Goal: Information Seeking & Learning: Learn about a topic

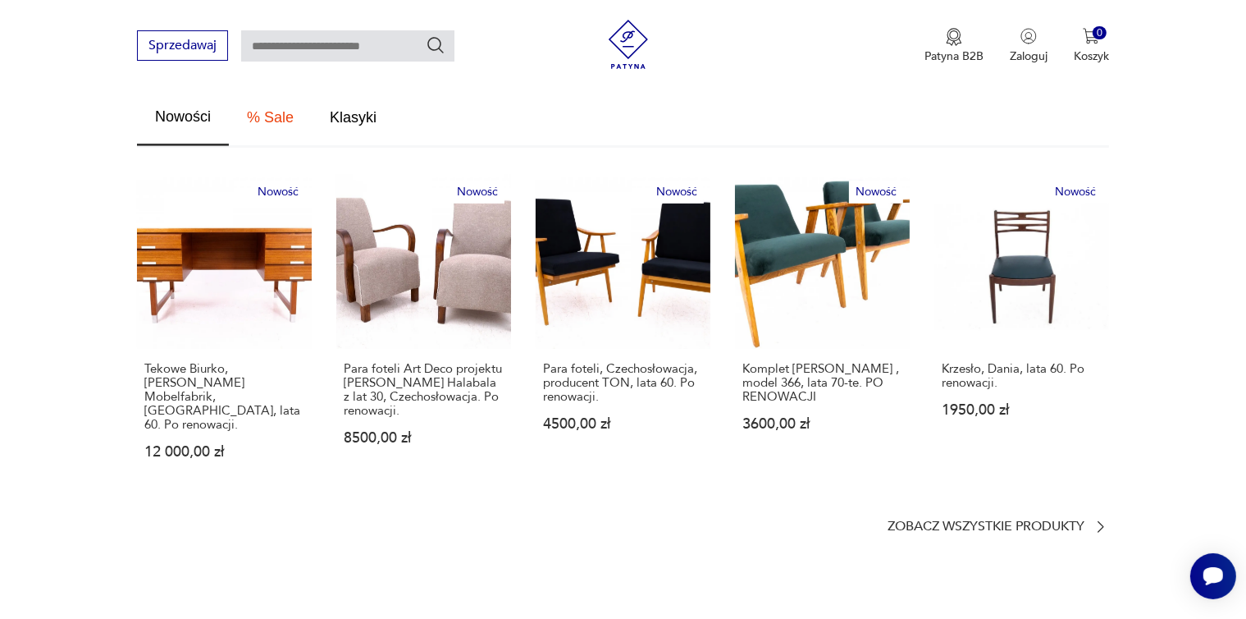
scroll to position [927, 0]
click at [1014, 521] on p "Zobacz wszystkie produkty" at bounding box center [986, 526] width 197 height 11
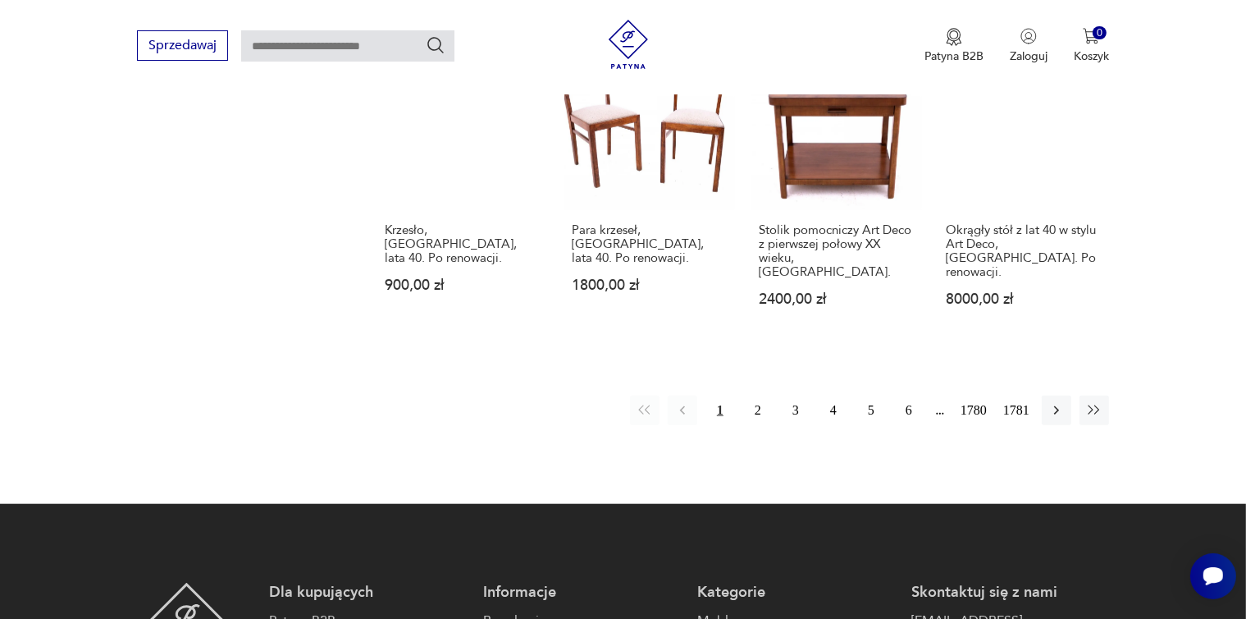
scroll to position [1465, 0]
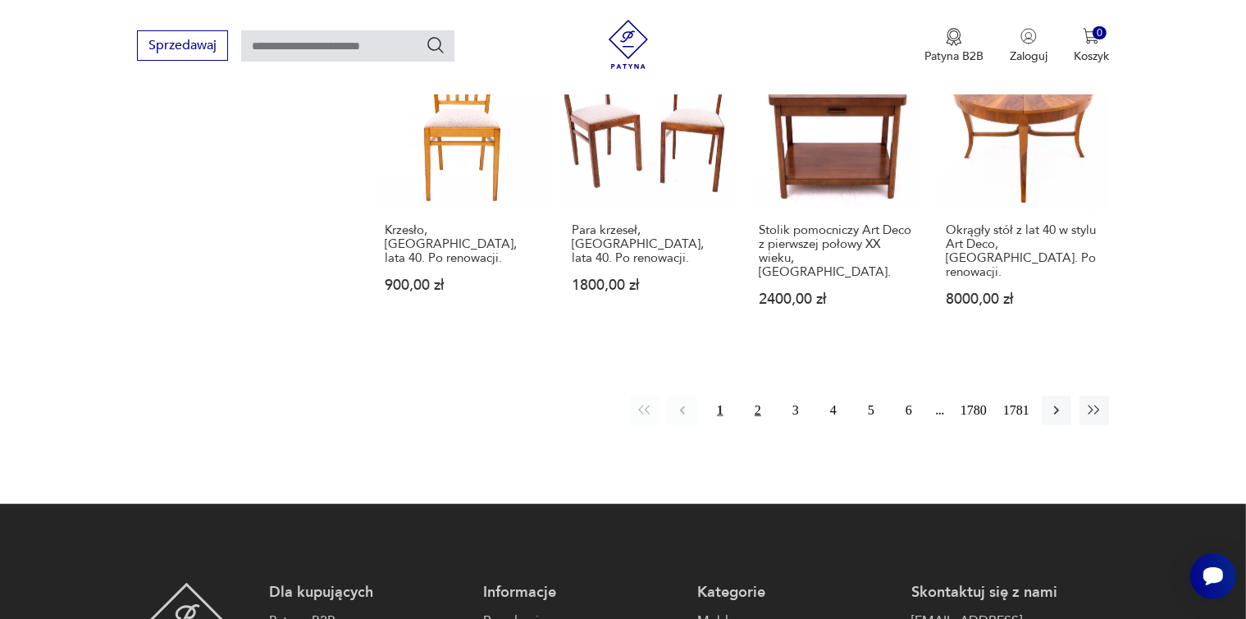
click at [762, 396] on button "2" at bounding box center [758, 411] width 30 height 30
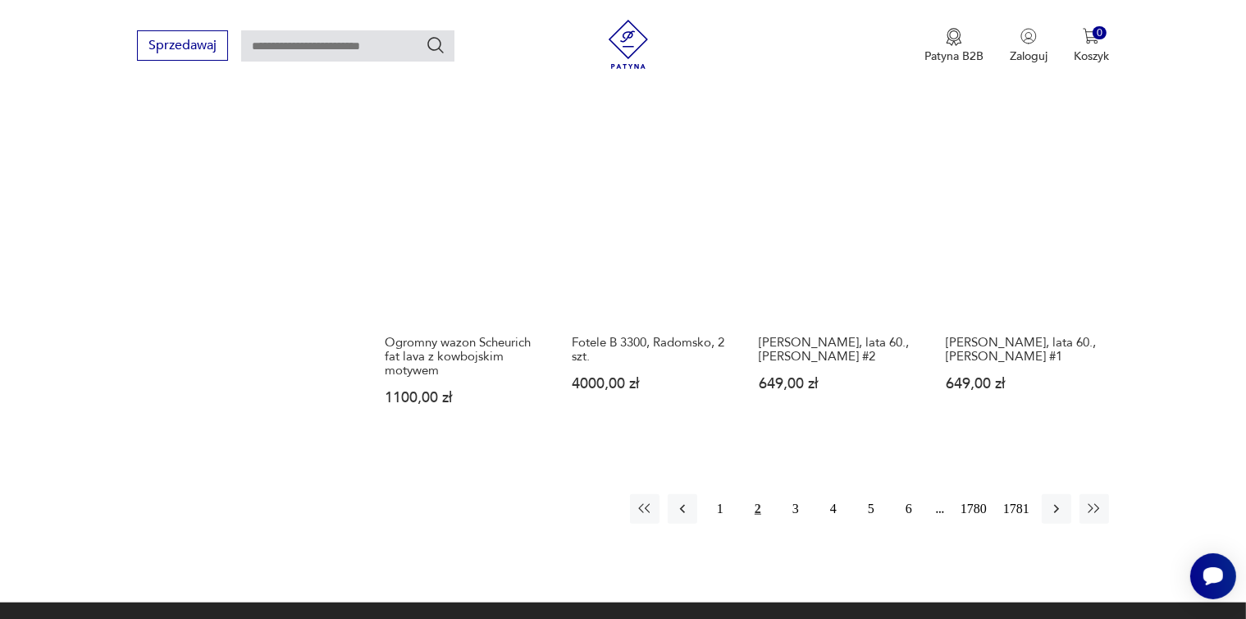
scroll to position [1324, 0]
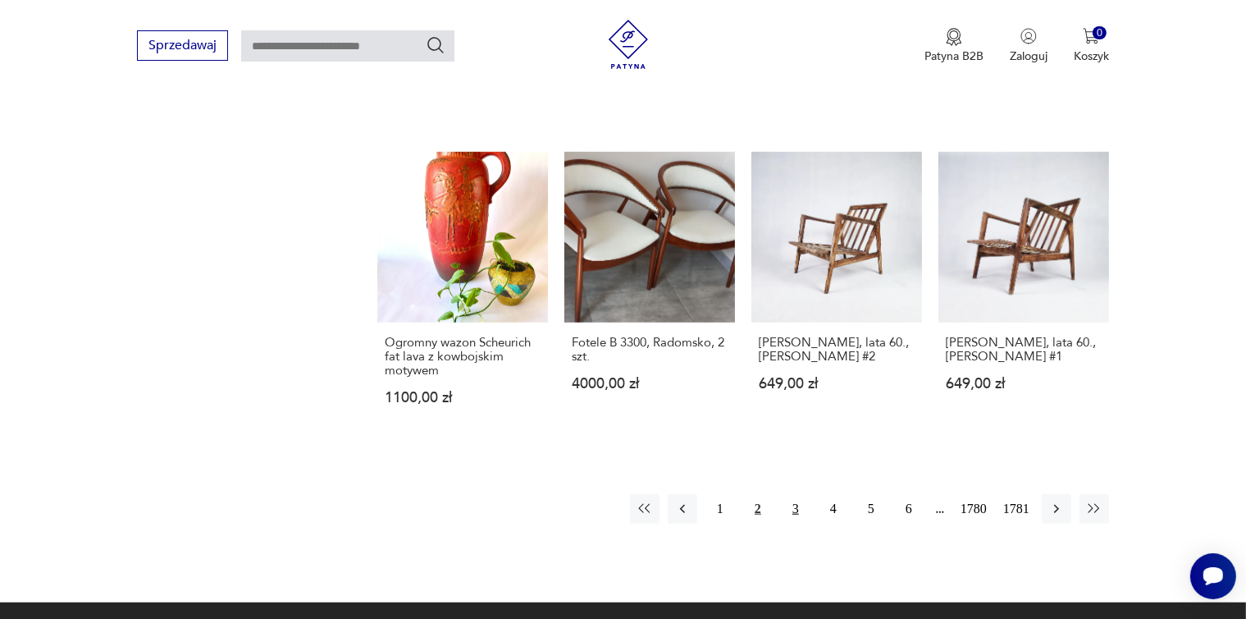
click at [798, 494] on button "3" at bounding box center [796, 509] width 30 height 30
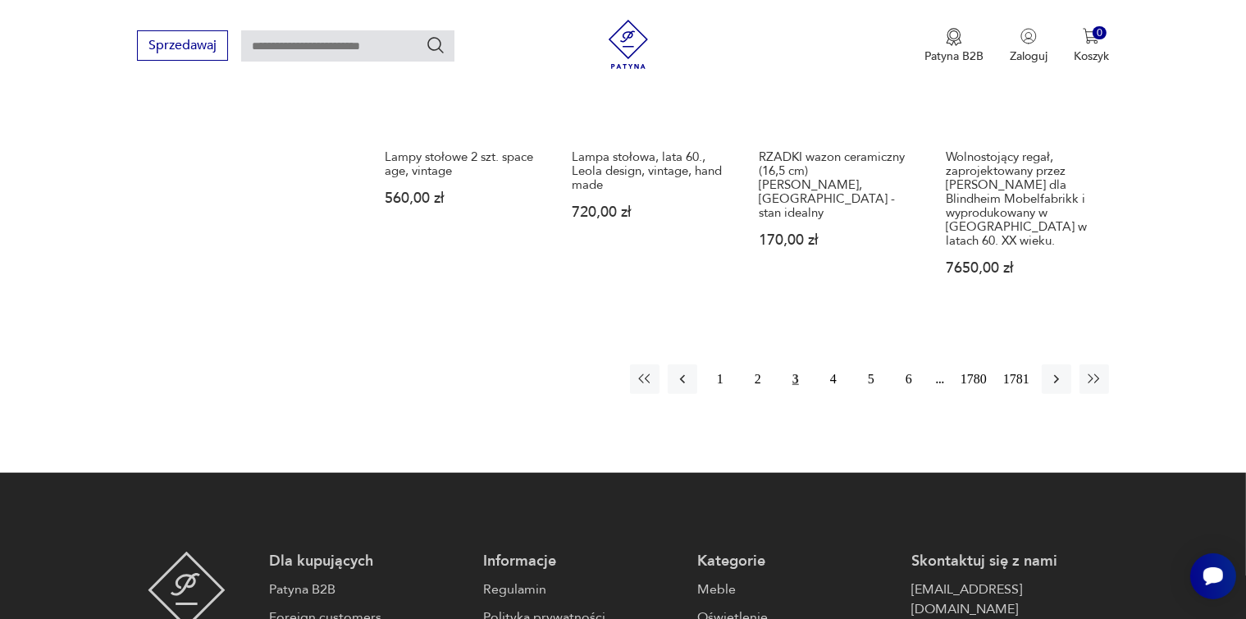
scroll to position [1510, 0]
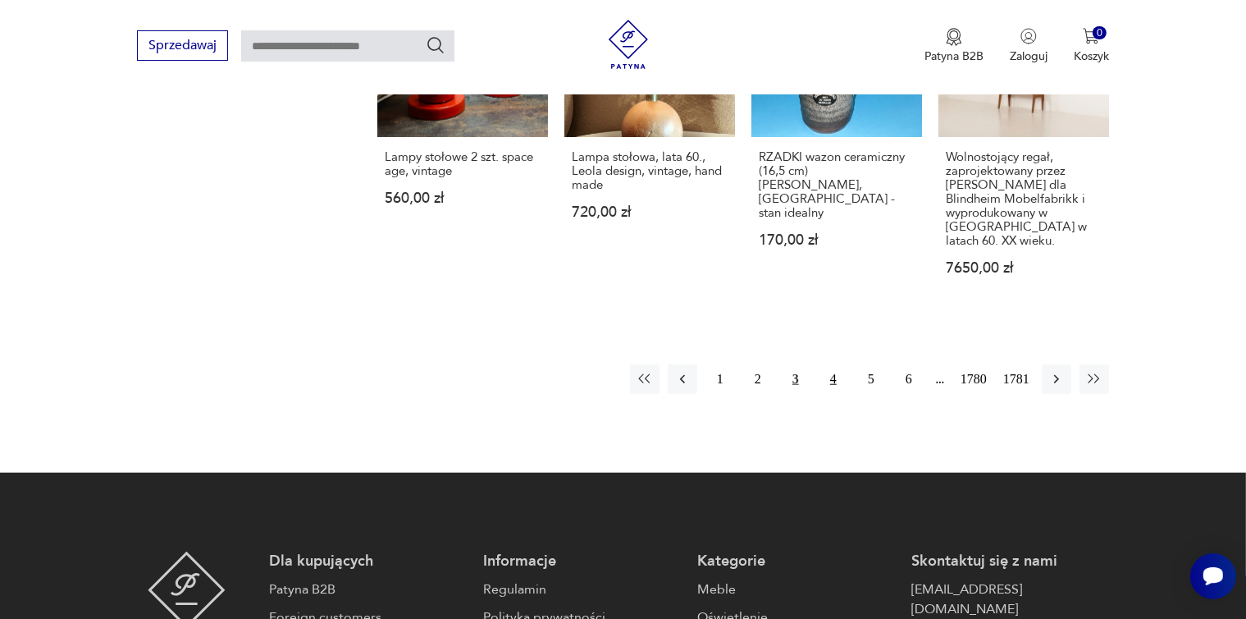
click at [830, 364] on button "4" at bounding box center [834, 379] width 30 height 30
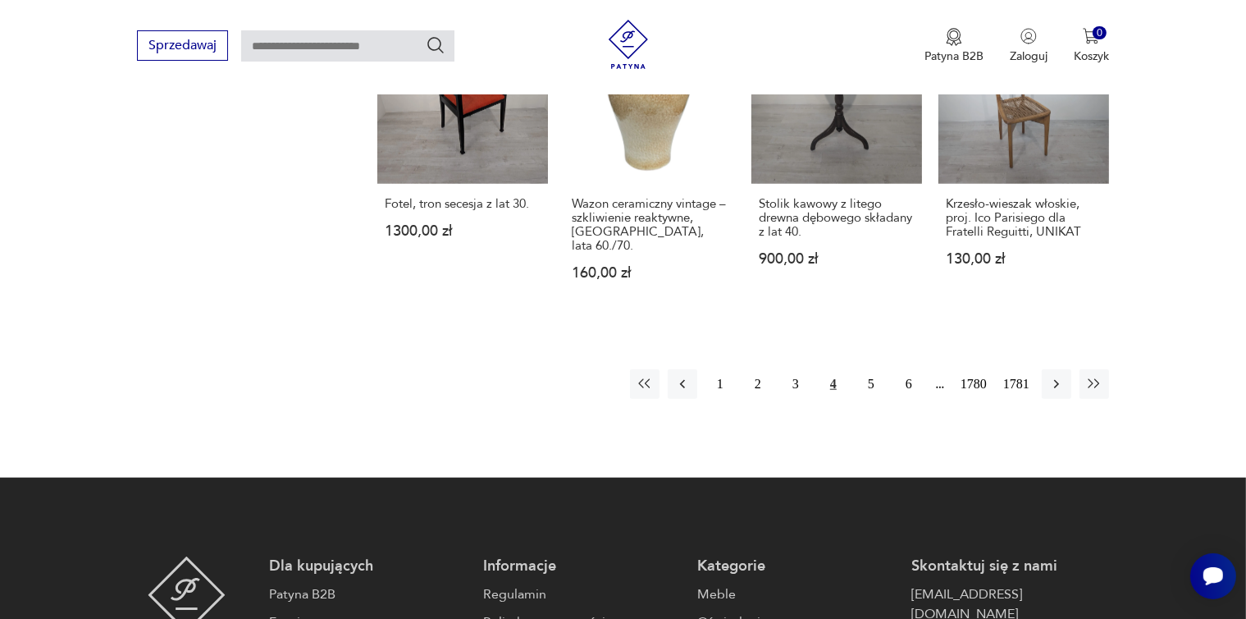
scroll to position [1603, 0]
click at [871, 368] on button "5" at bounding box center [872, 383] width 30 height 30
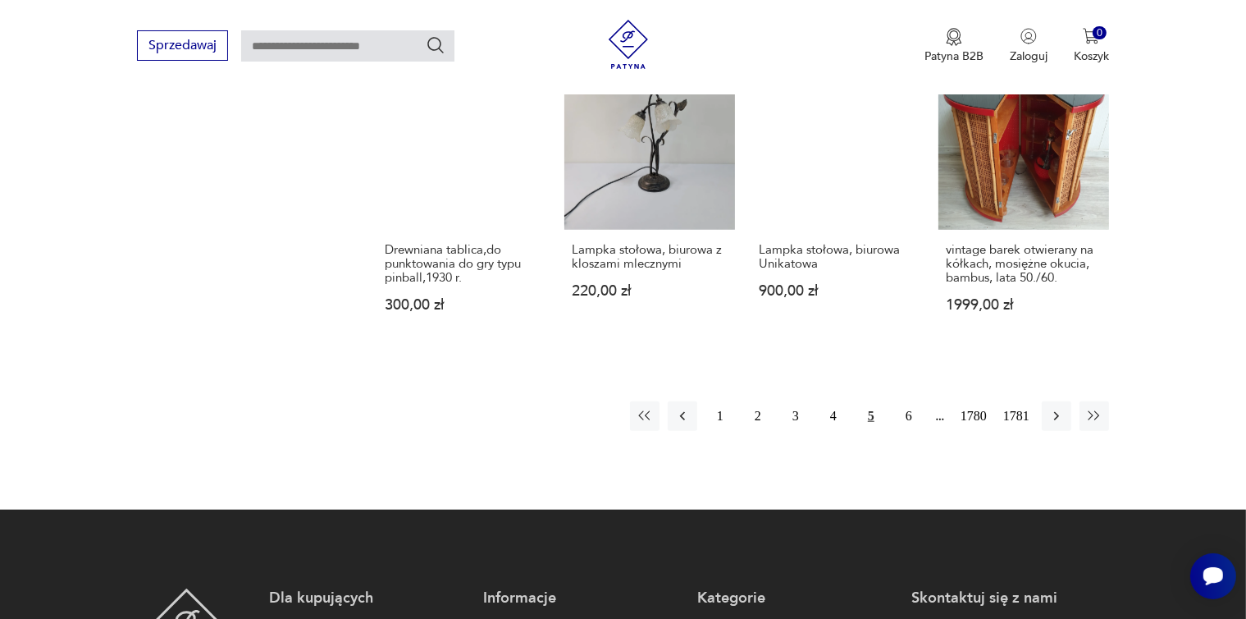
scroll to position [1417, 0]
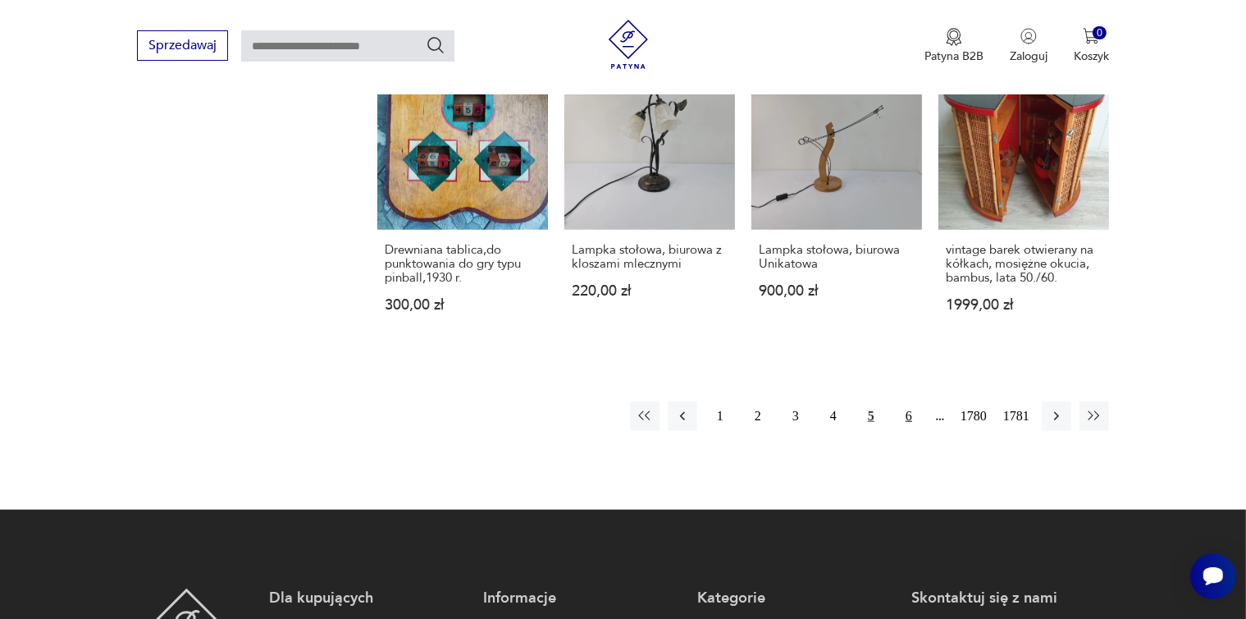
click at [907, 414] on button "6" at bounding box center [909, 416] width 30 height 30
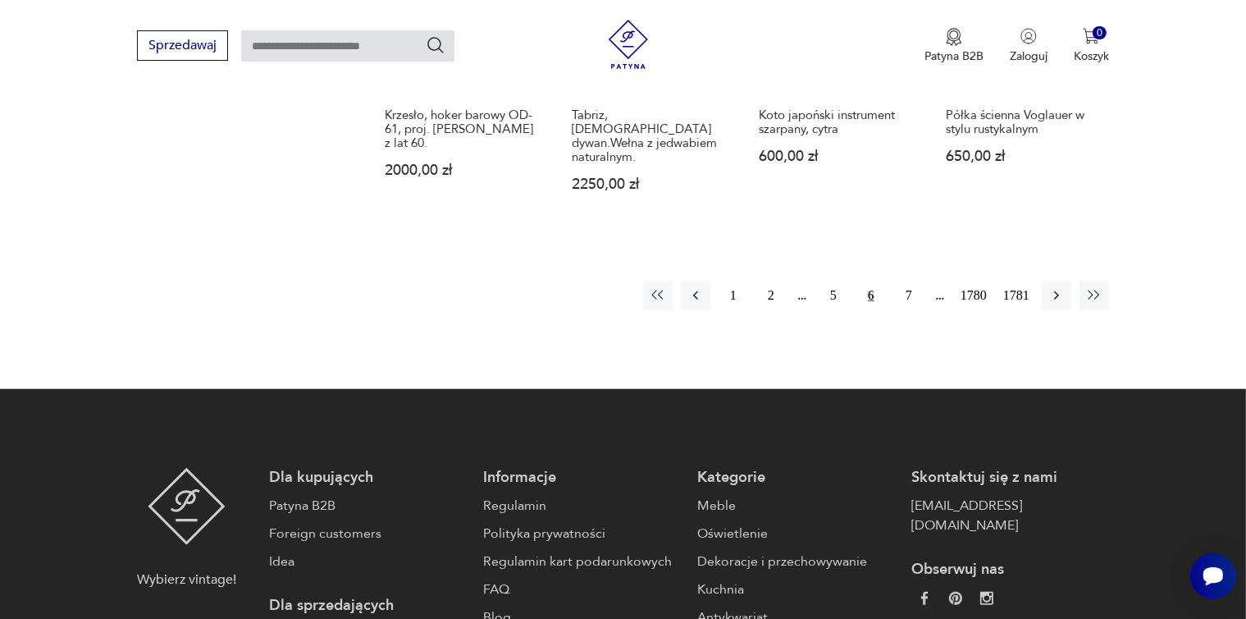
scroll to position [1510, 0]
click at [908, 281] on button "7" at bounding box center [909, 296] width 30 height 30
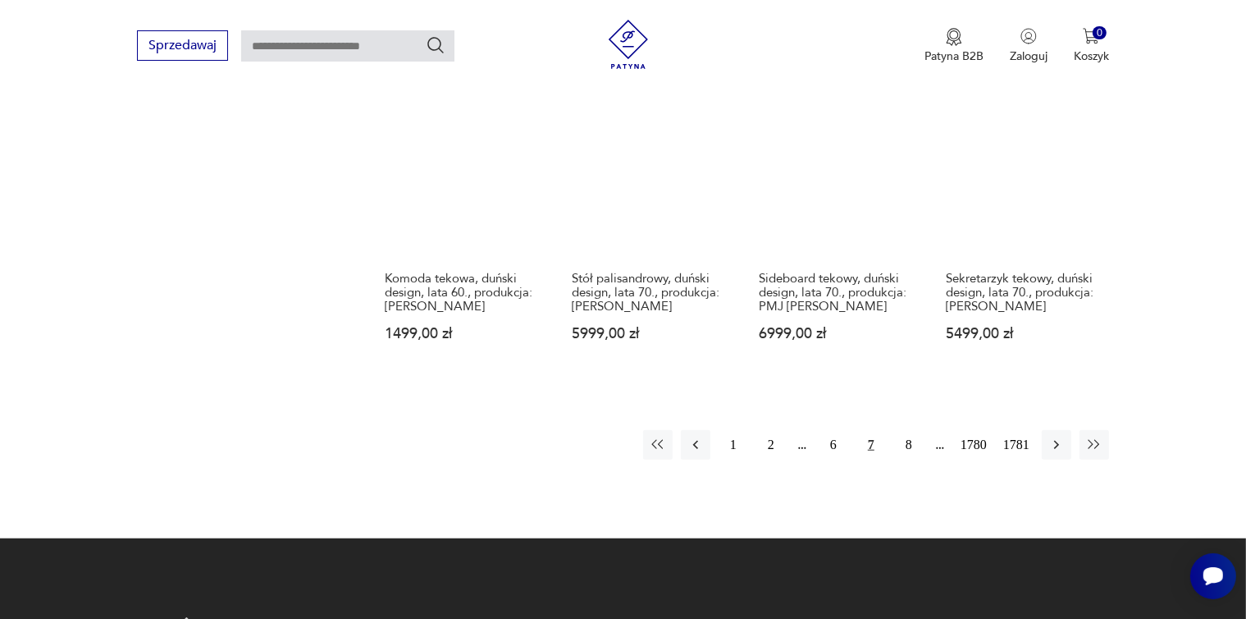
scroll to position [1417, 0]
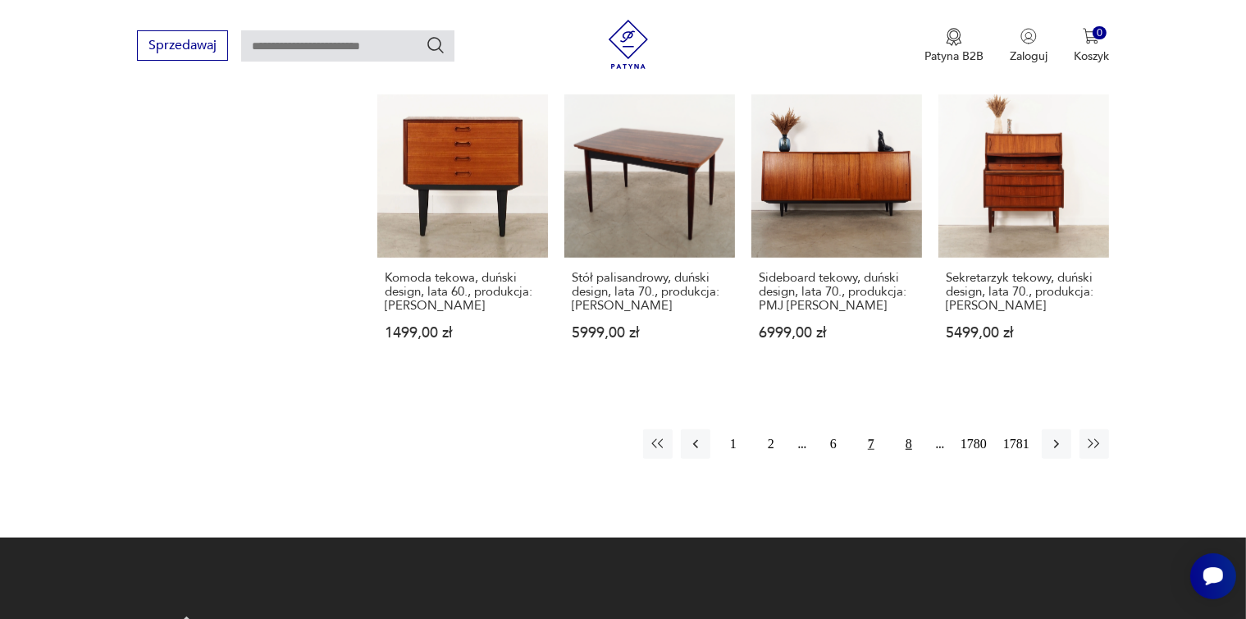
click at [908, 429] on button "8" at bounding box center [909, 444] width 30 height 30
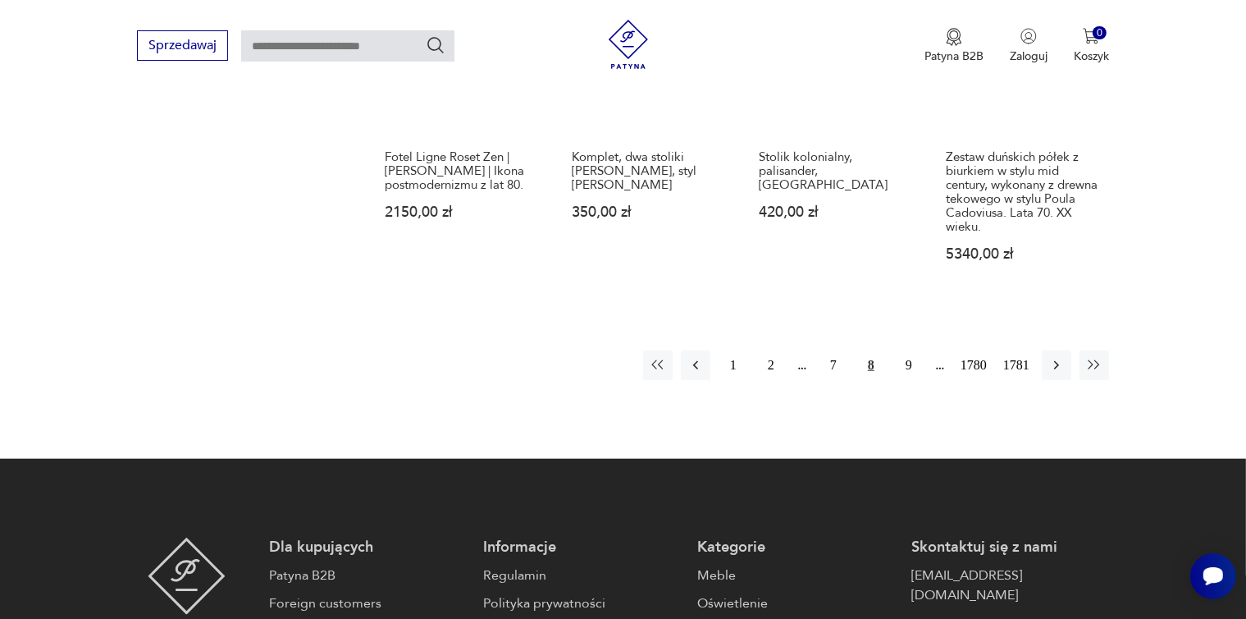
scroll to position [1510, 0]
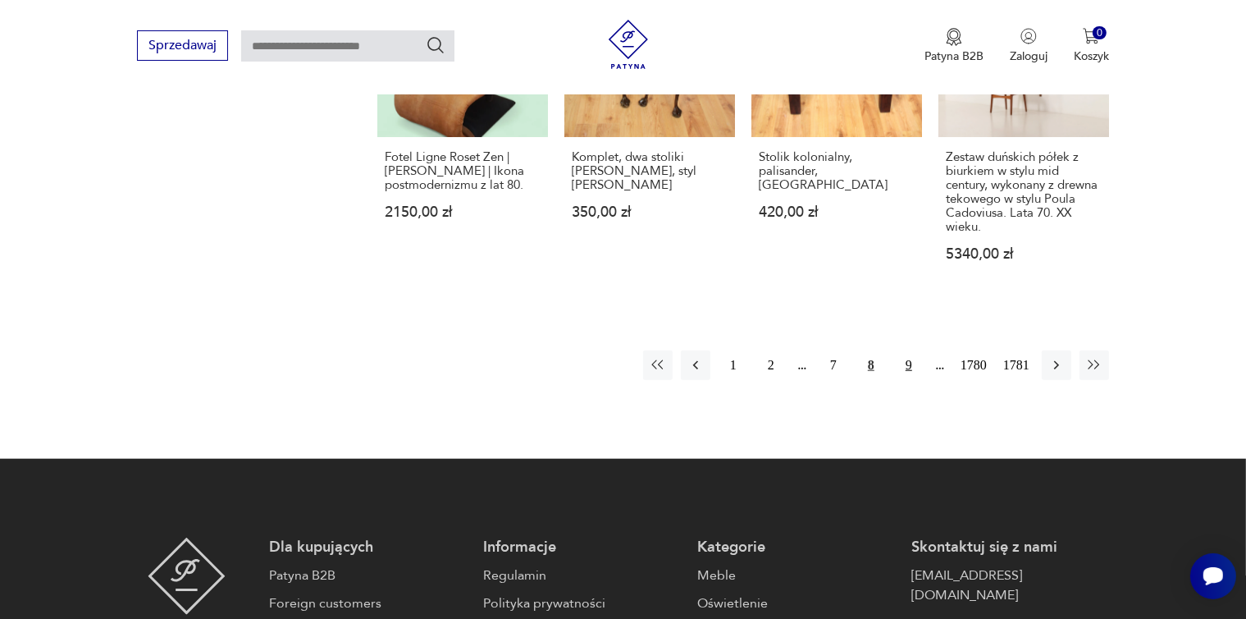
click at [908, 350] on button "9" at bounding box center [909, 365] width 30 height 30
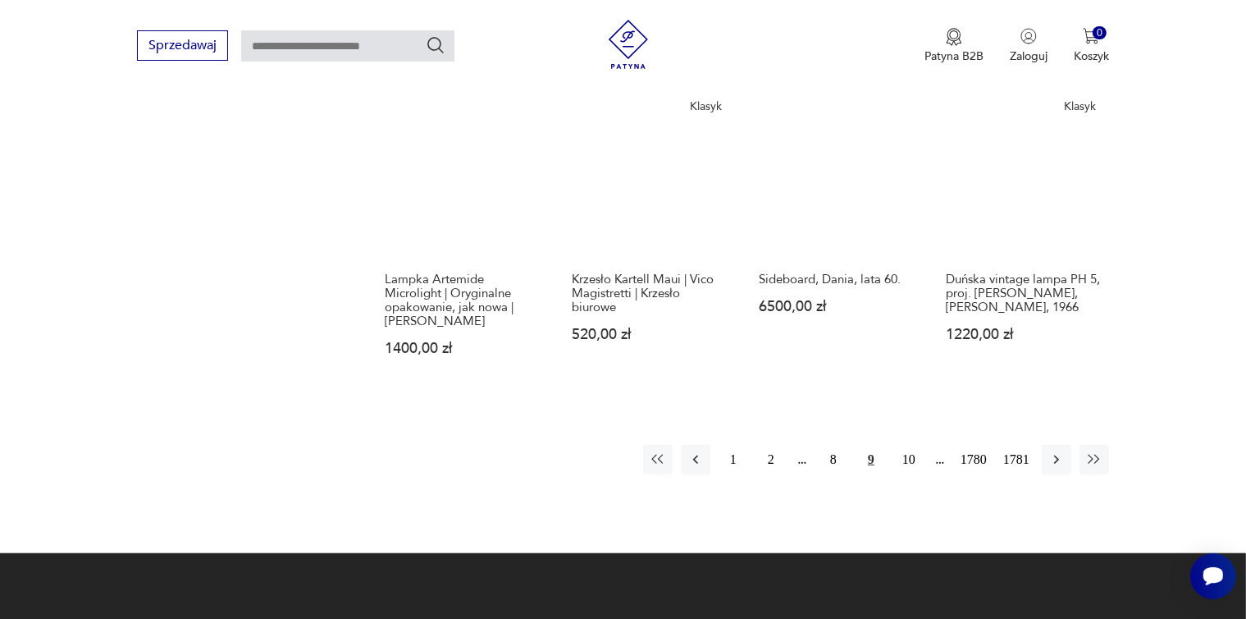
scroll to position [1417, 0]
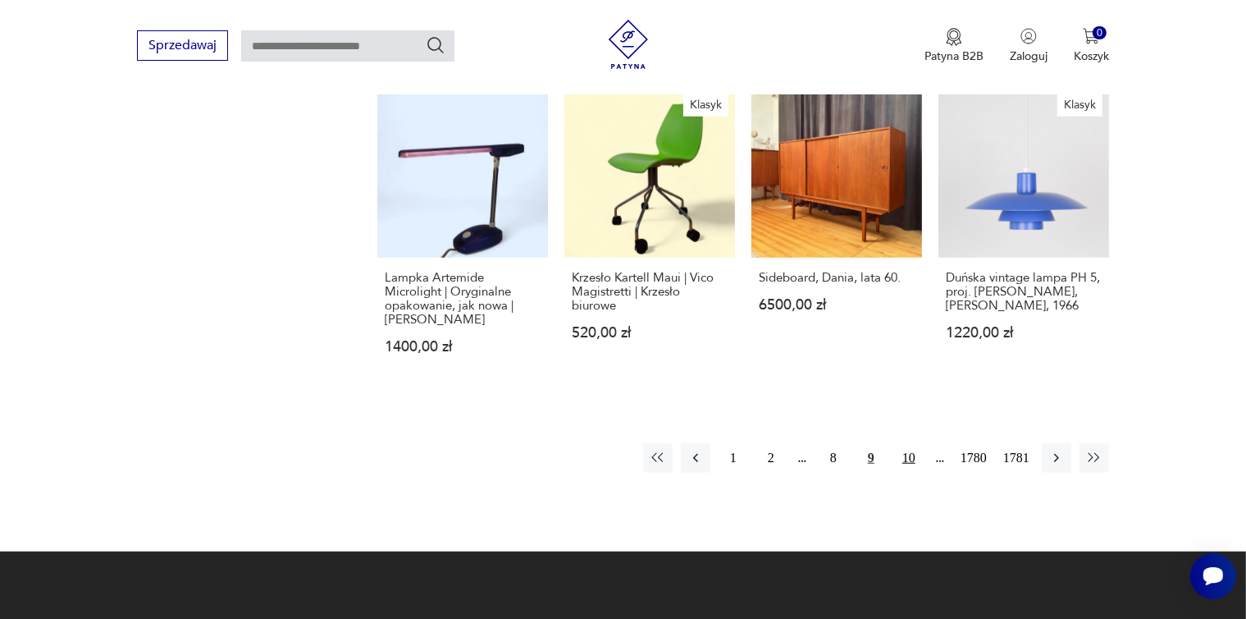
click at [908, 443] on button "10" at bounding box center [909, 458] width 30 height 30
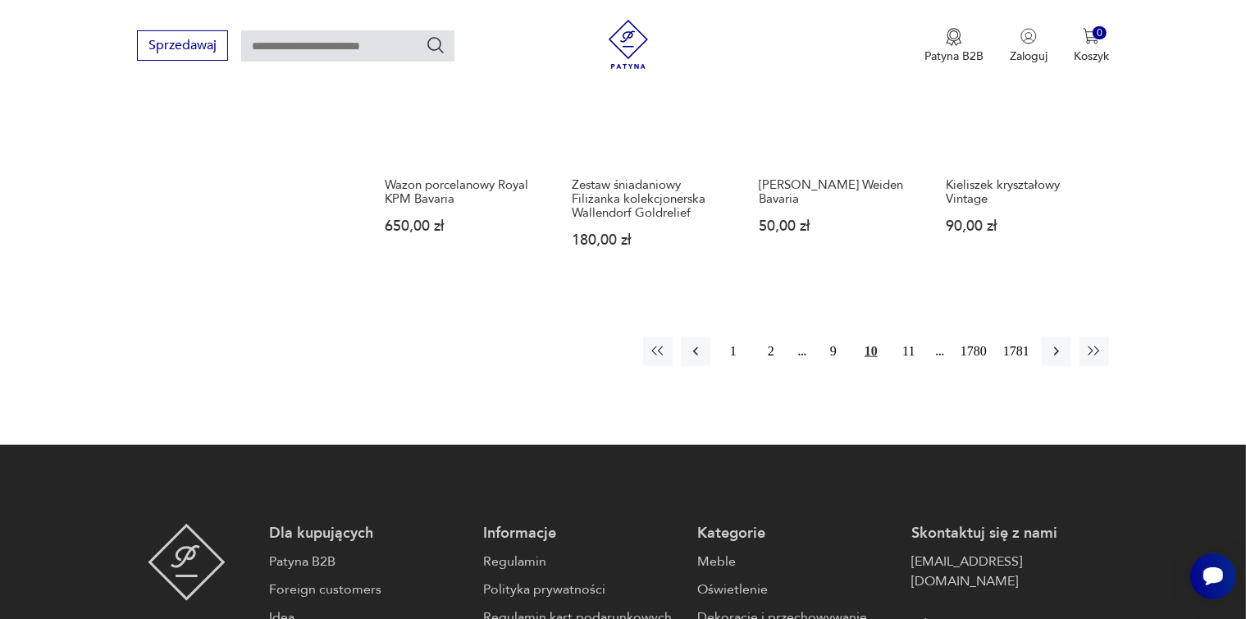
scroll to position [1510, 0]
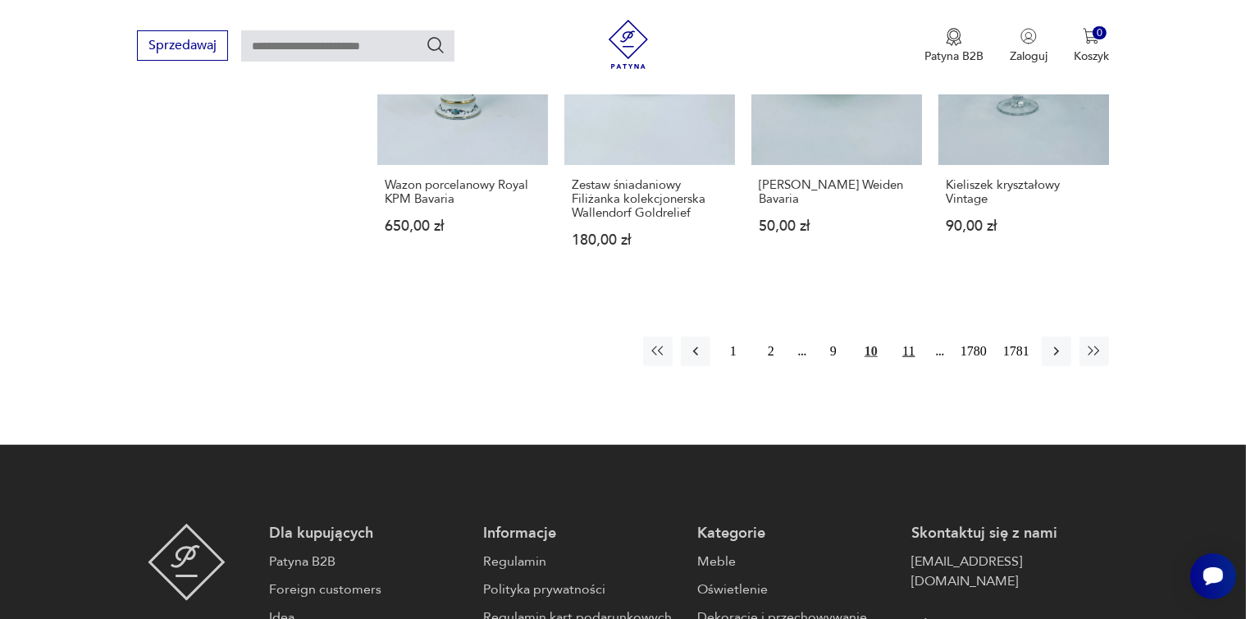
click at [909, 336] on button "11" at bounding box center [909, 351] width 30 height 30
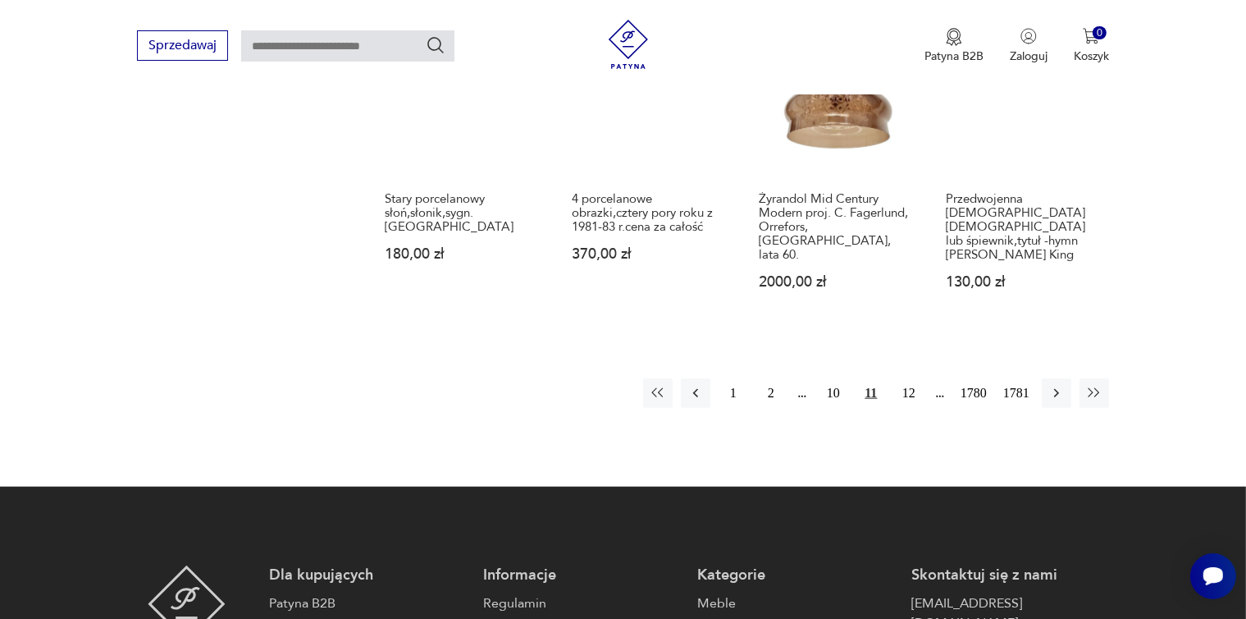
scroll to position [1510, 0]
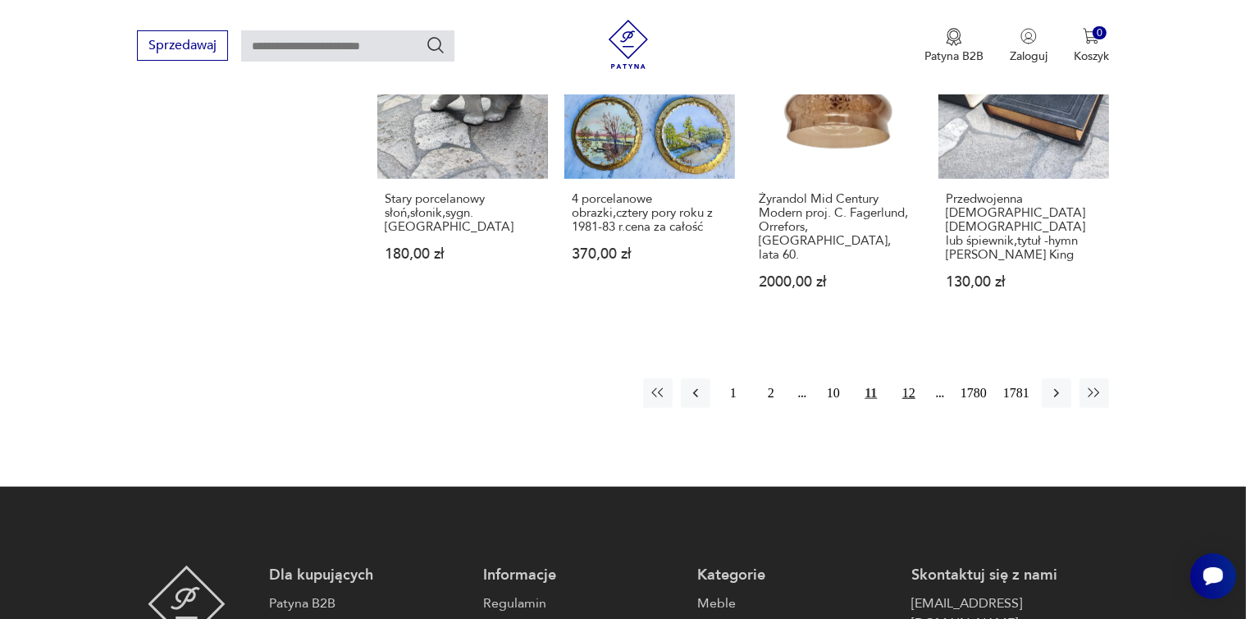
click at [908, 378] on button "12" at bounding box center [909, 393] width 30 height 30
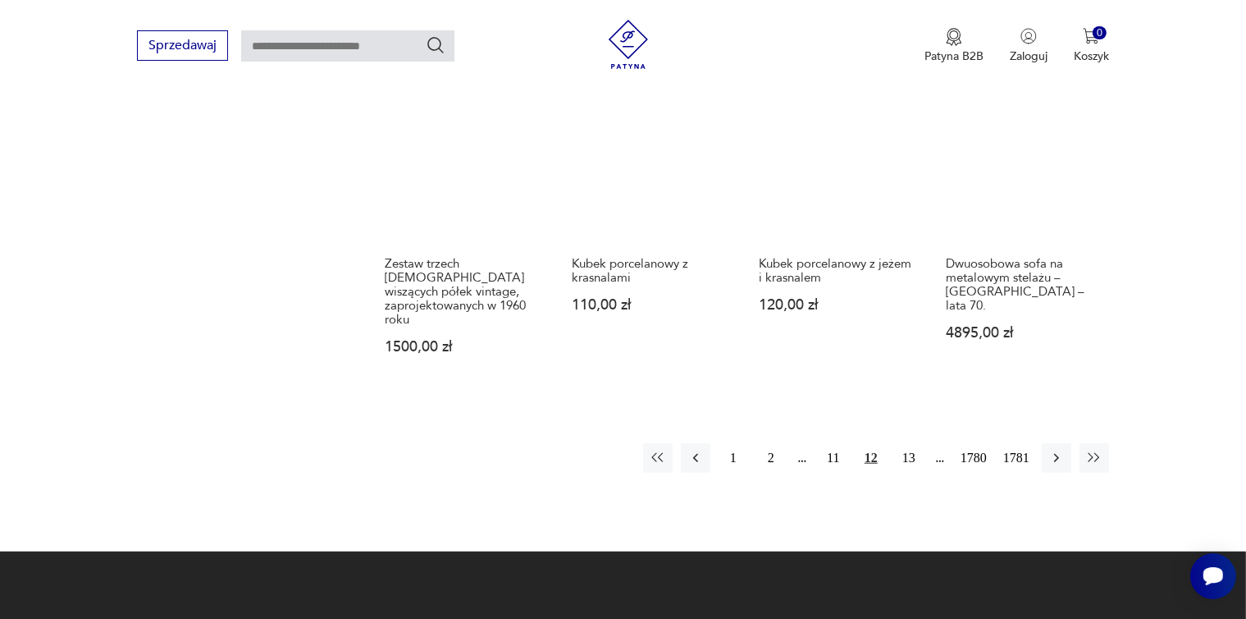
scroll to position [1417, 0]
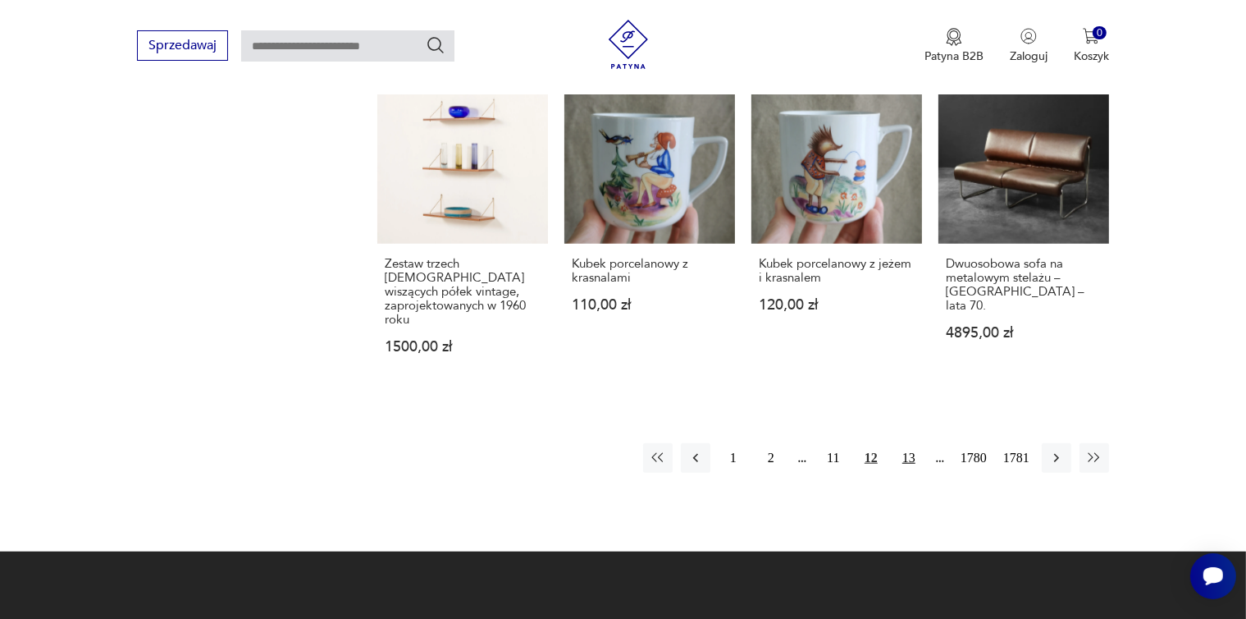
click at [909, 443] on button "13" at bounding box center [909, 458] width 30 height 30
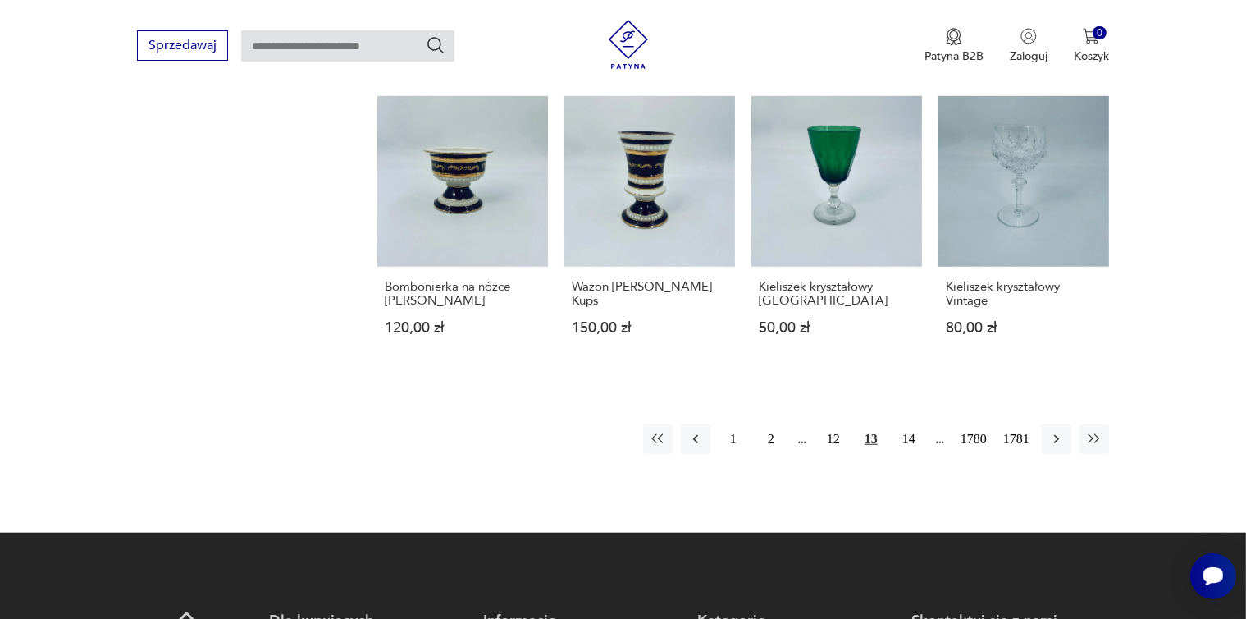
scroll to position [1324, 0]
click at [908, 437] on button "14" at bounding box center [909, 439] width 30 height 30
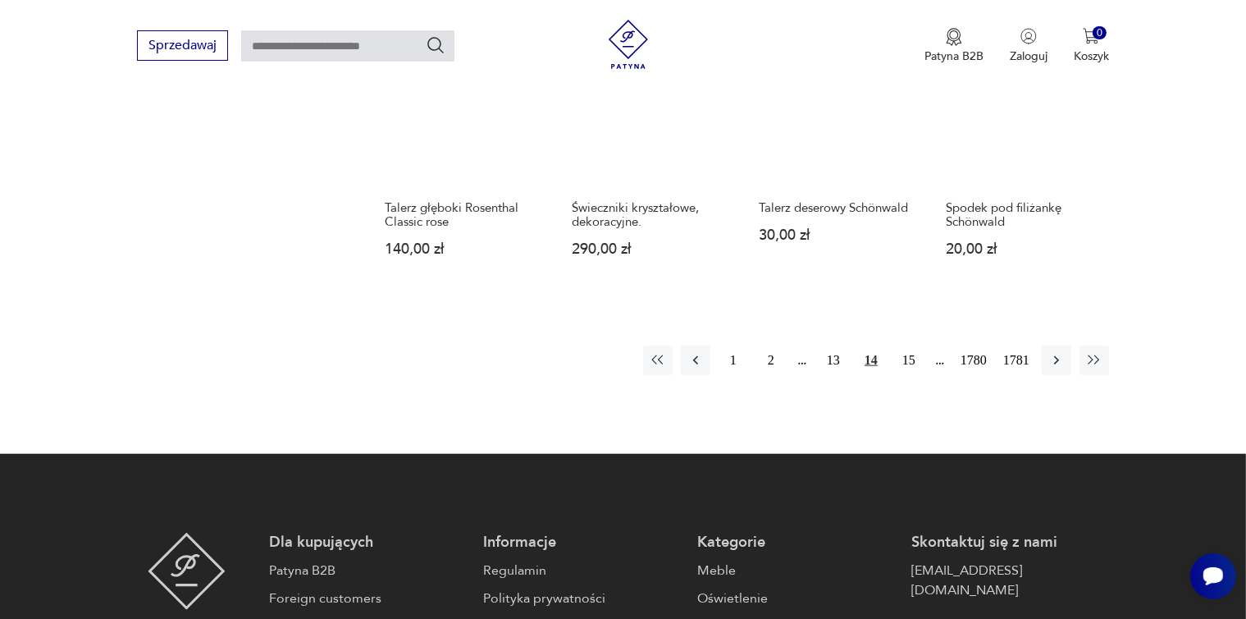
scroll to position [1417, 0]
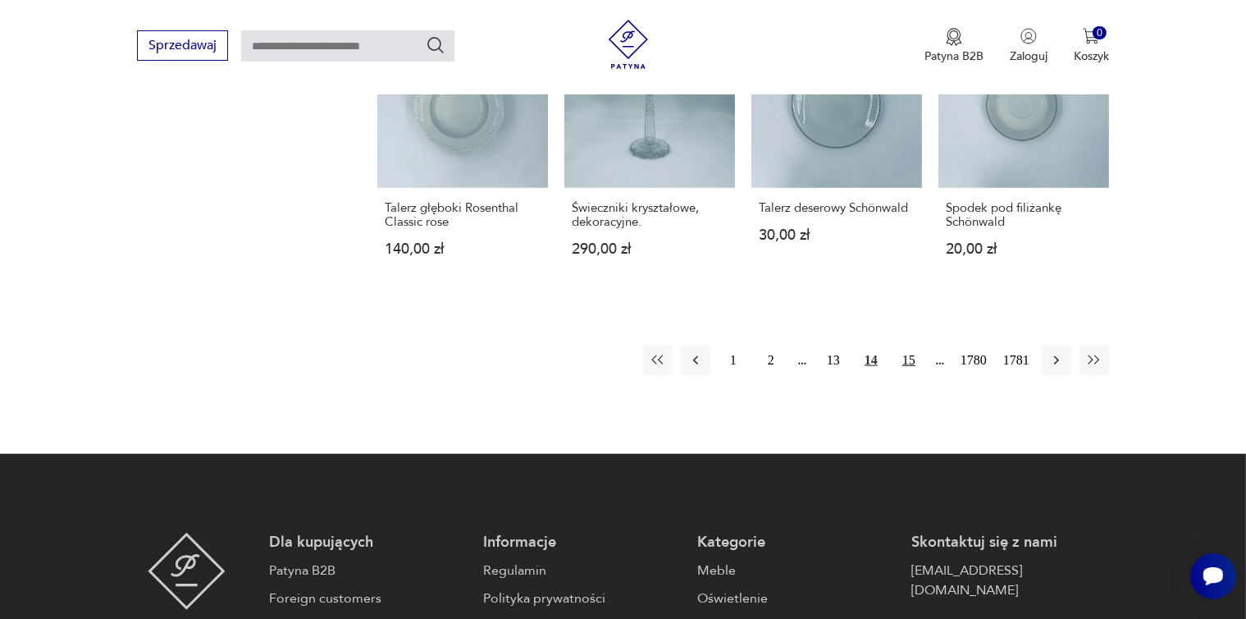
click at [907, 345] on button "15" at bounding box center [909, 360] width 30 height 30
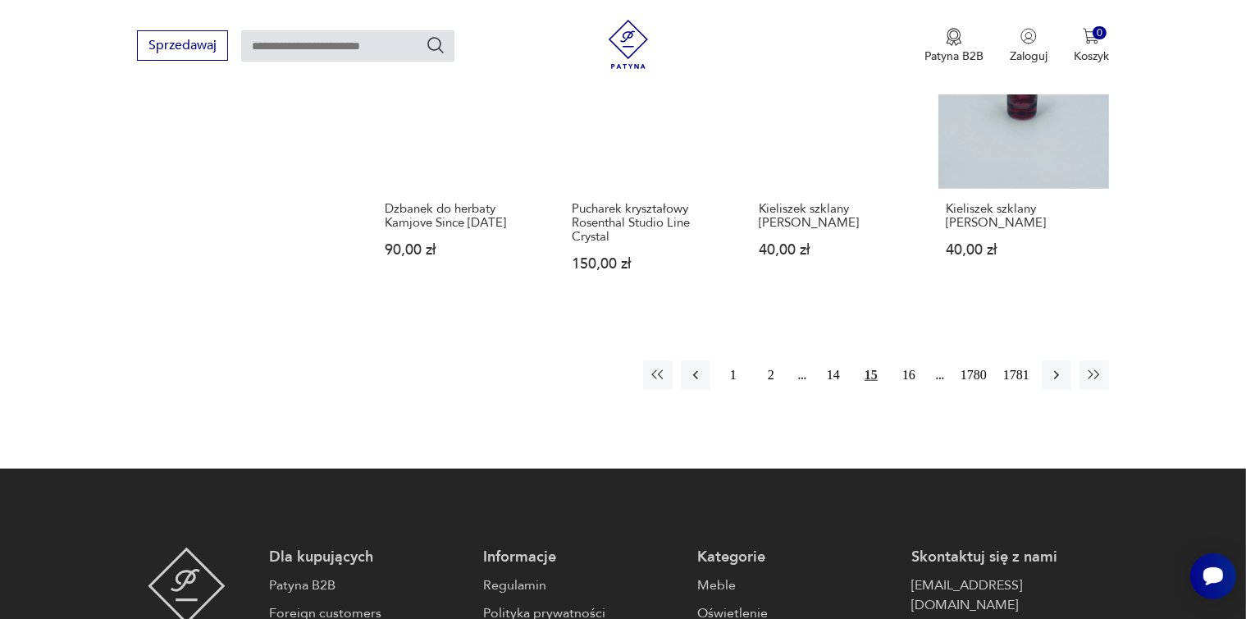
scroll to position [1417, 0]
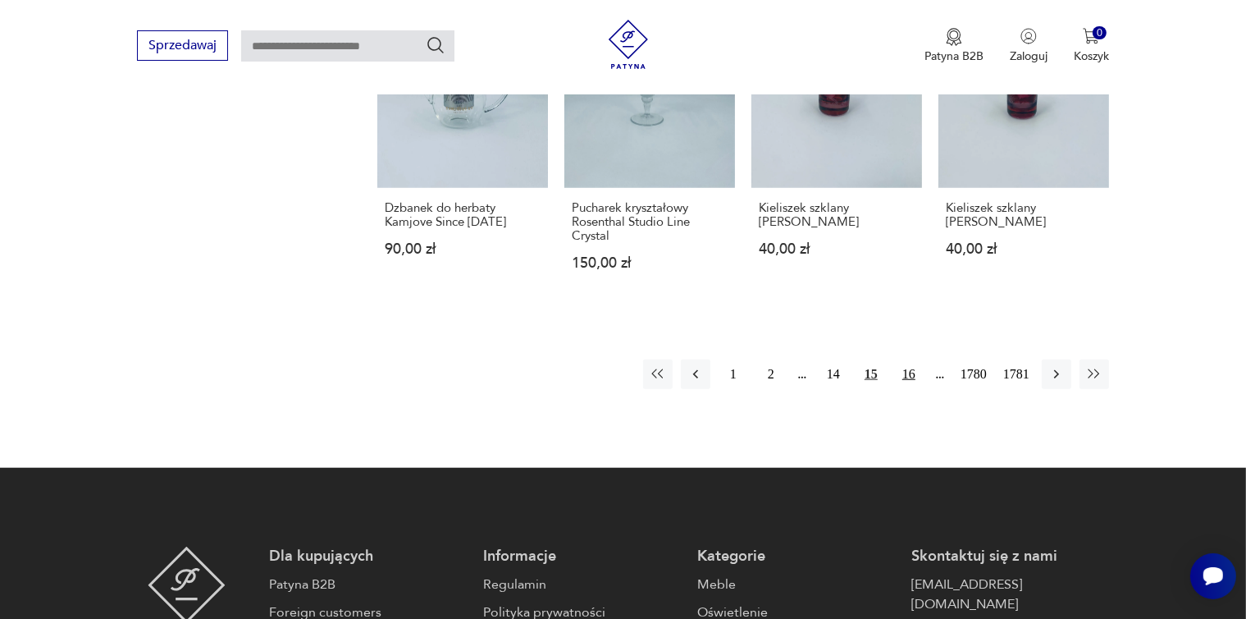
click at [907, 359] on button "16" at bounding box center [909, 374] width 30 height 30
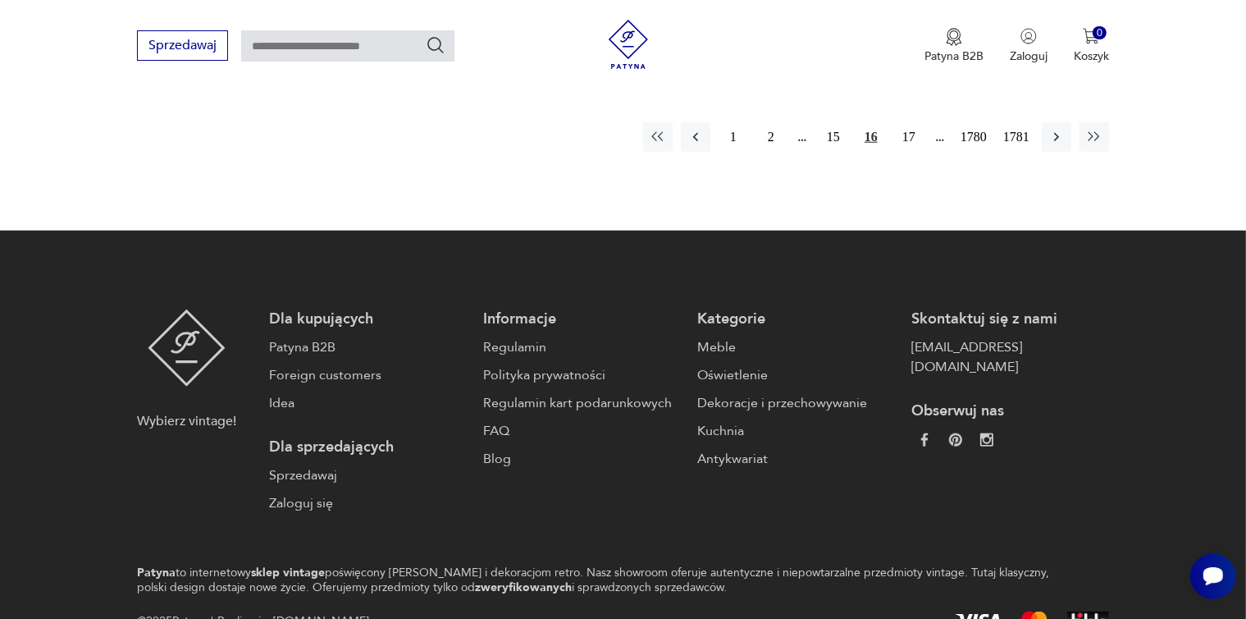
scroll to position [1696, 0]
click at [908, 122] on button "17" at bounding box center [909, 137] width 30 height 30
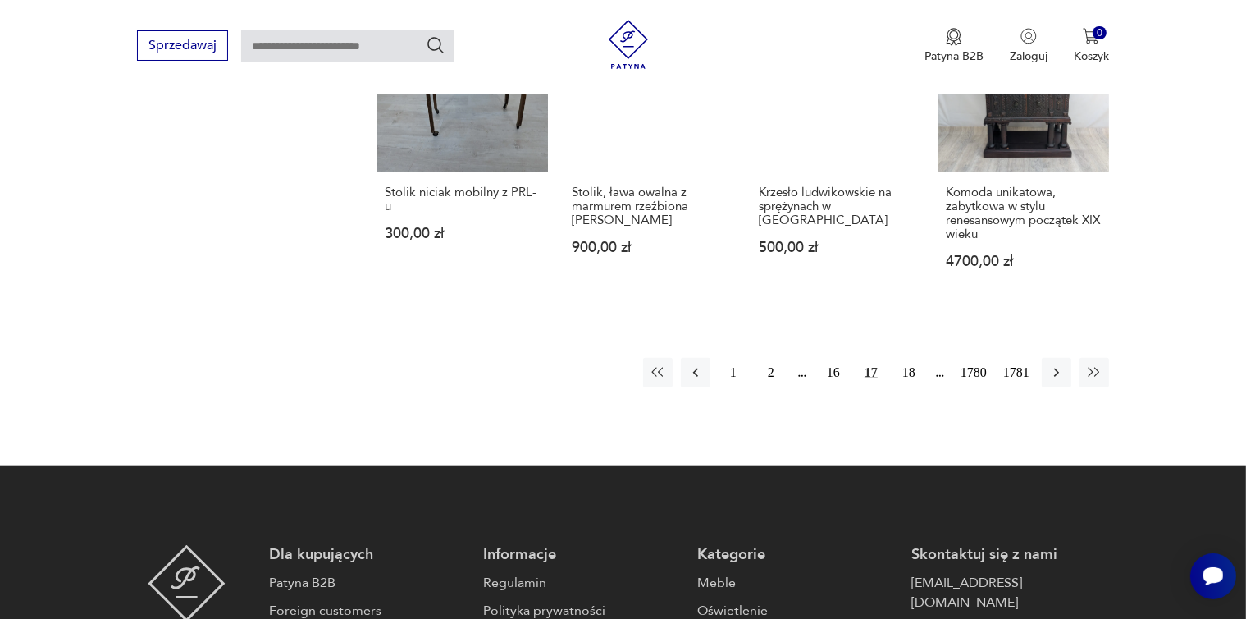
scroll to position [1475, 0]
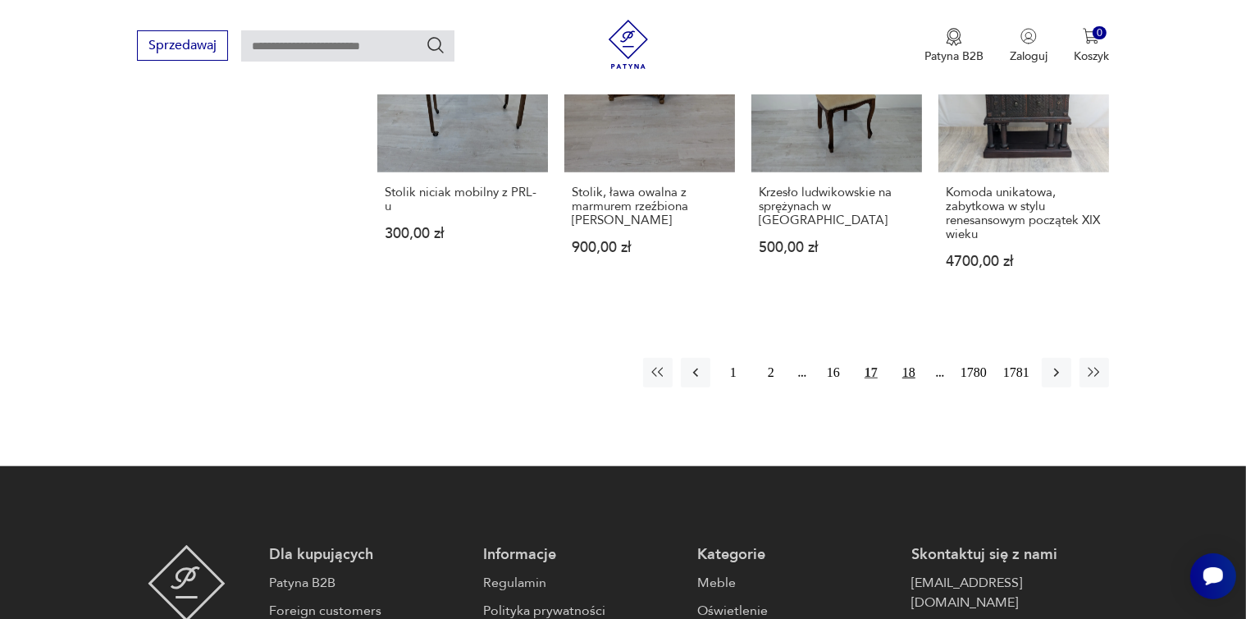
click at [908, 358] on button "18" at bounding box center [909, 373] width 30 height 30
click at [908, 358] on button "19" at bounding box center [909, 373] width 30 height 30
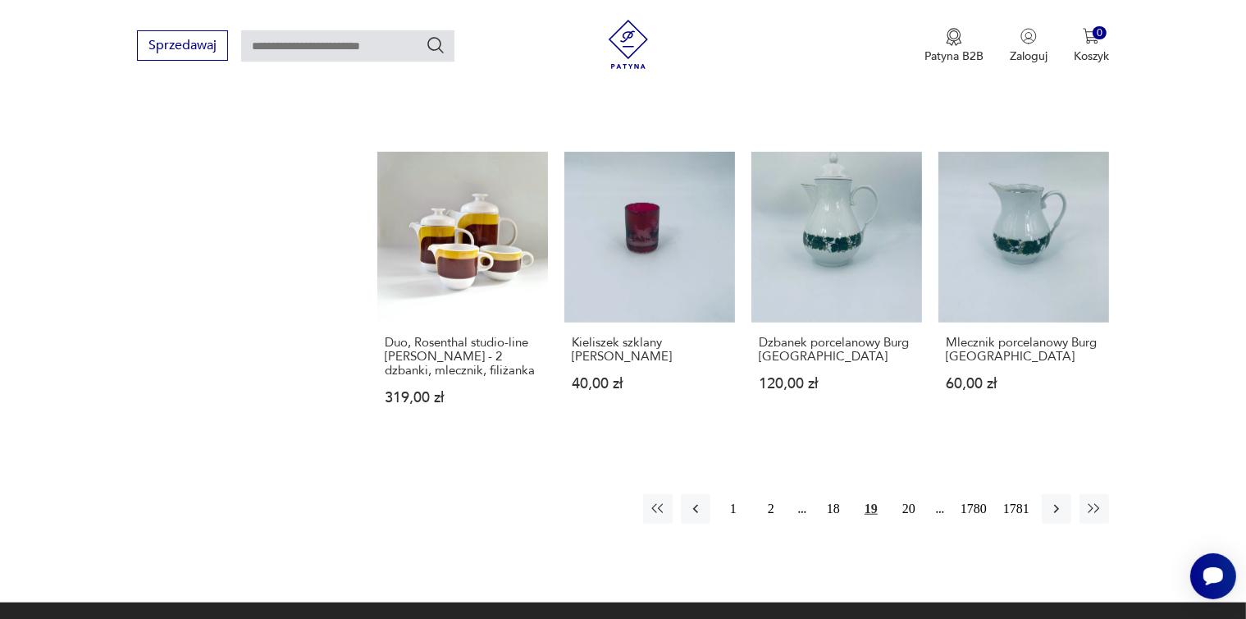
scroll to position [1324, 0]
click at [913, 494] on button "20" at bounding box center [909, 509] width 30 height 30
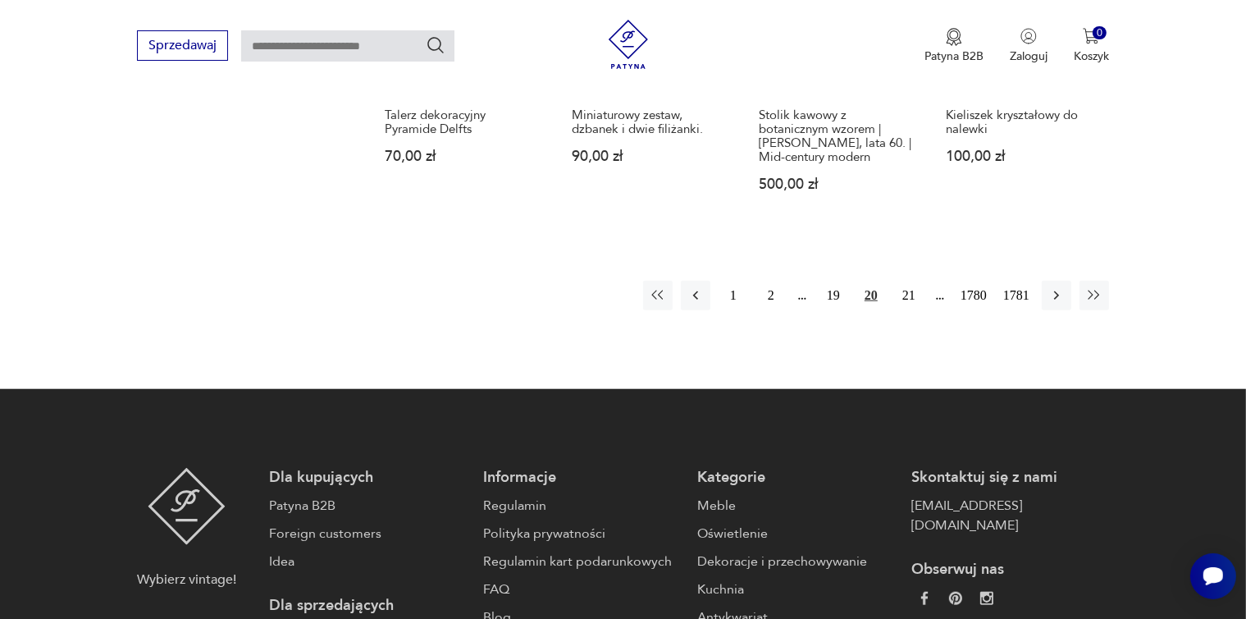
scroll to position [1510, 0]
click at [908, 281] on button "21" at bounding box center [909, 296] width 30 height 30
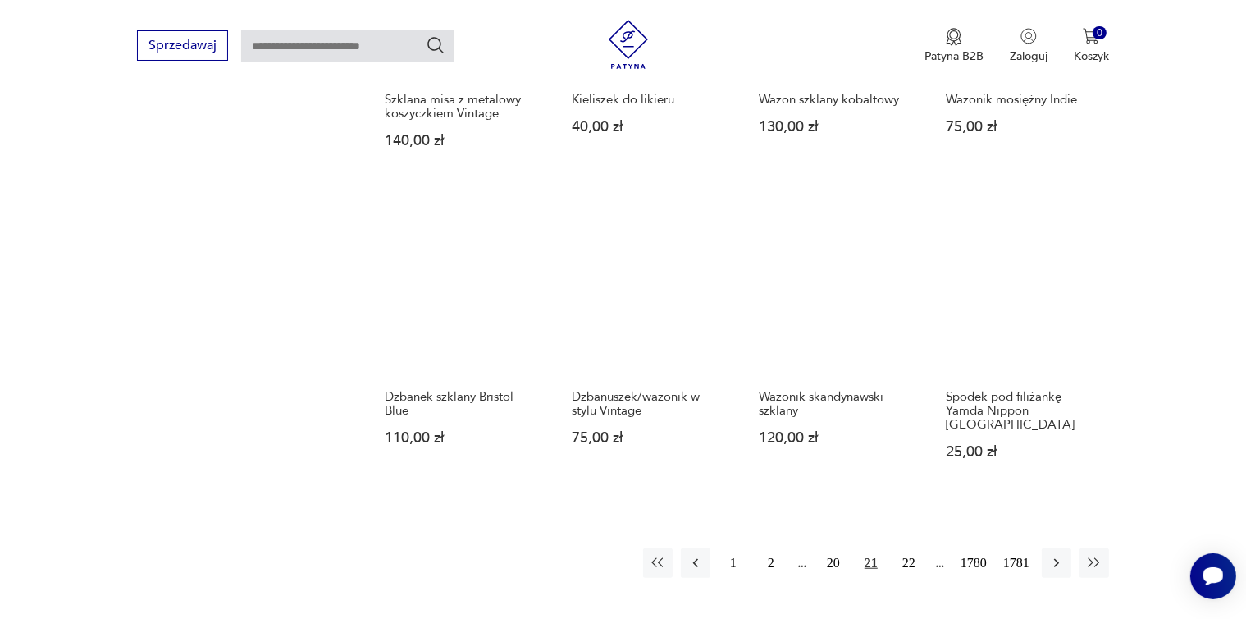
scroll to position [1232, 0]
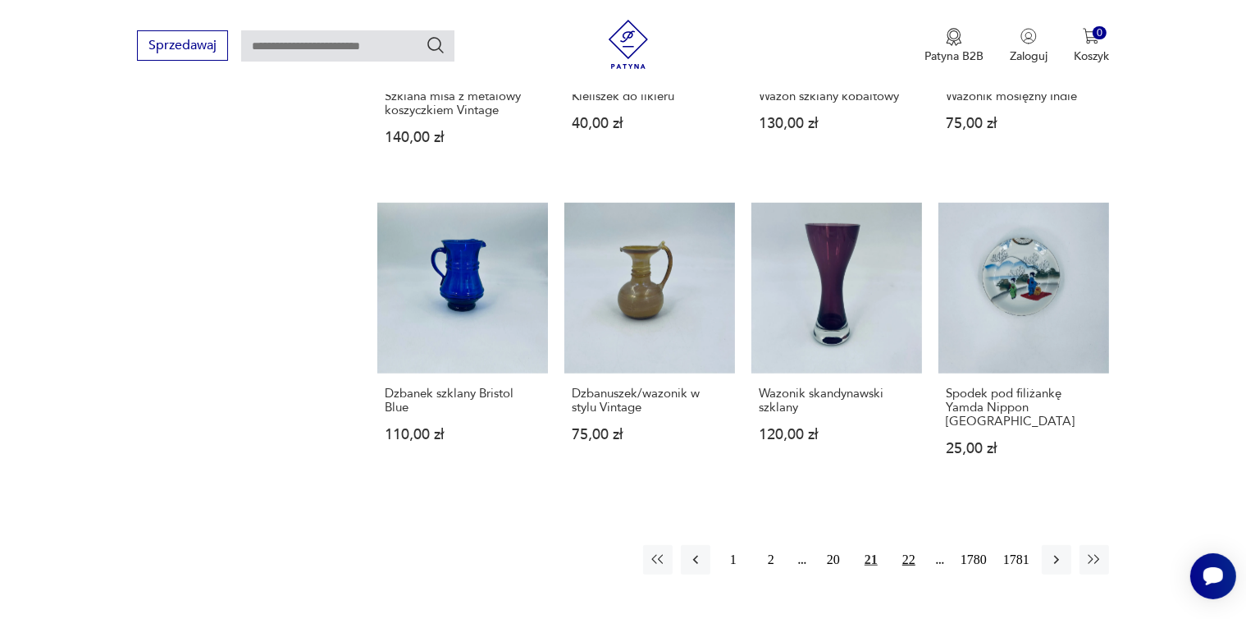
click at [910, 545] on button "22" at bounding box center [909, 560] width 30 height 30
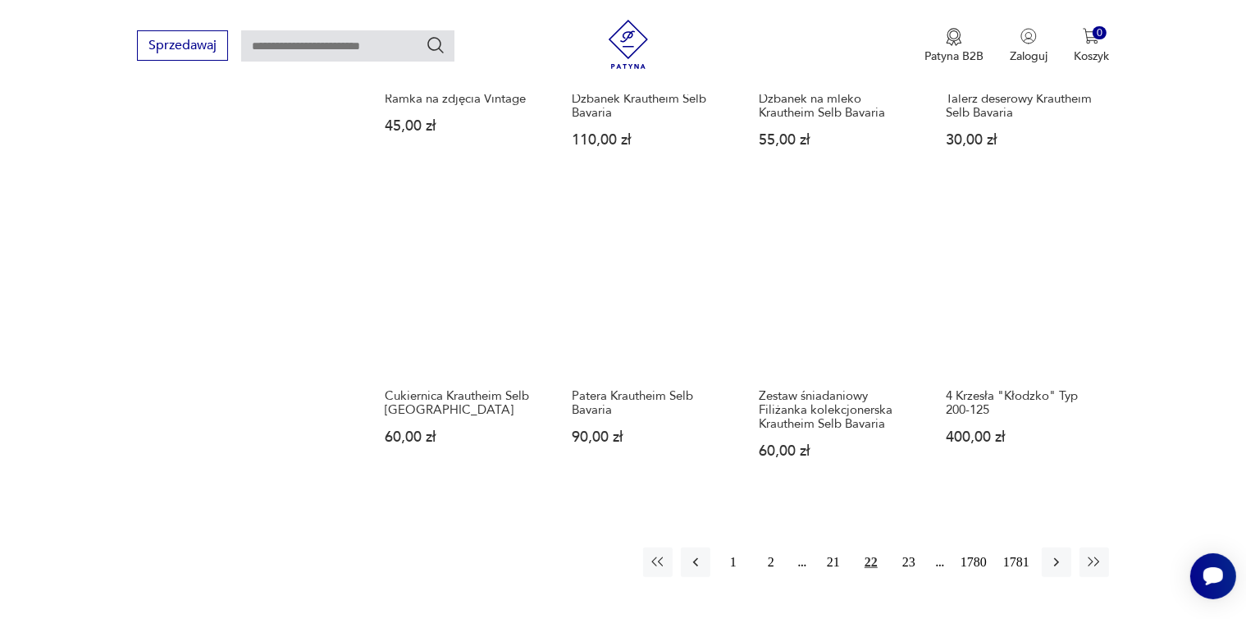
scroll to position [1232, 0]
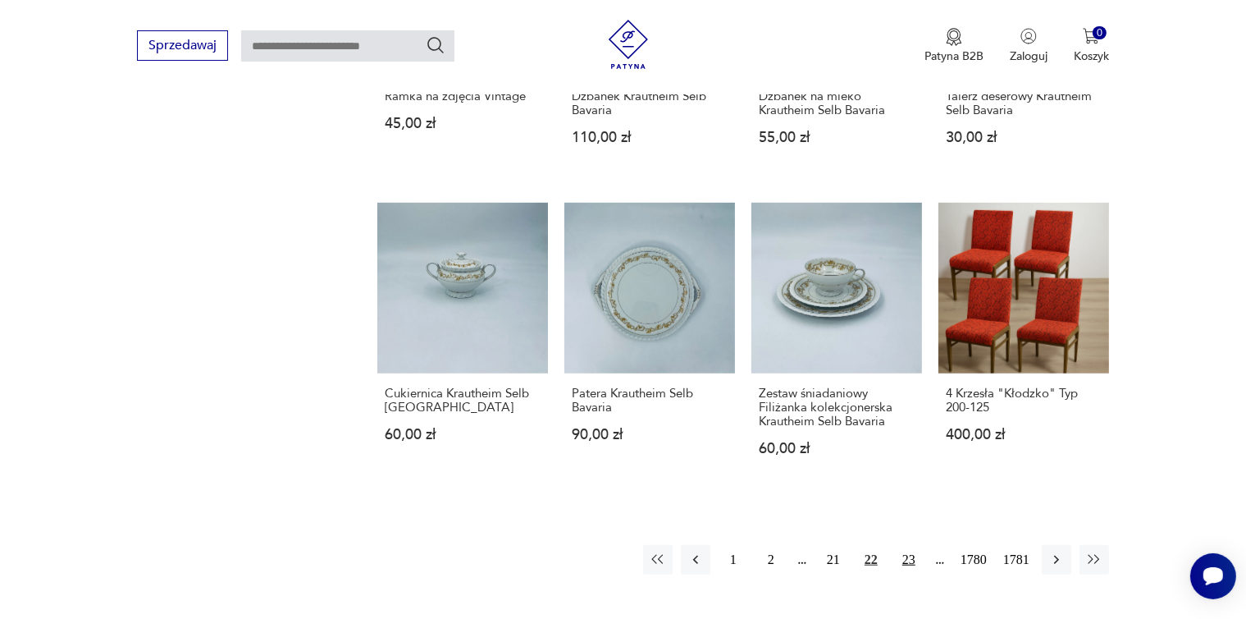
click at [906, 556] on button "23" at bounding box center [909, 560] width 30 height 30
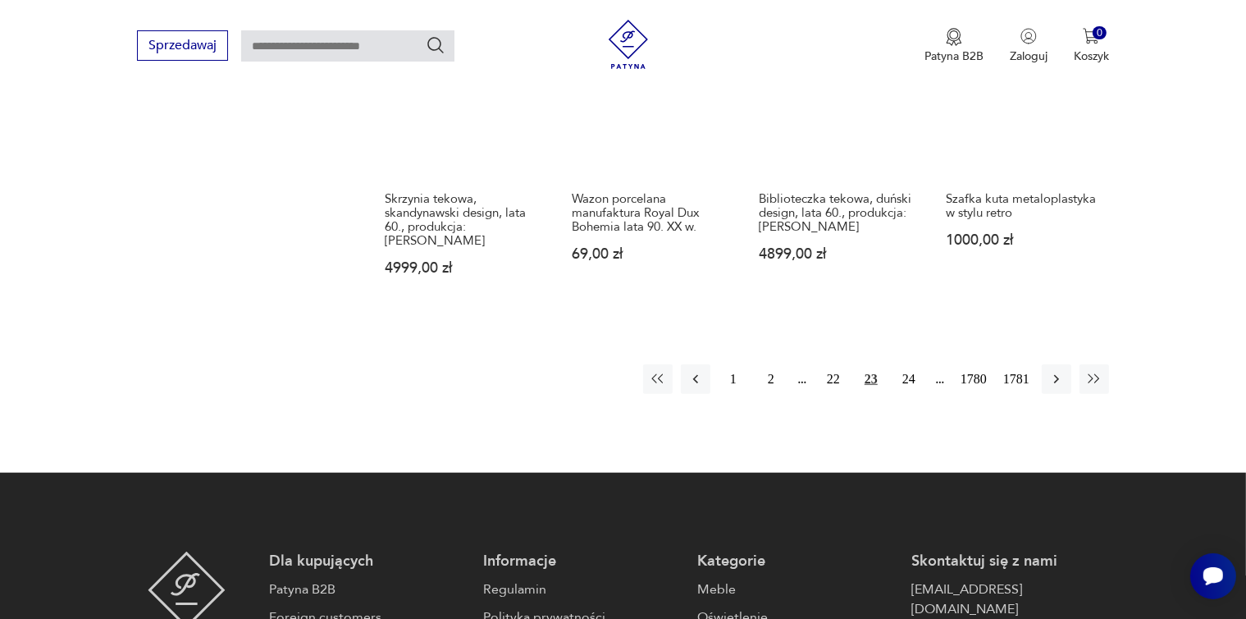
scroll to position [1510, 0]
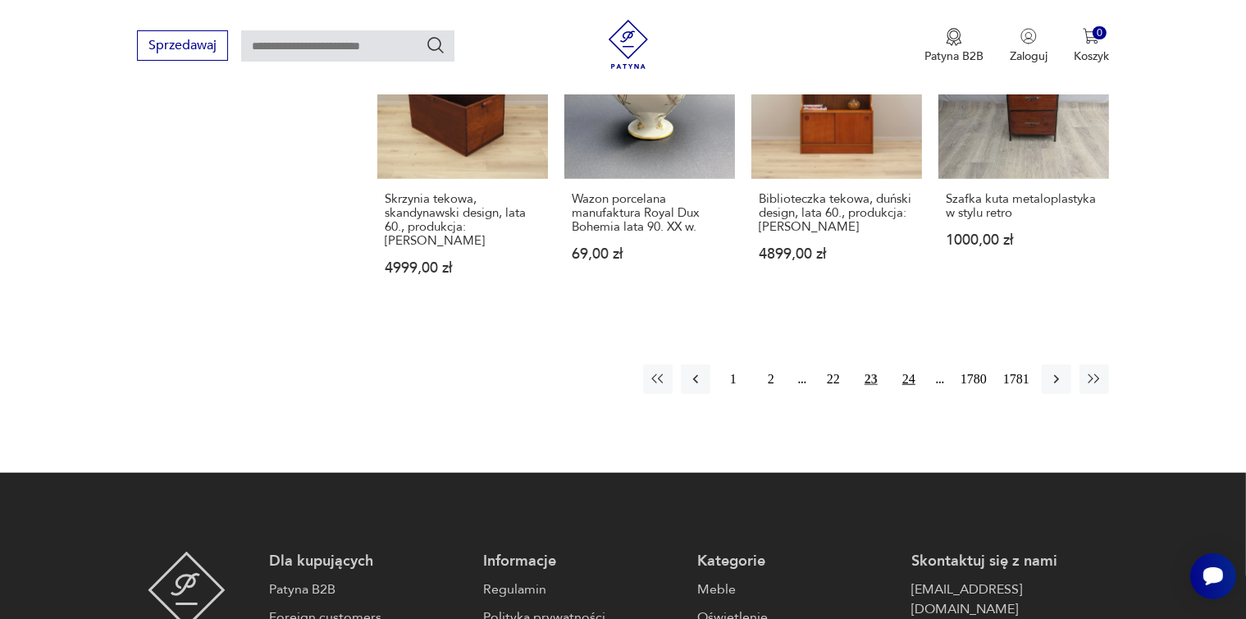
click at [906, 364] on button "24" at bounding box center [909, 379] width 30 height 30
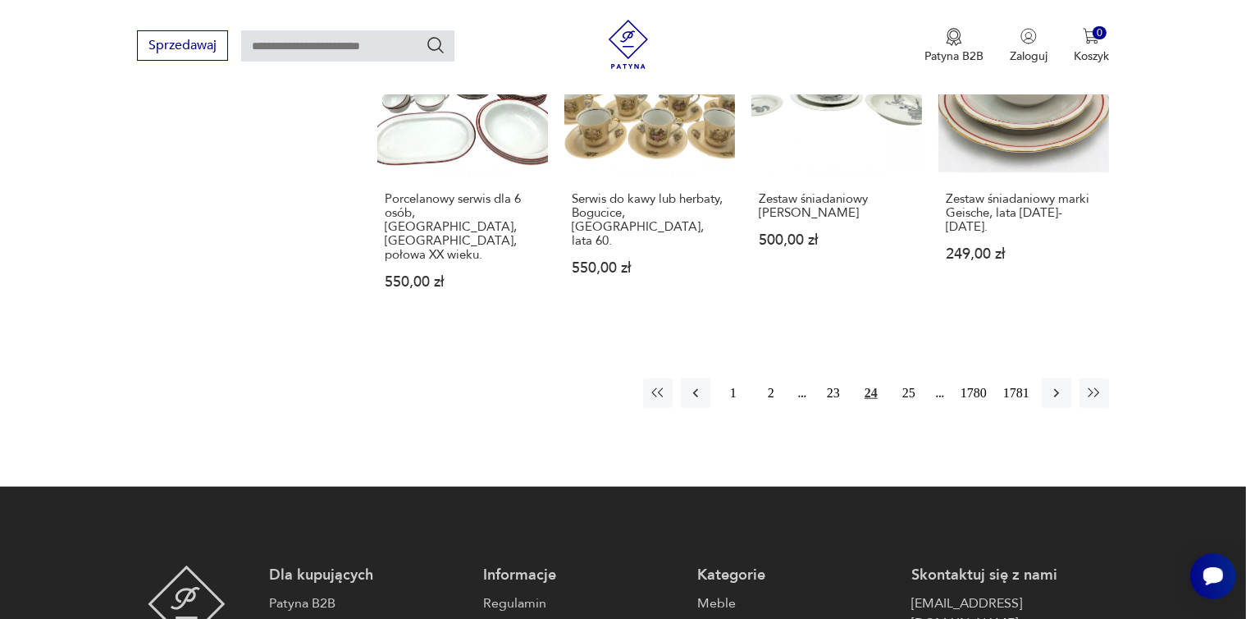
scroll to position [1510, 0]
click at [909, 378] on button "25" at bounding box center [909, 393] width 30 height 30
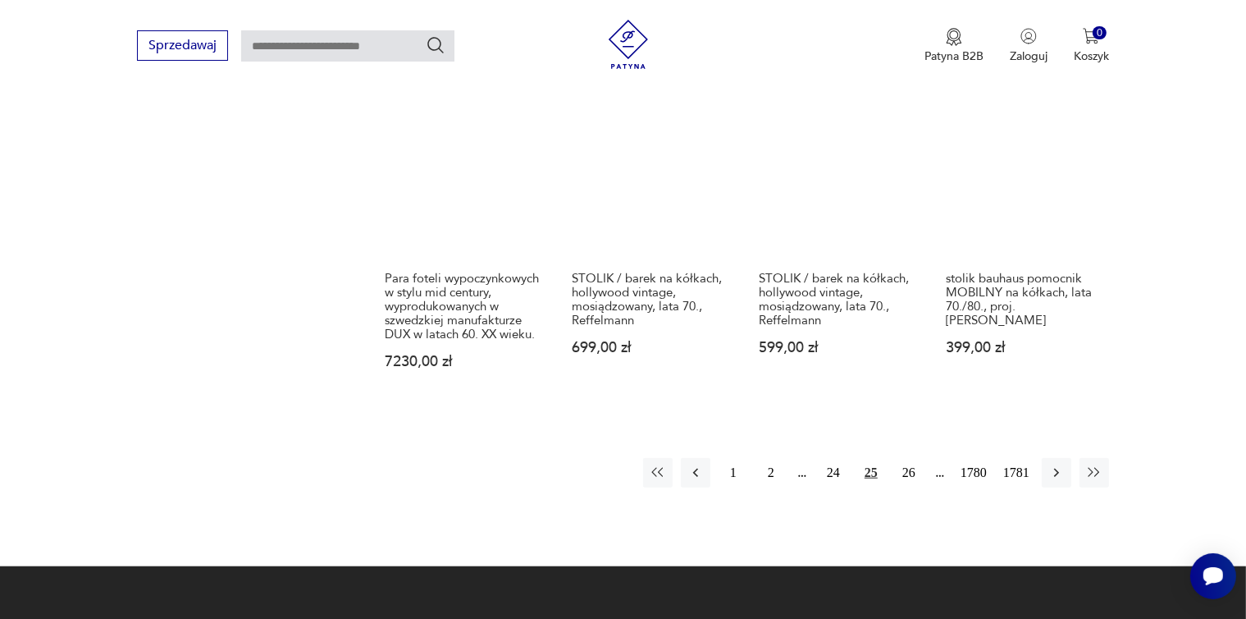
scroll to position [1417, 0]
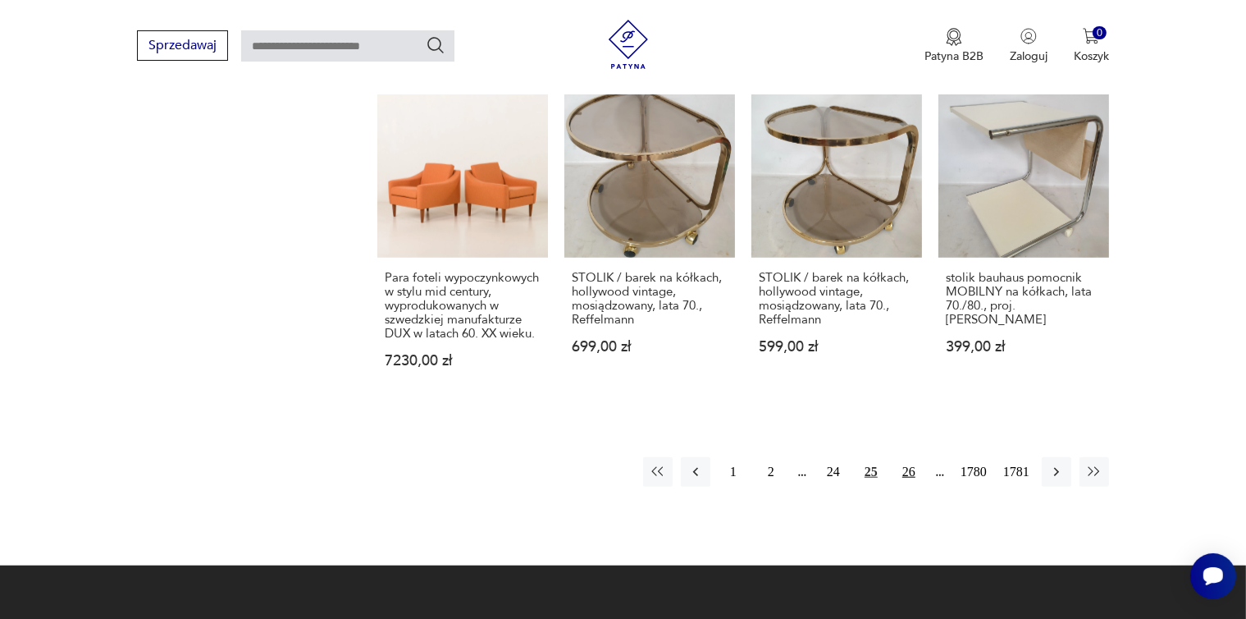
click at [909, 457] on button "26" at bounding box center [909, 472] width 30 height 30
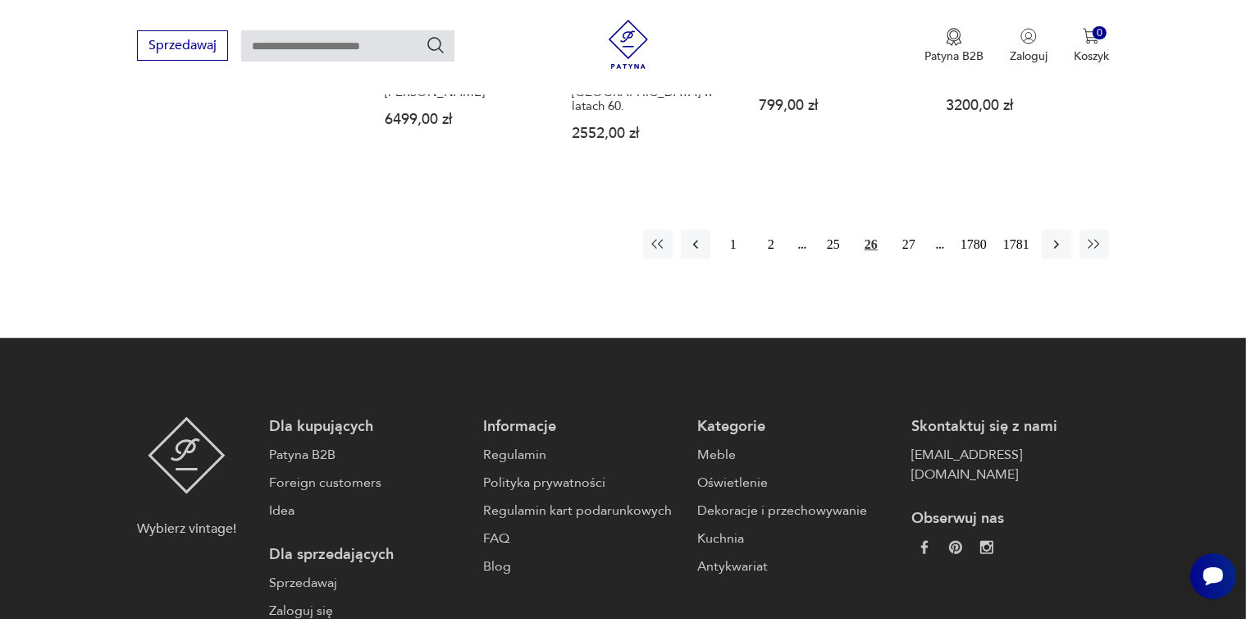
scroll to position [1603, 0]
click at [914, 229] on button "27" at bounding box center [909, 244] width 30 height 30
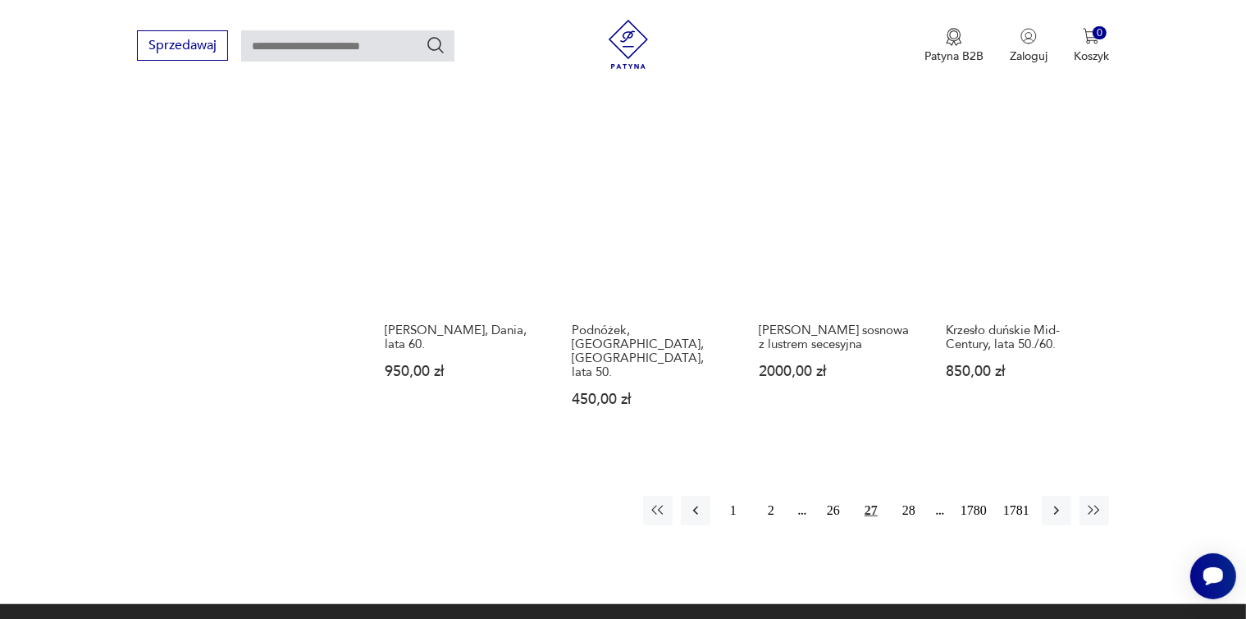
scroll to position [1324, 0]
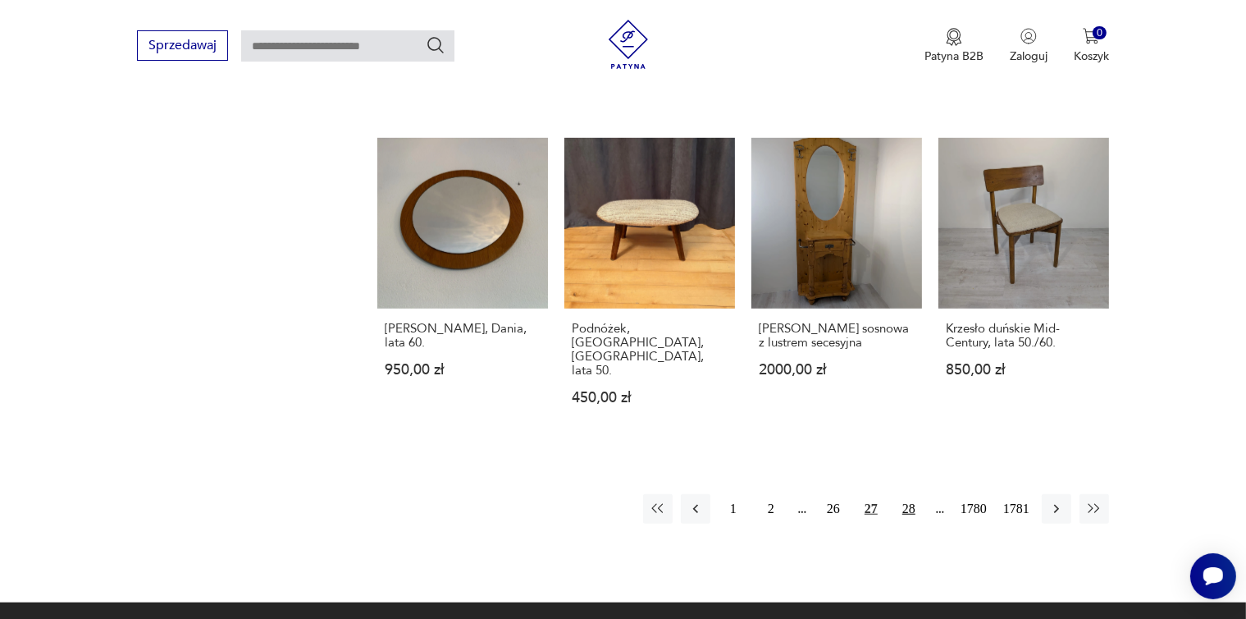
click at [909, 494] on button "28" at bounding box center [909, 509] width 30 height 30
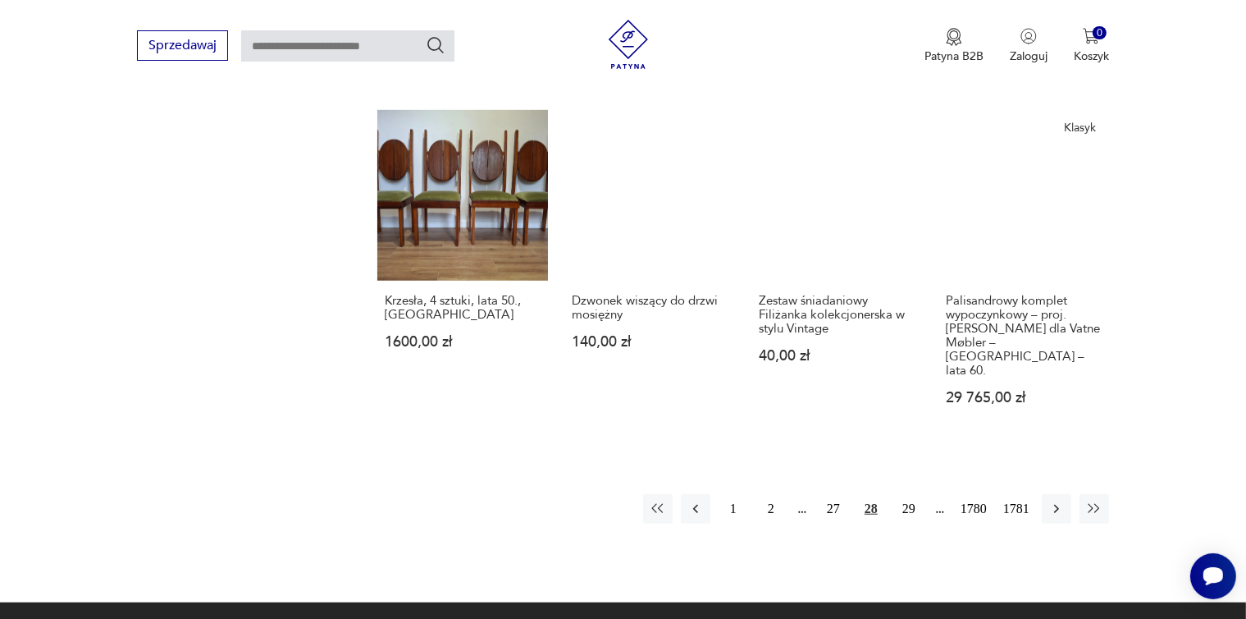
scroll to position [1324, 0]
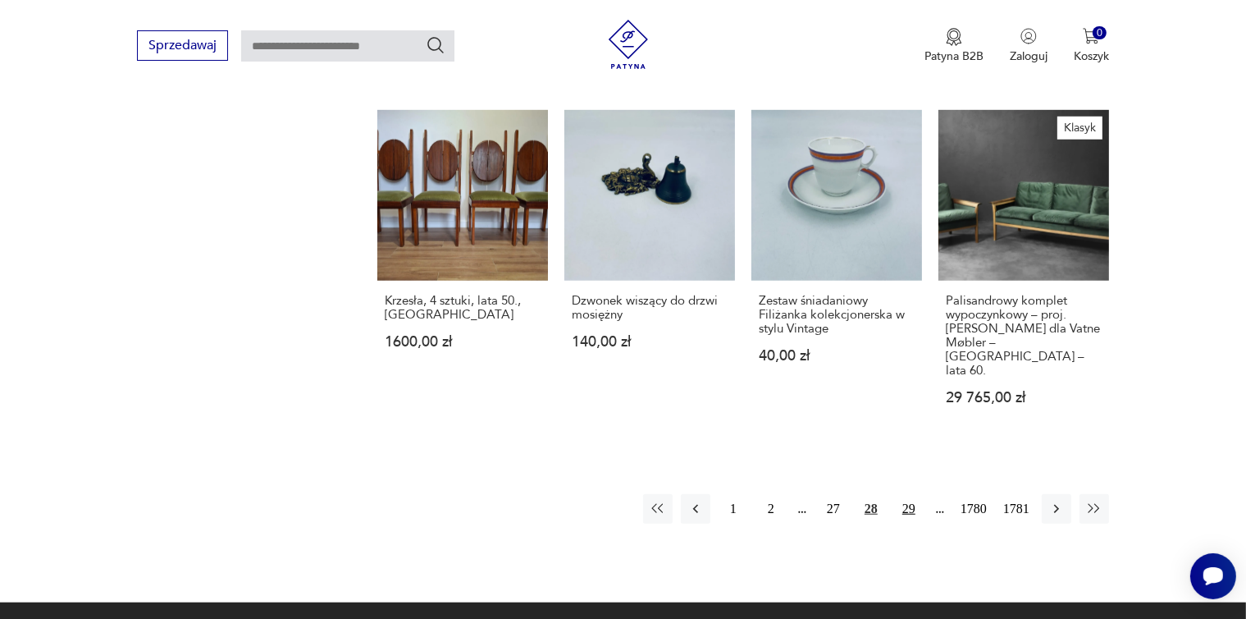
click at [907, 494] on button "29" at bounding box center [909, 509] width 30 height 30
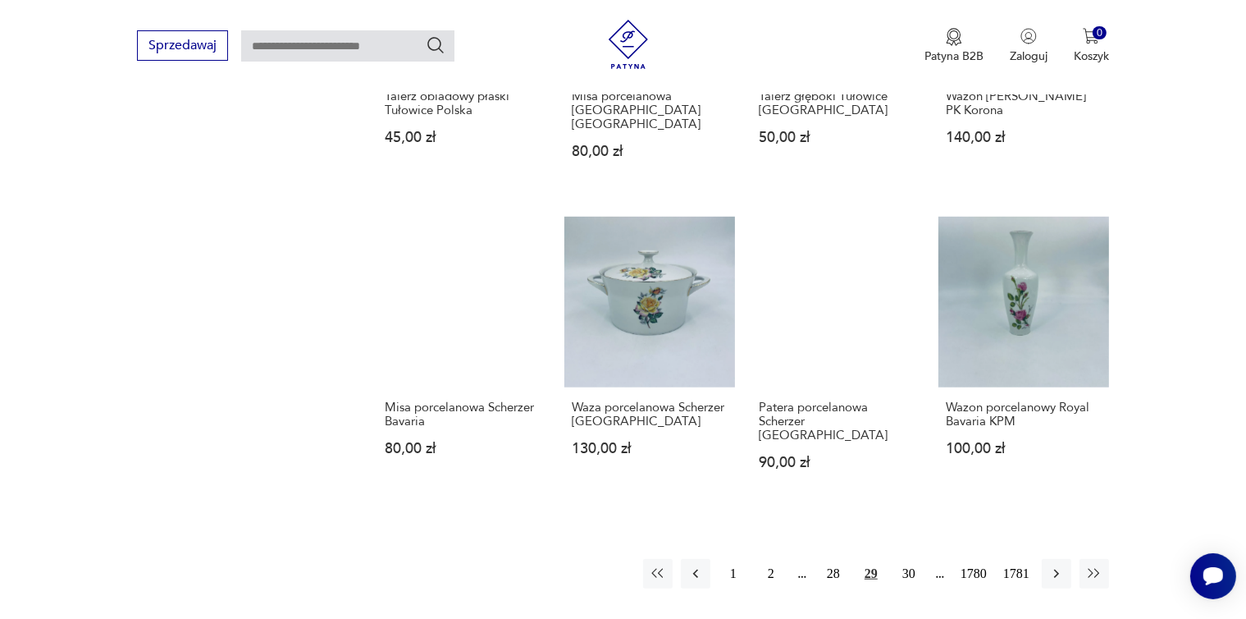
scroll to position [1232, 0]
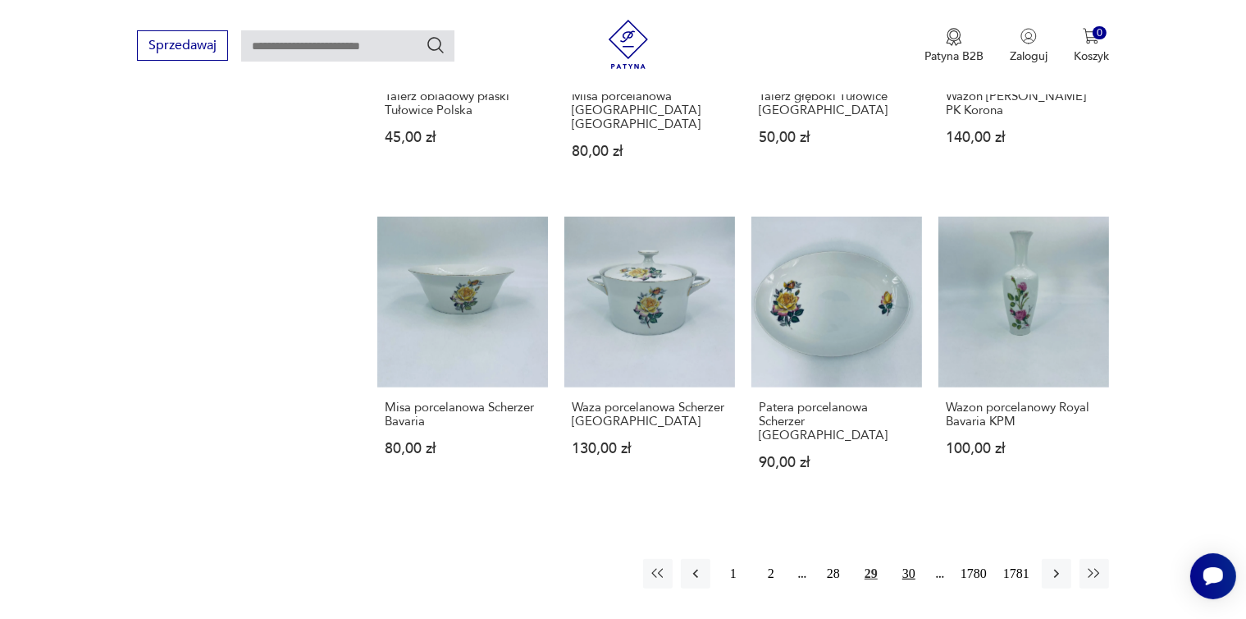
click at [911, 559] on button "30" at bounding box center [909, 574] width 30 height 30
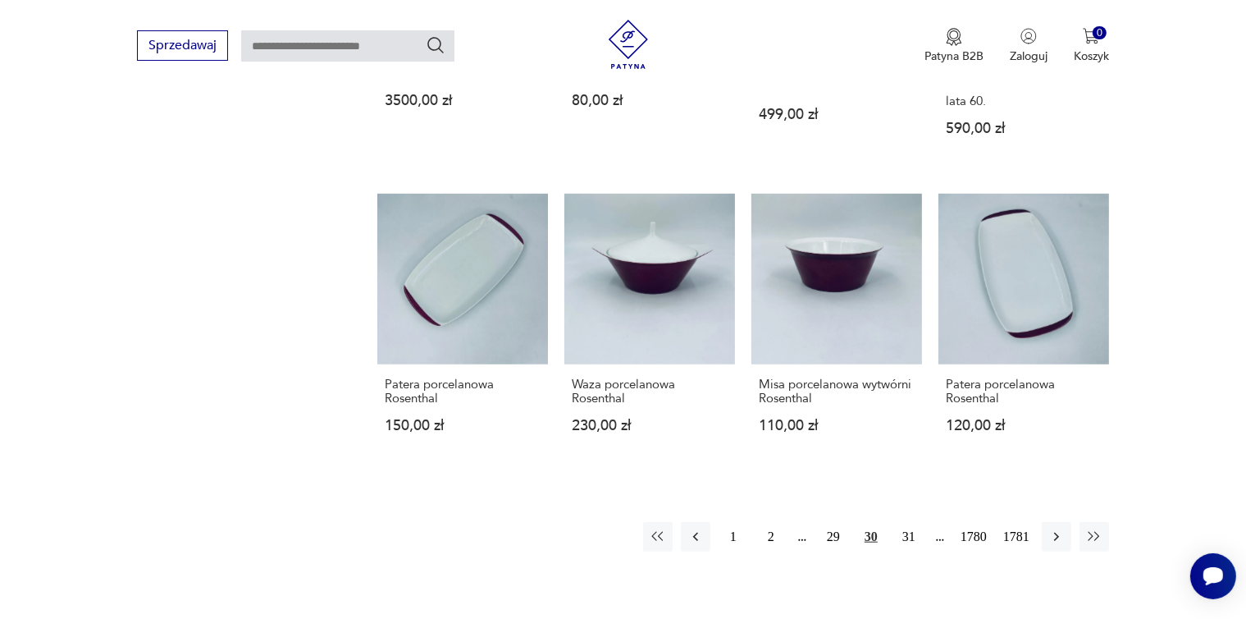
scroll to position [1324, 0]
click at [911, 522] on button "31" at bounding box center [909, 537] width 30 height 30
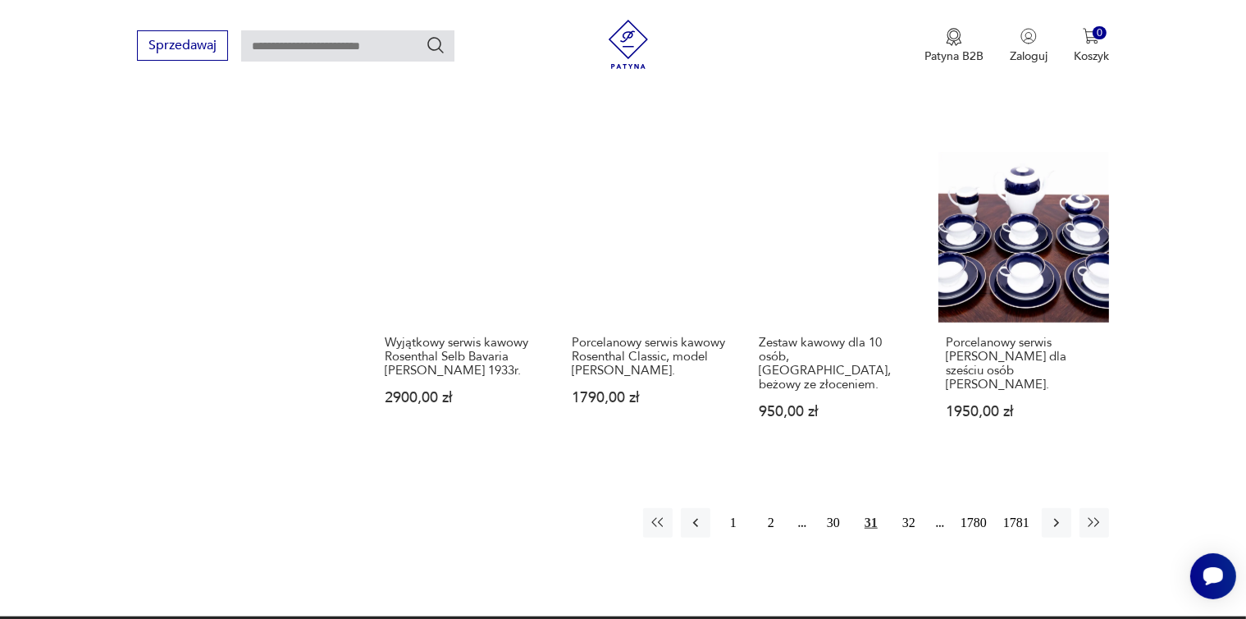
scroll to position [1324, 0]
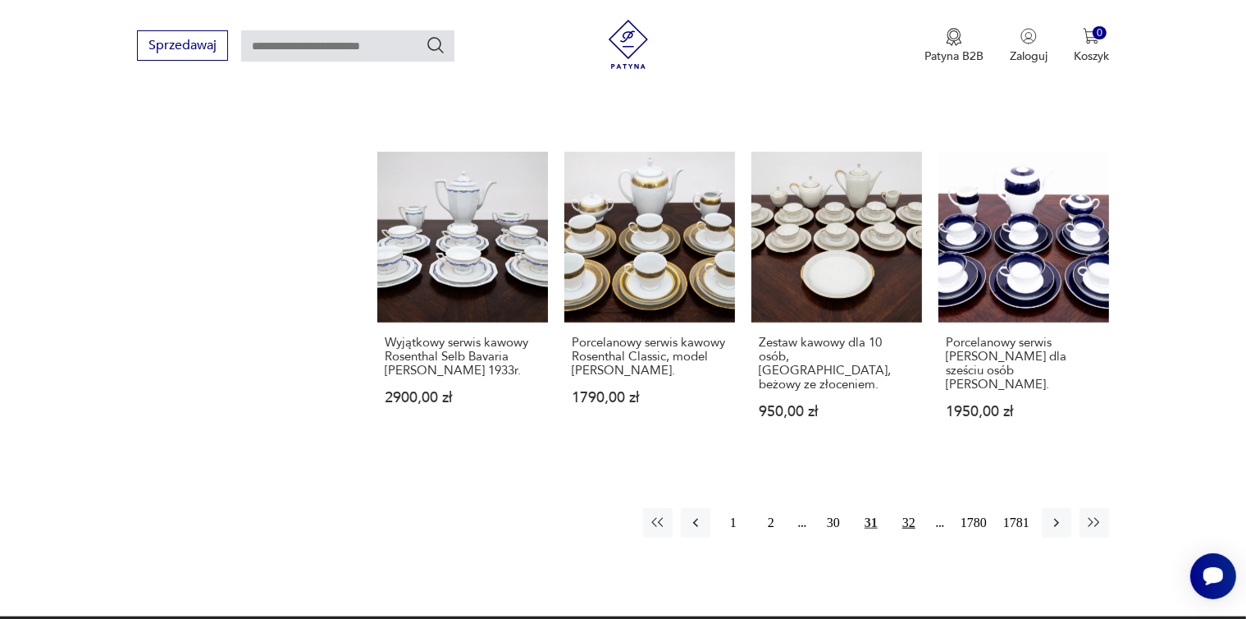
click at [910, 508] on button "32" at bounding box center [909, 523] width 30 height 30
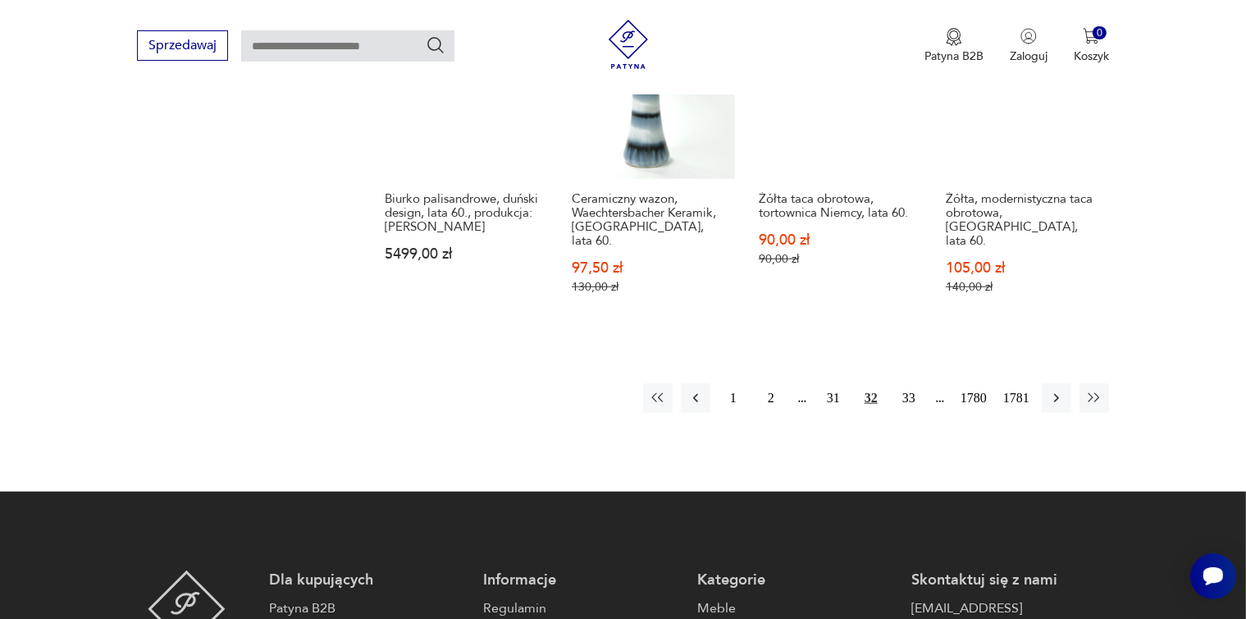
scroll to position [1510, 0]
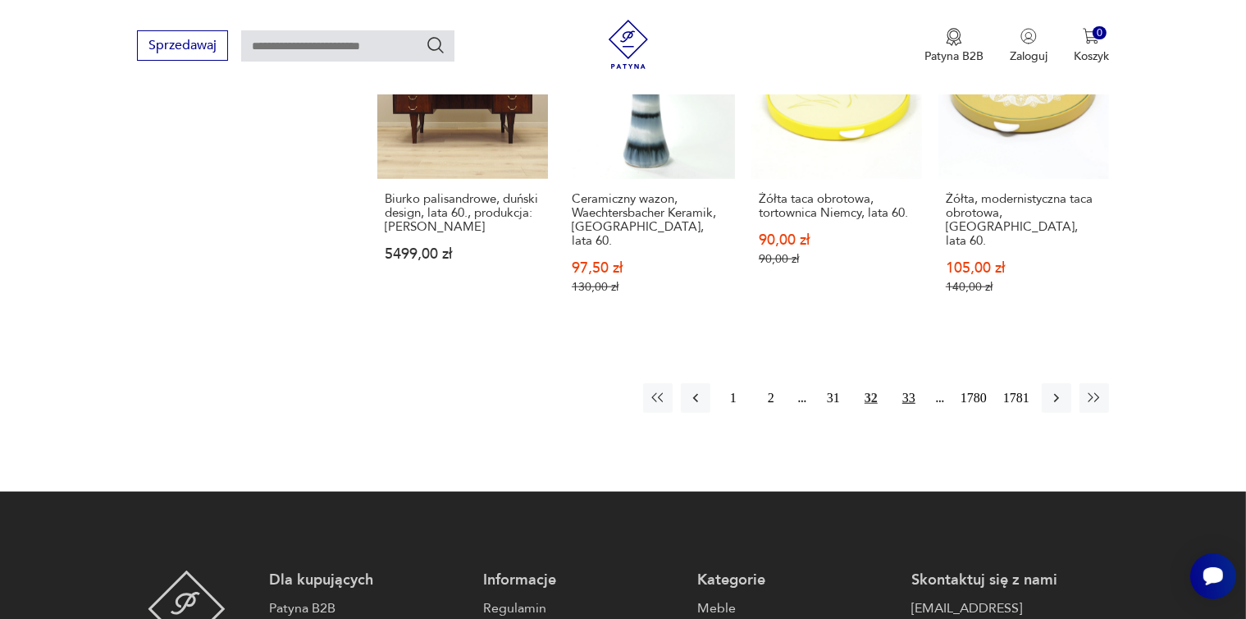
click at [908, 383] on button "33" at bounding box center [909, 398] width 30 height 30
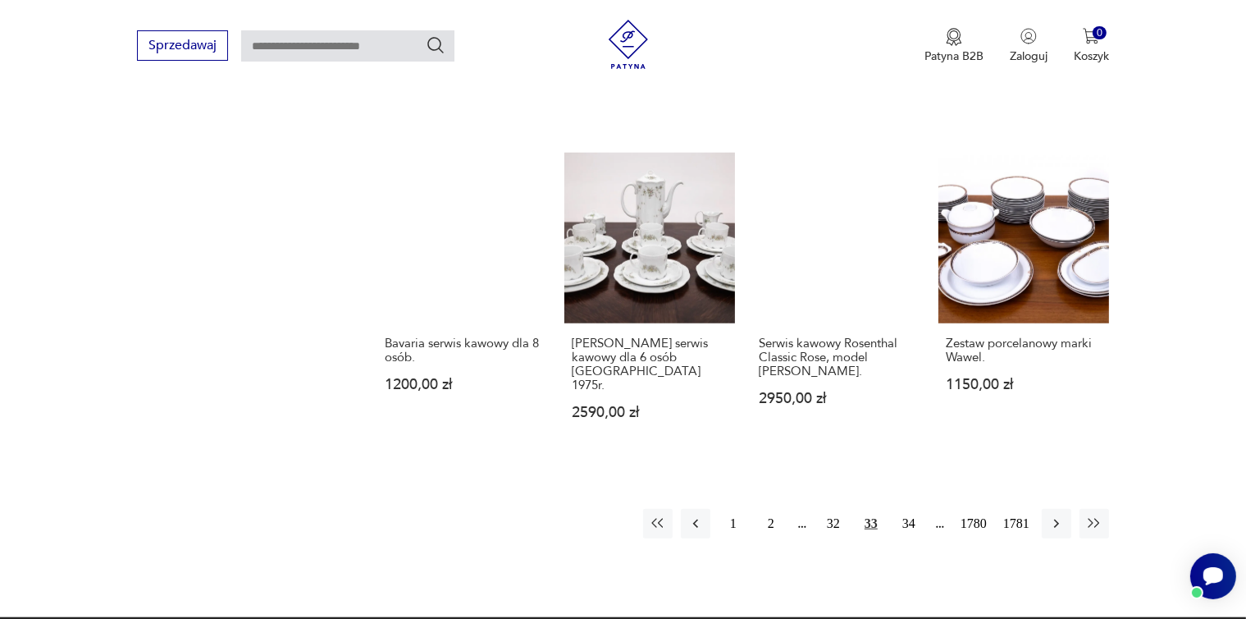
scroll to position [1417, 0]
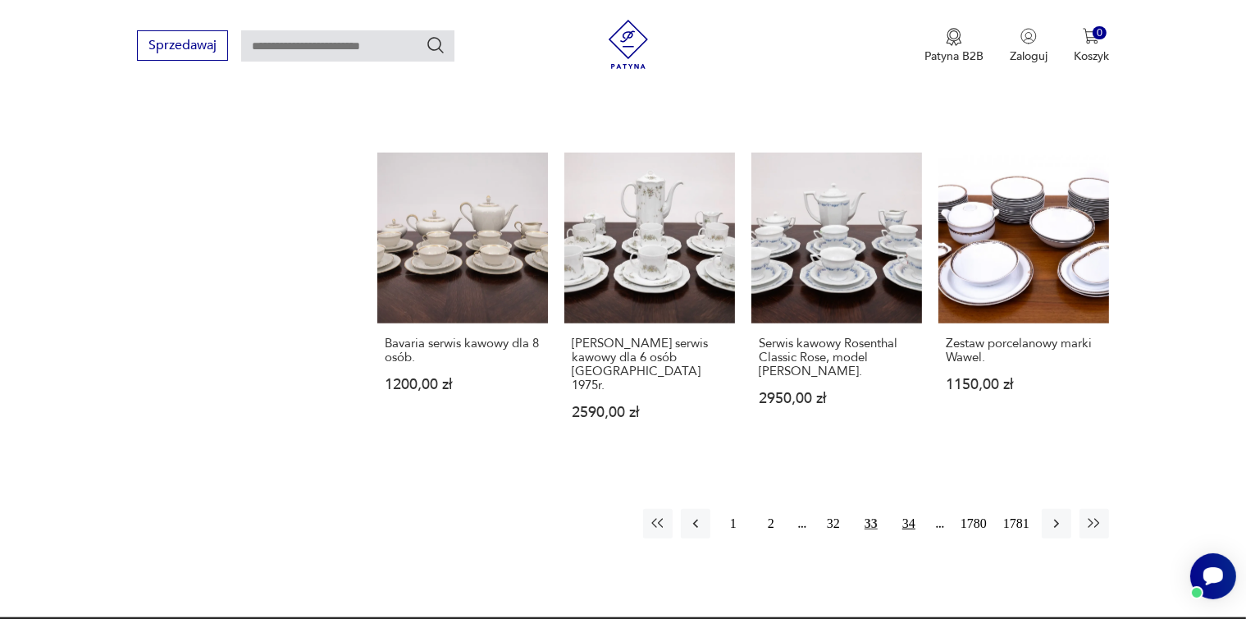
click at [908, 509] on button "34" at bounding box center [909, 524] width 30 height 30
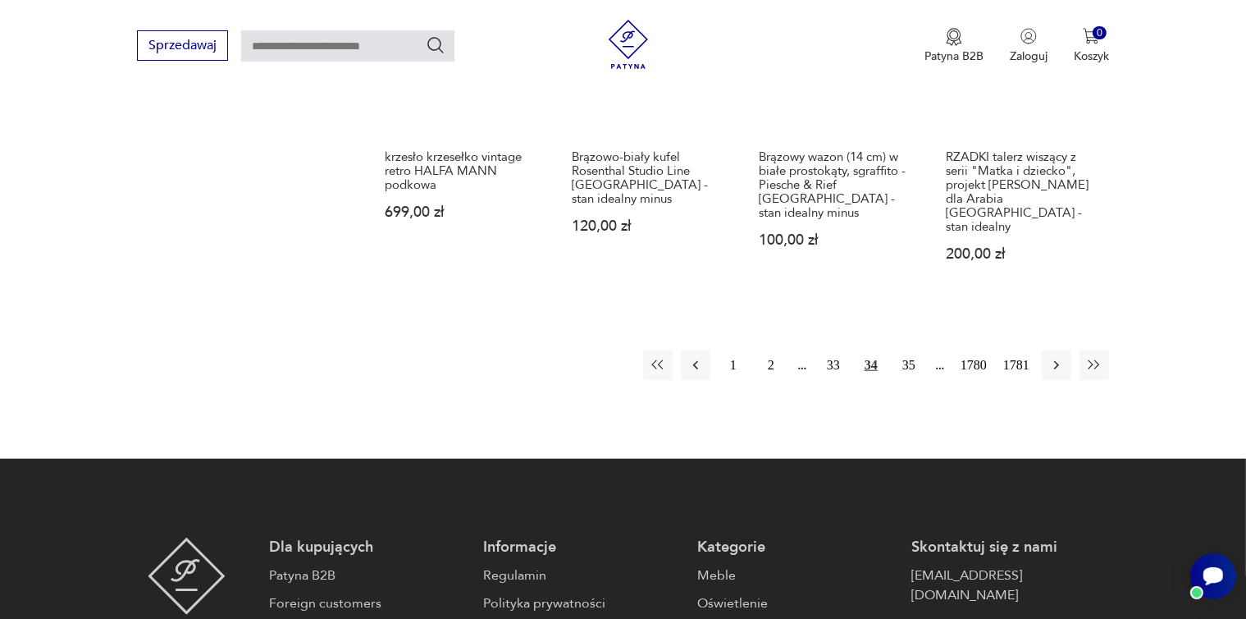
scroll to position [1510, 0]
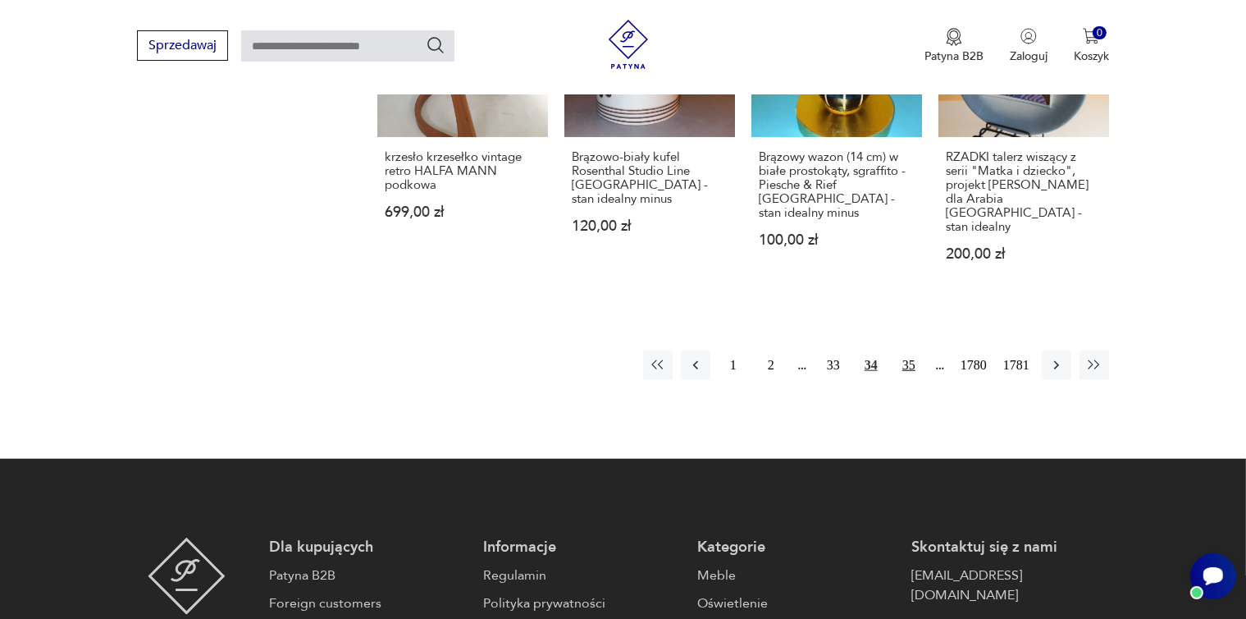
click at [908, 350] on button "35" at bounding box center [909, 365] width 30 height 30
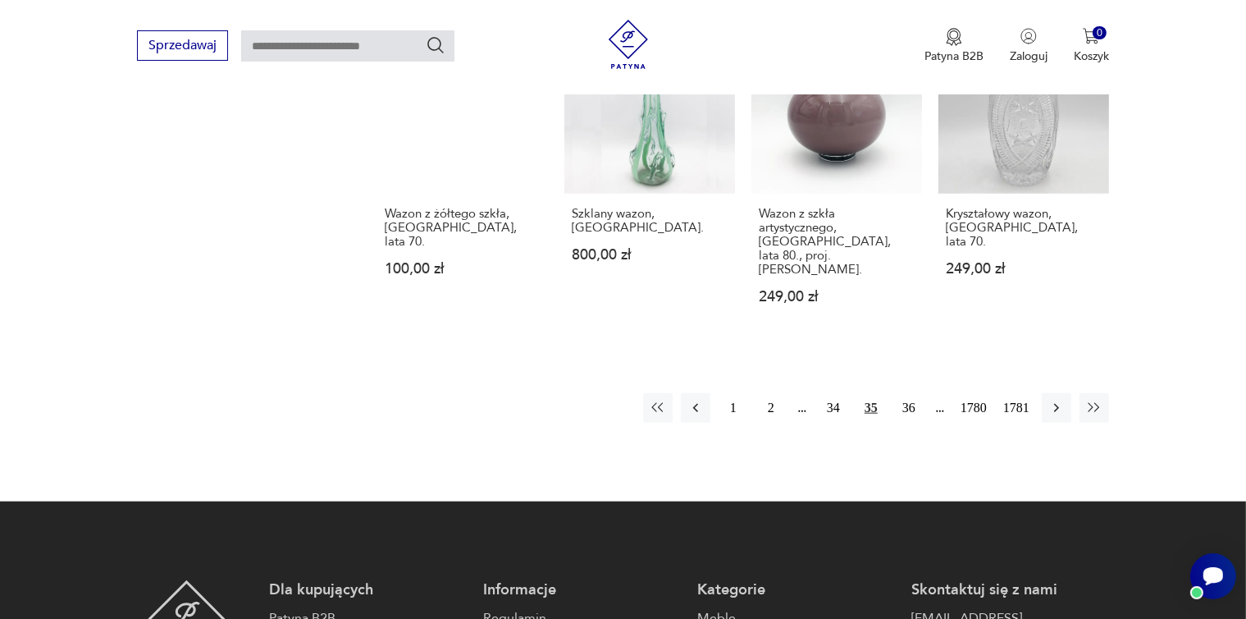
scroll to position [1510, 0]
click at [910, 392] on button "36" at bounding box center [909, 407] width 30 height 30
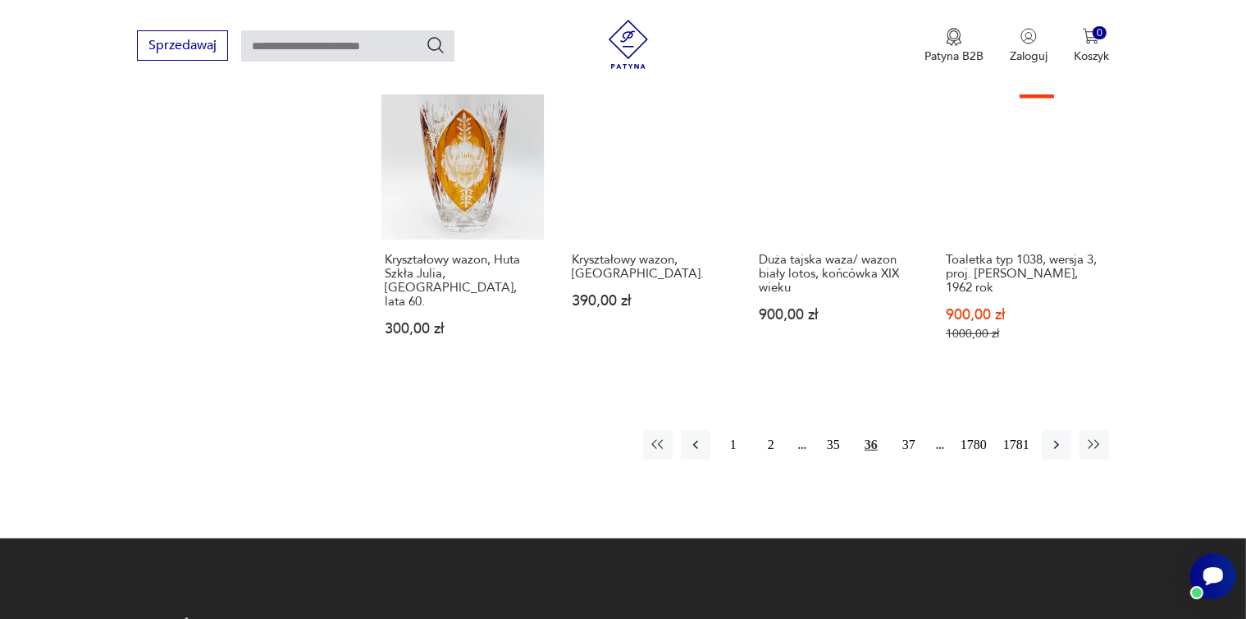
scroll to position [1417, 0]
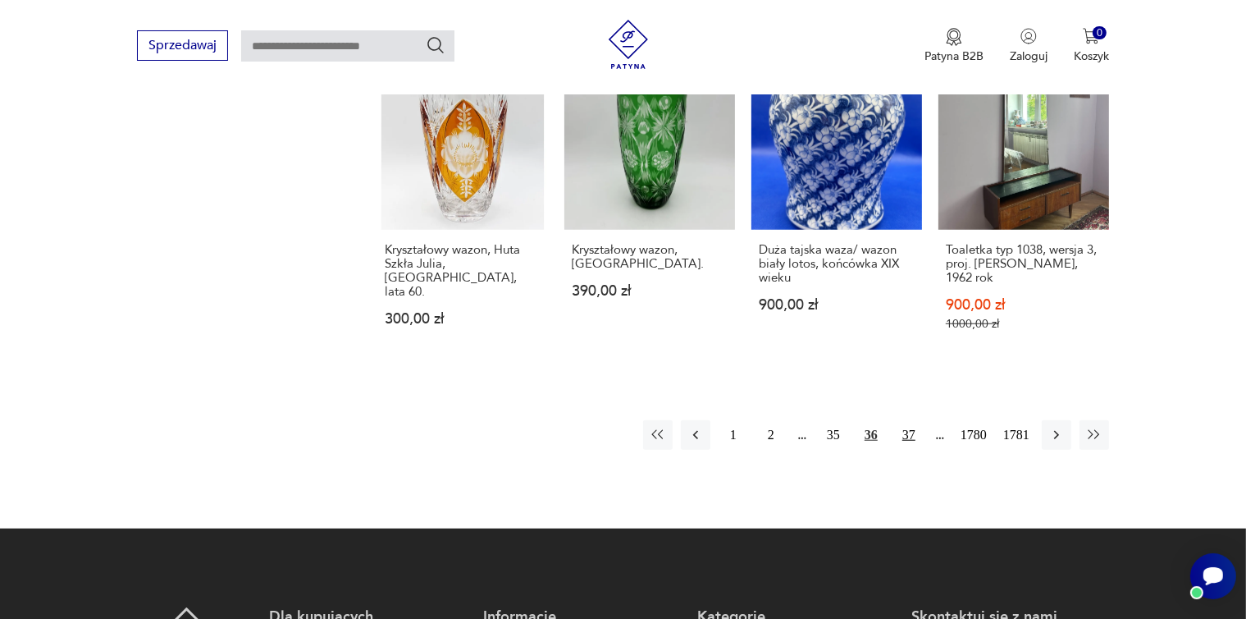
click at [906, 420] on button "37" at bounding box center [909, 435] width 30 height 30
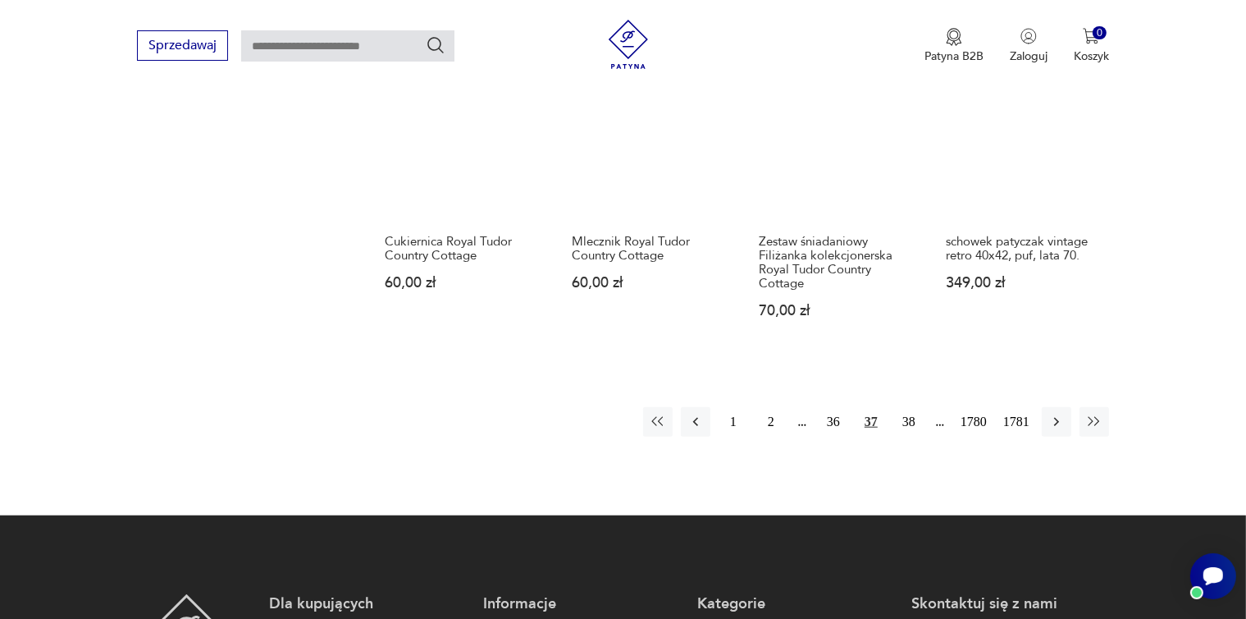
scroll to position [1417, 0]
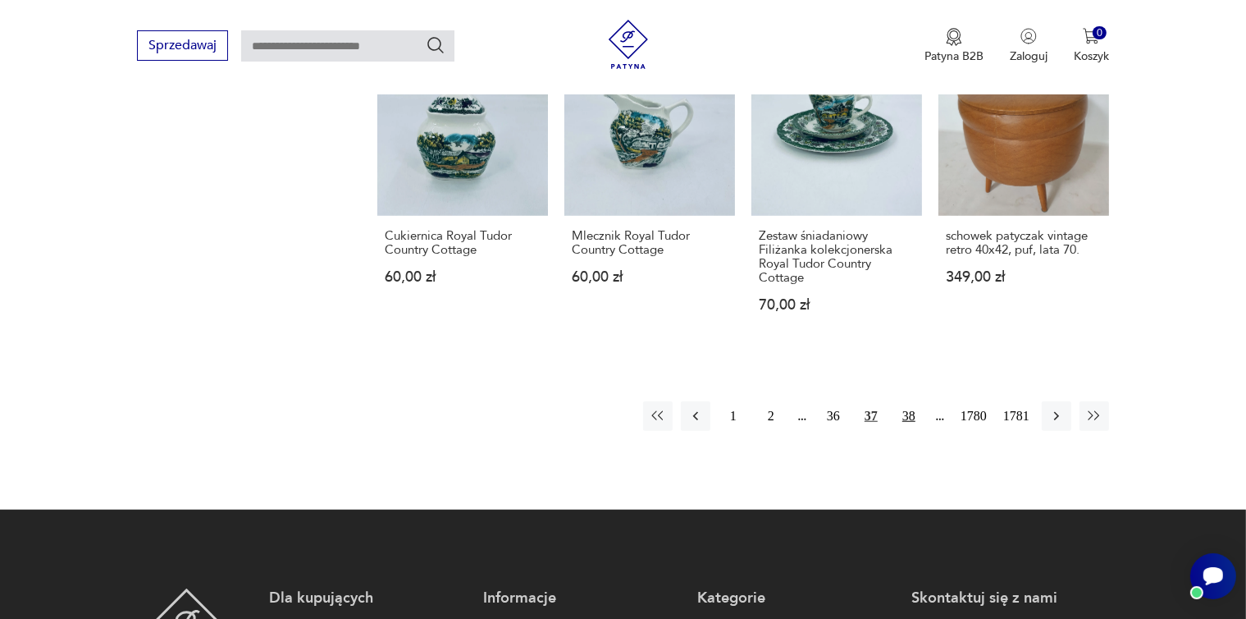
click at [912, 401] on button "38" at bounding box center [909, 416] width 30 height 30
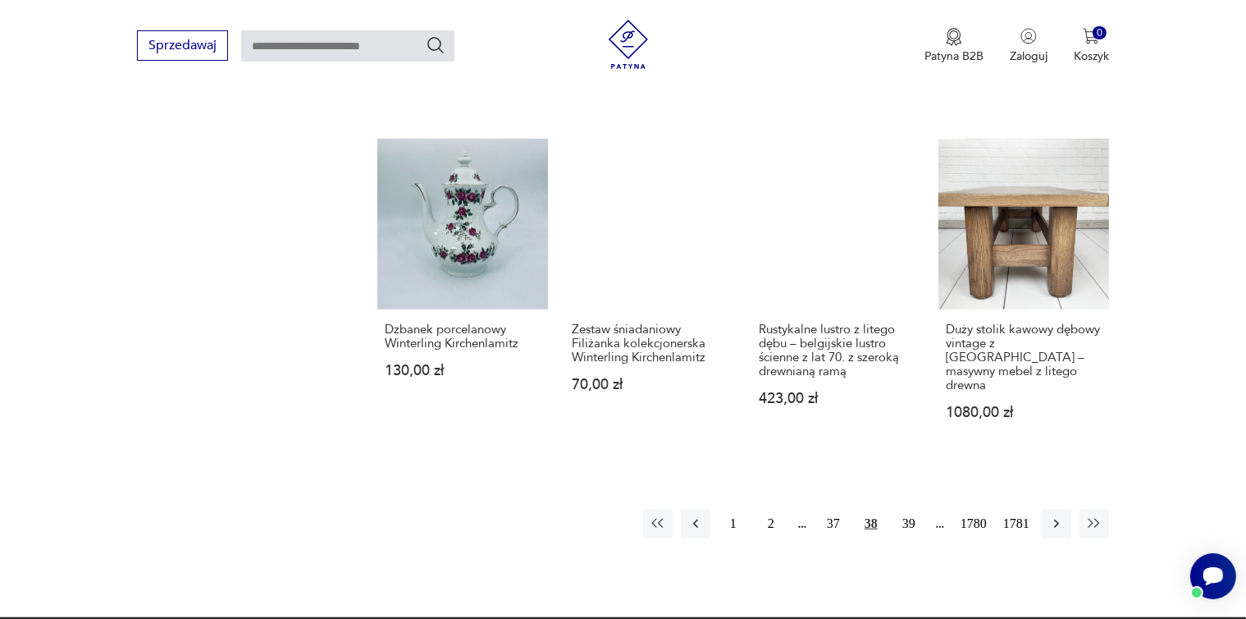
scroll to position [1324, 0]
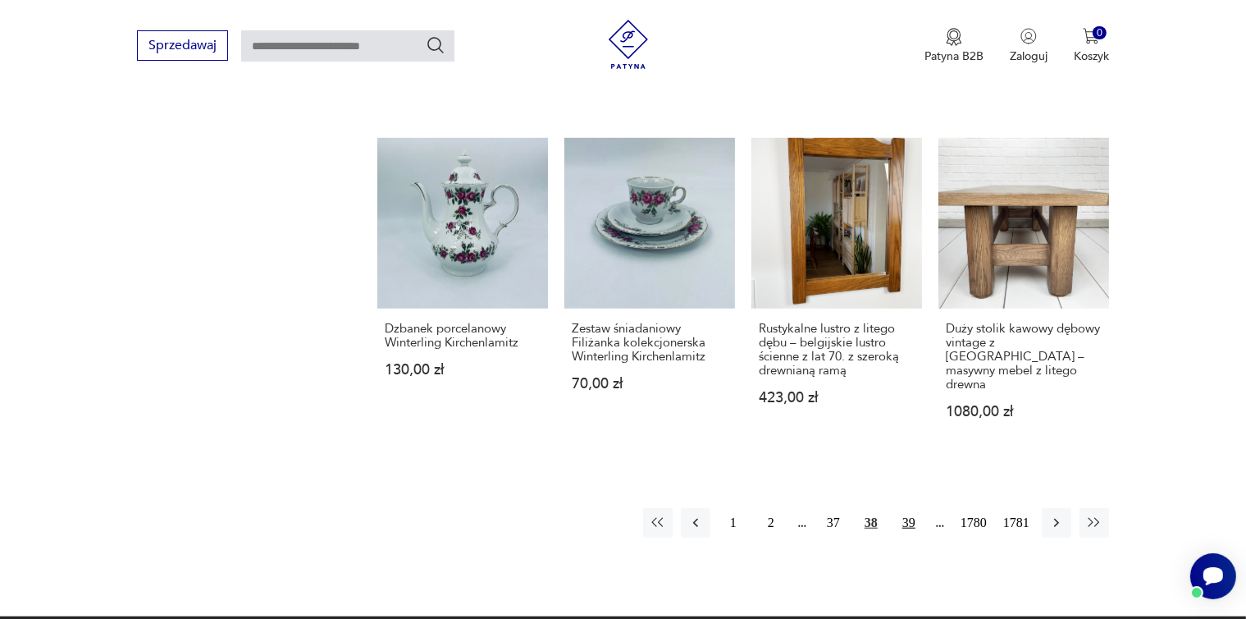
click at [911, 508] on button "39" at bounding box center [909, 523] width 30 height 30
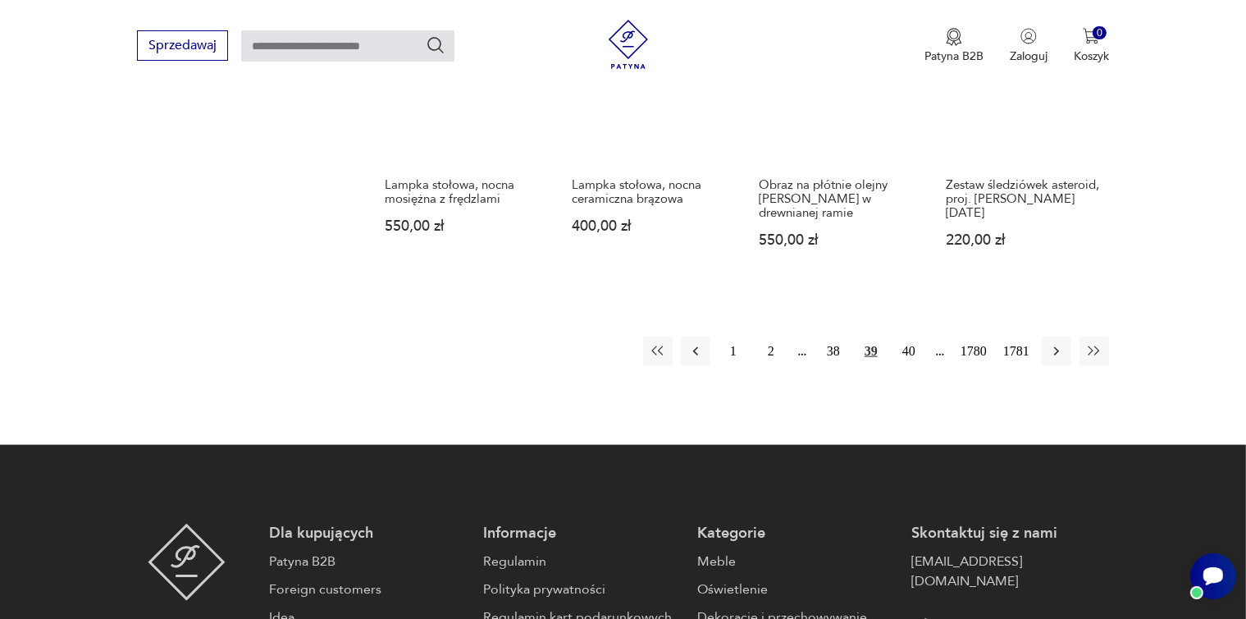
scroll to position [1510, 0]
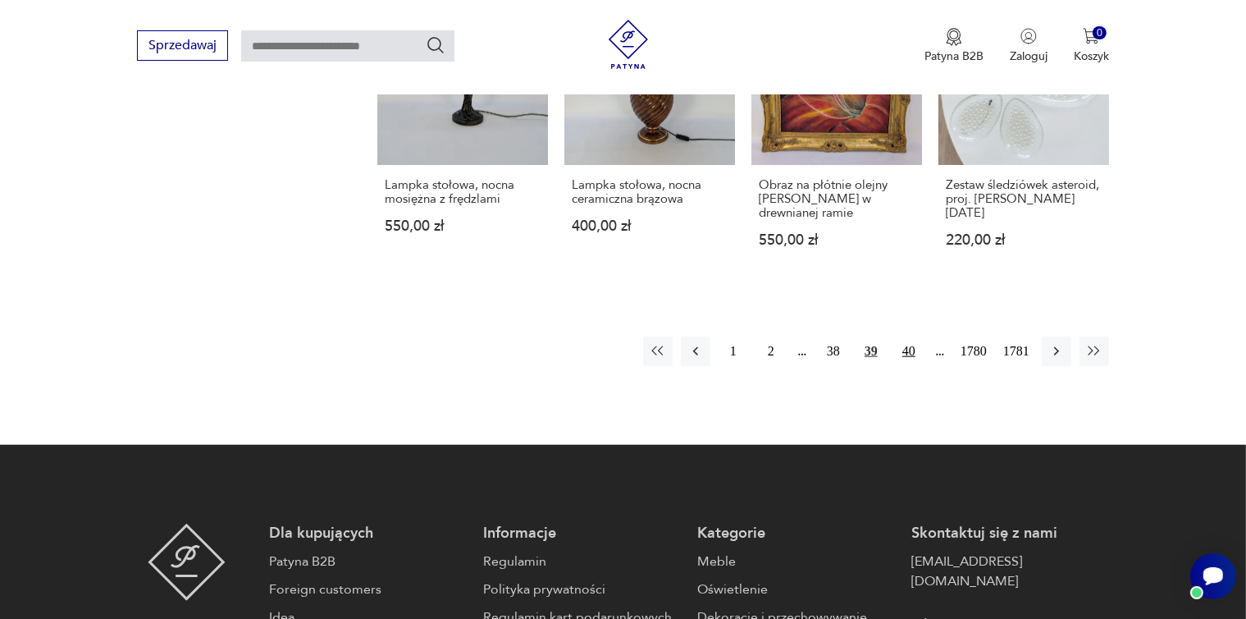
click at [912, 336] on button "40" at bounding box center [909, 351] width 30 height 30
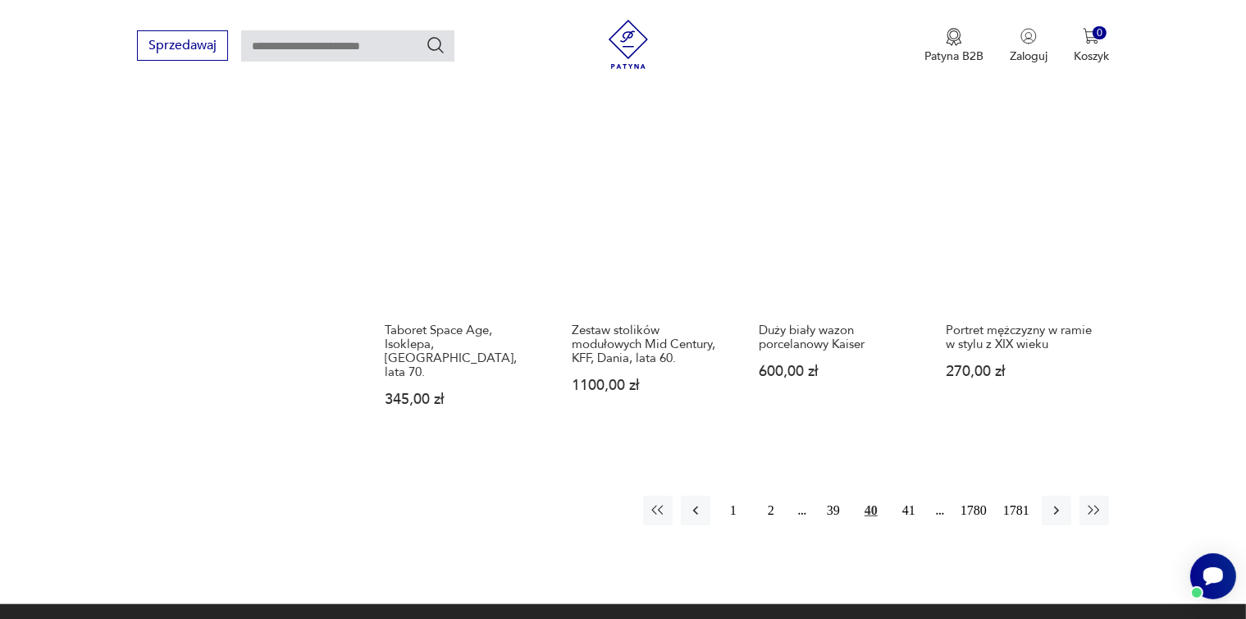
scroll to position [1324, 0]
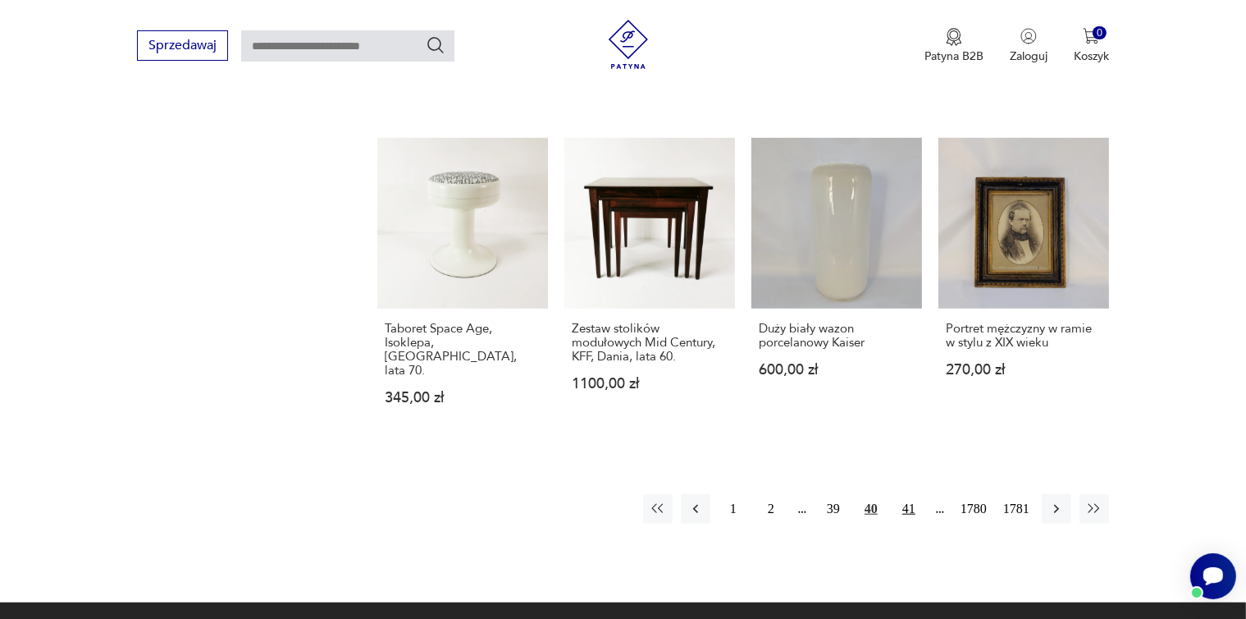
click at [909, 494] on button "41" at bounding box center [909, 509] width 30 height 30
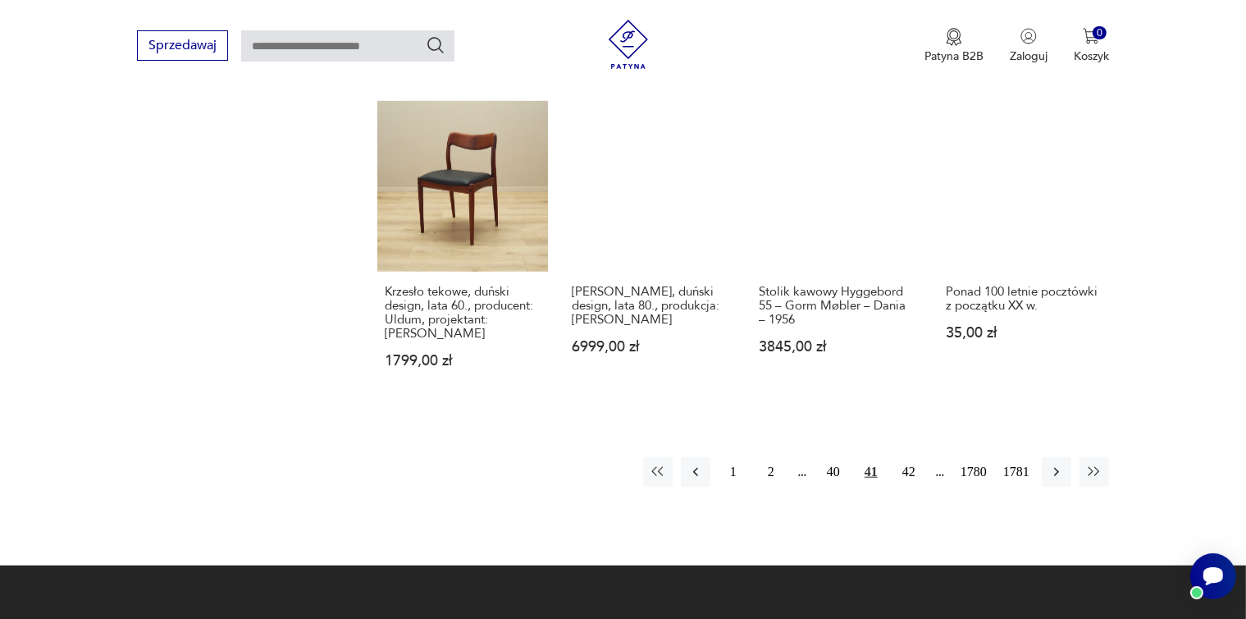
scroll to position [1417, 0]
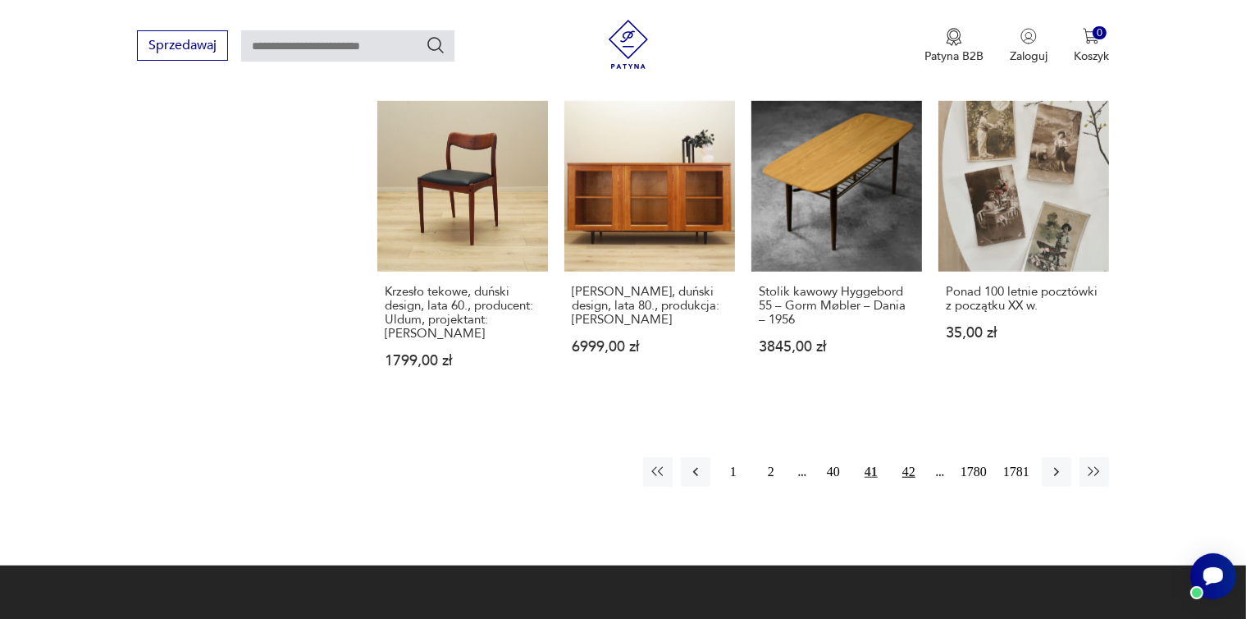
click at [908, 457] on button "42" at bounding box center [909, 472] width 30 height 30
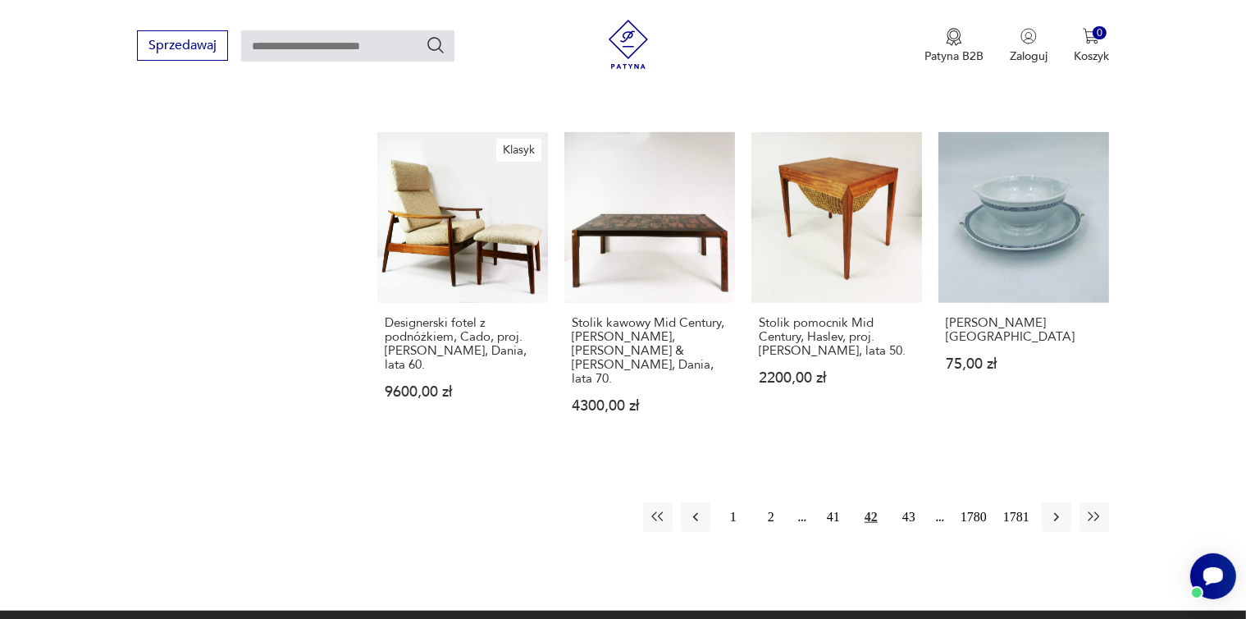
scroll to position [1417, 0]
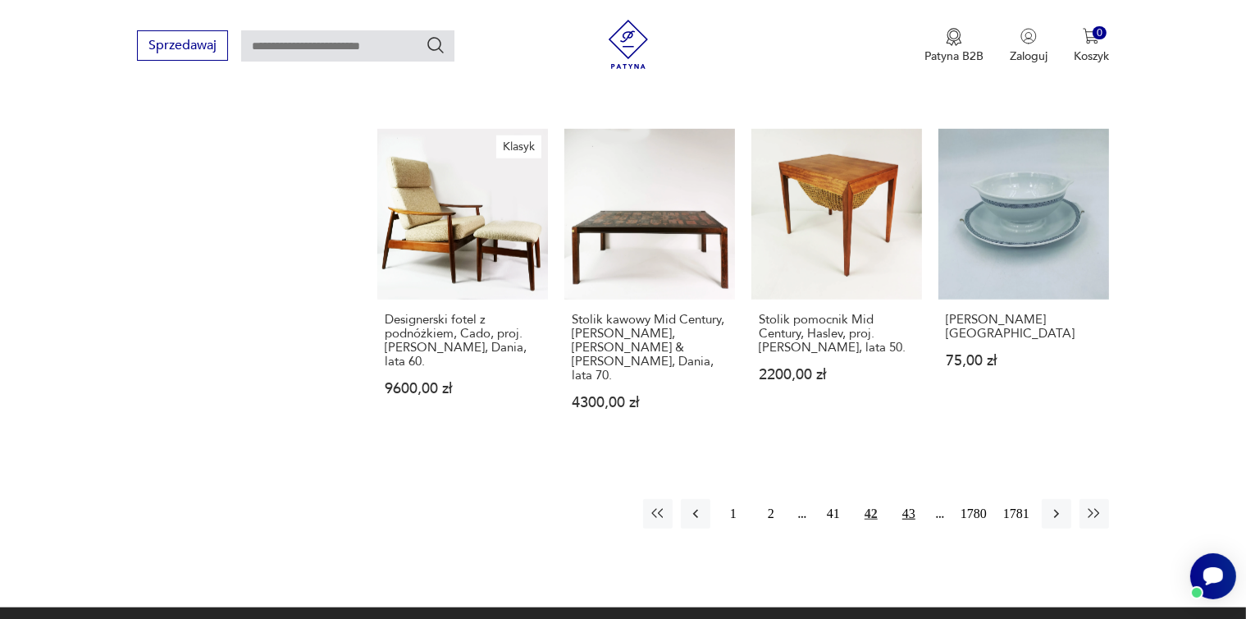
click at [913, 499] on button "43" at bounding box center [909, 514] width 30 height 30
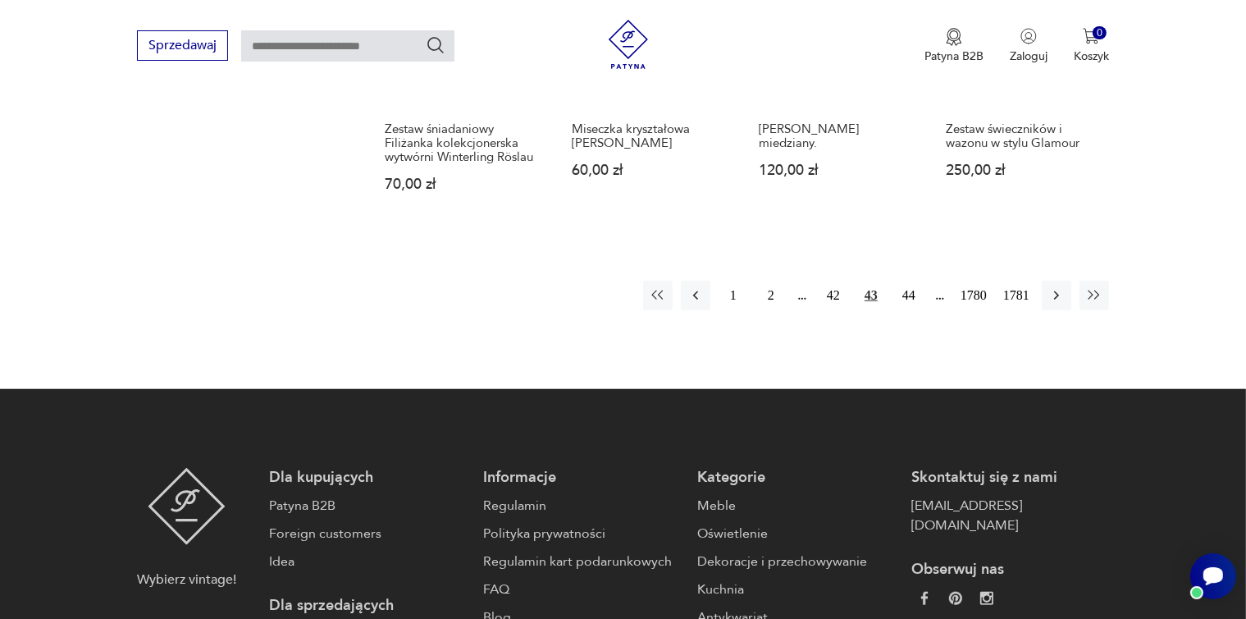
scroll to position [1510, 0]
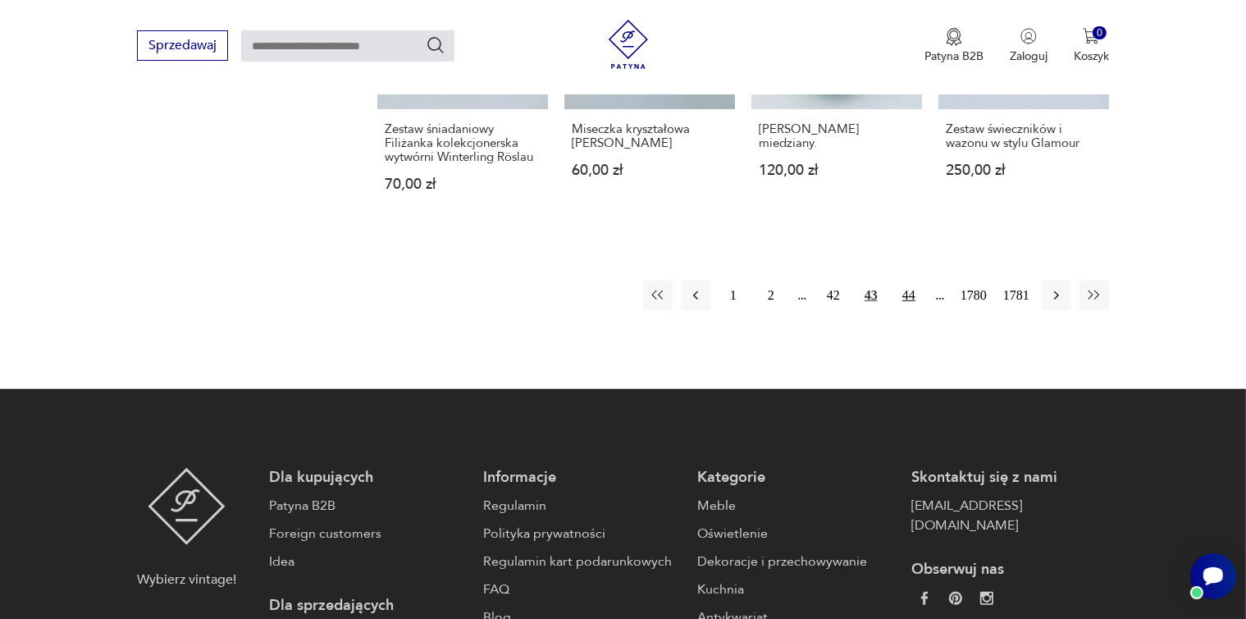
click at [908, 281] on button "44" at bounding box center [909, 296] width 30 height 30
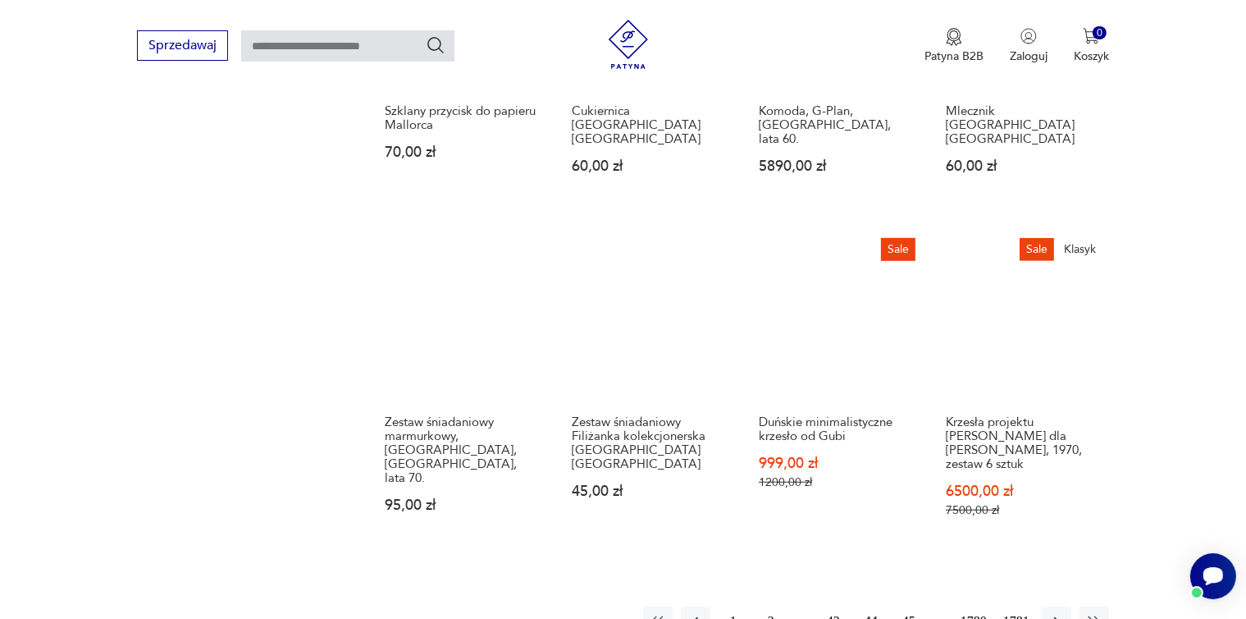
scroll to position [1232, 0]
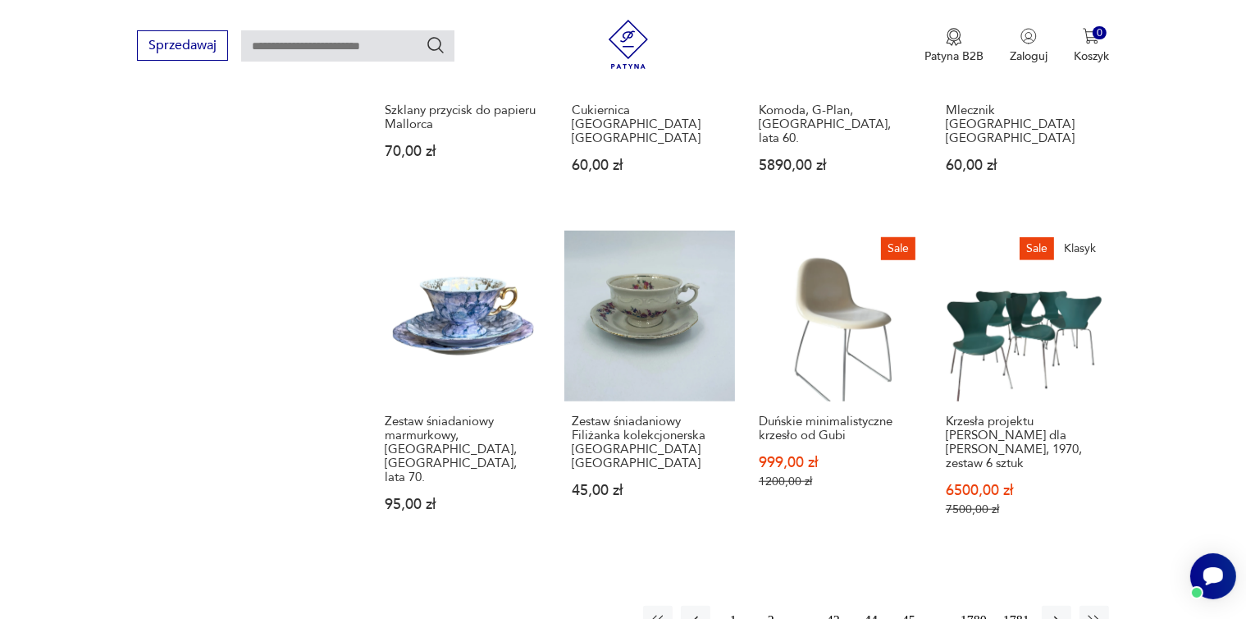
click at [909, 606] on button "45" at bounding box center [909, 621] width 30 height 30
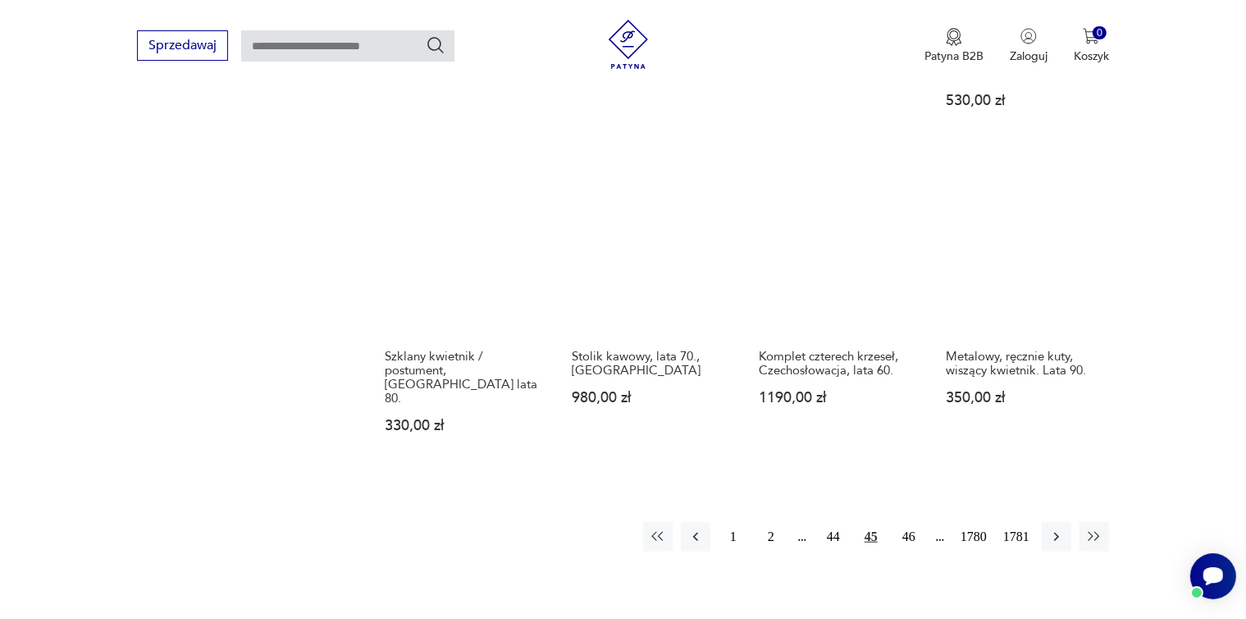
scroll to position [1324, 0]
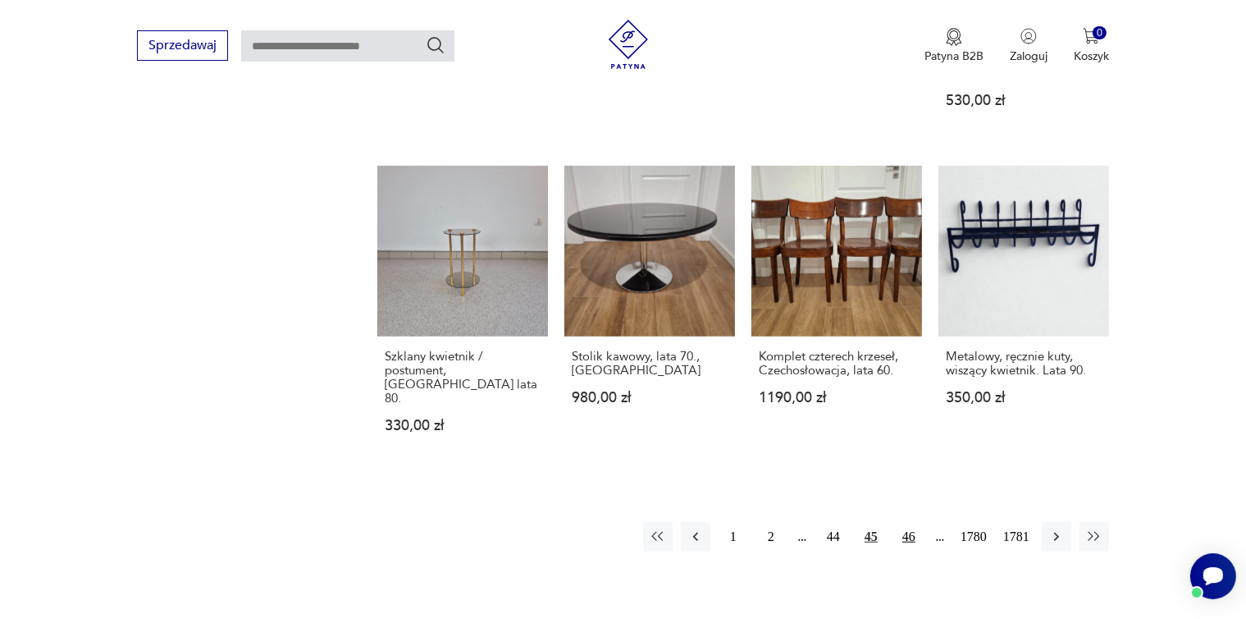
click at [908, 522] on button "46" at bounding box center [909, 537] width 30 height 30
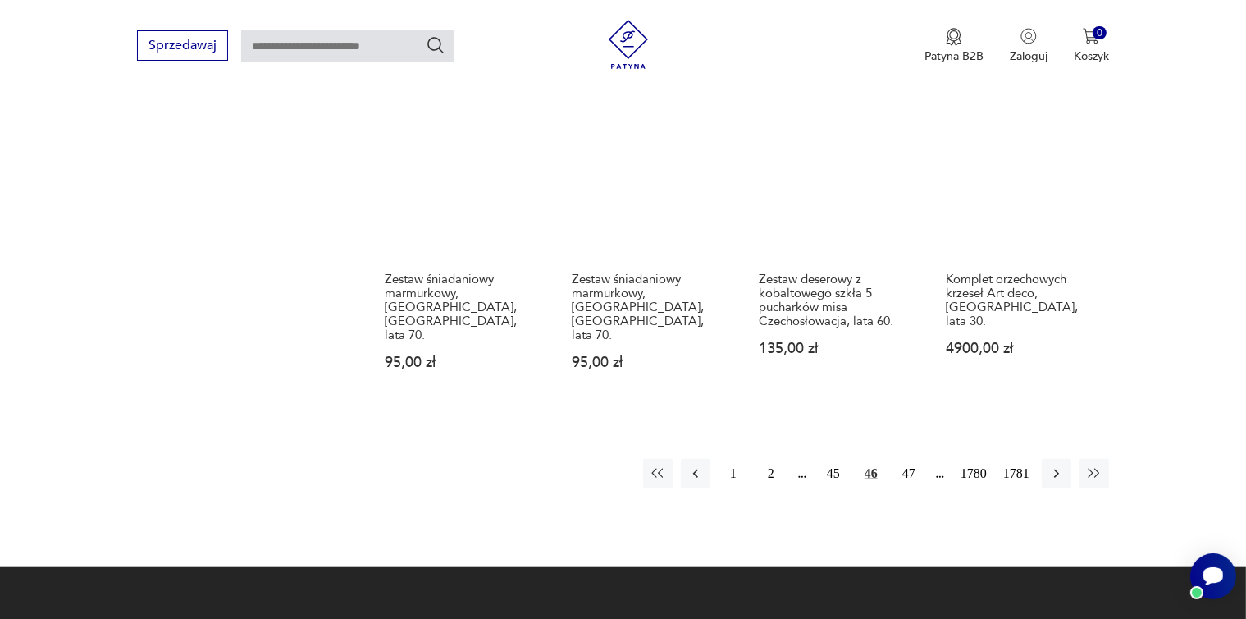
scroll to position [1417, 0]
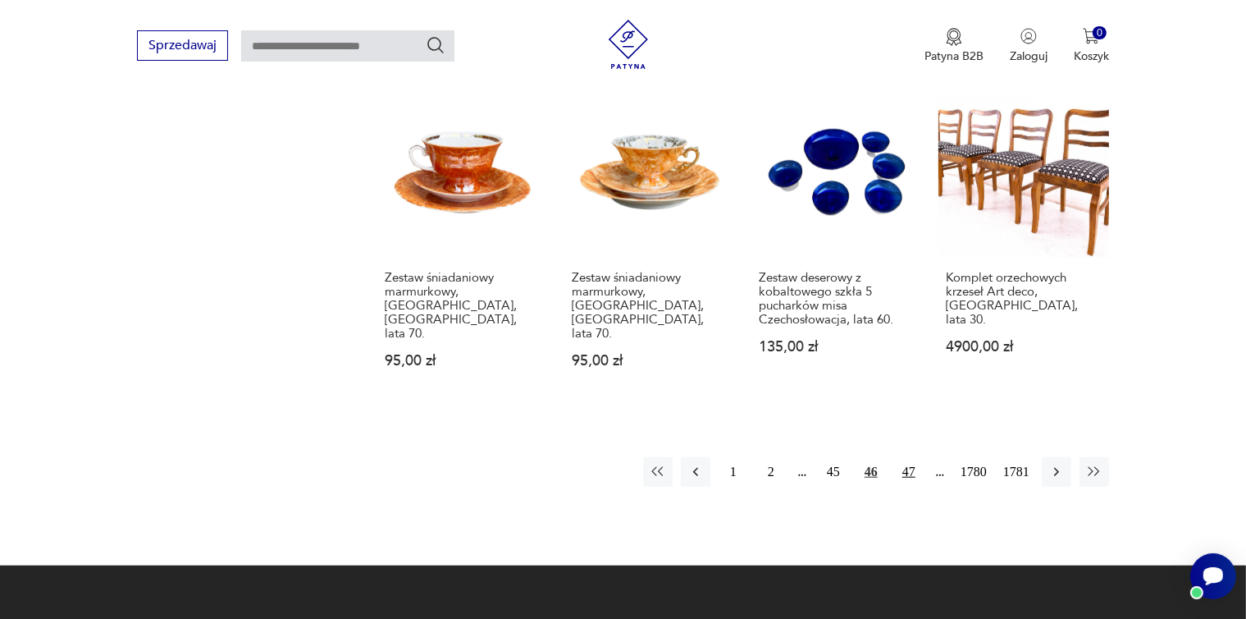
click at [908, 457] on button "47" at bounding box center [909, 472] width 30 height 30
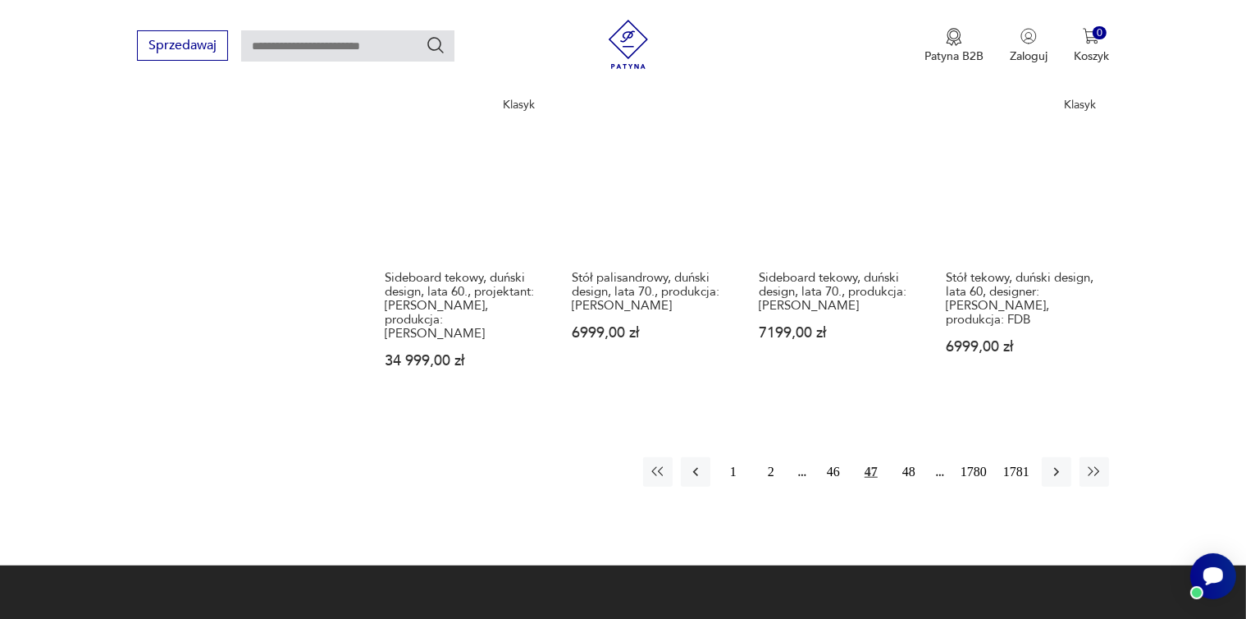
scroll to position [1417, 0]
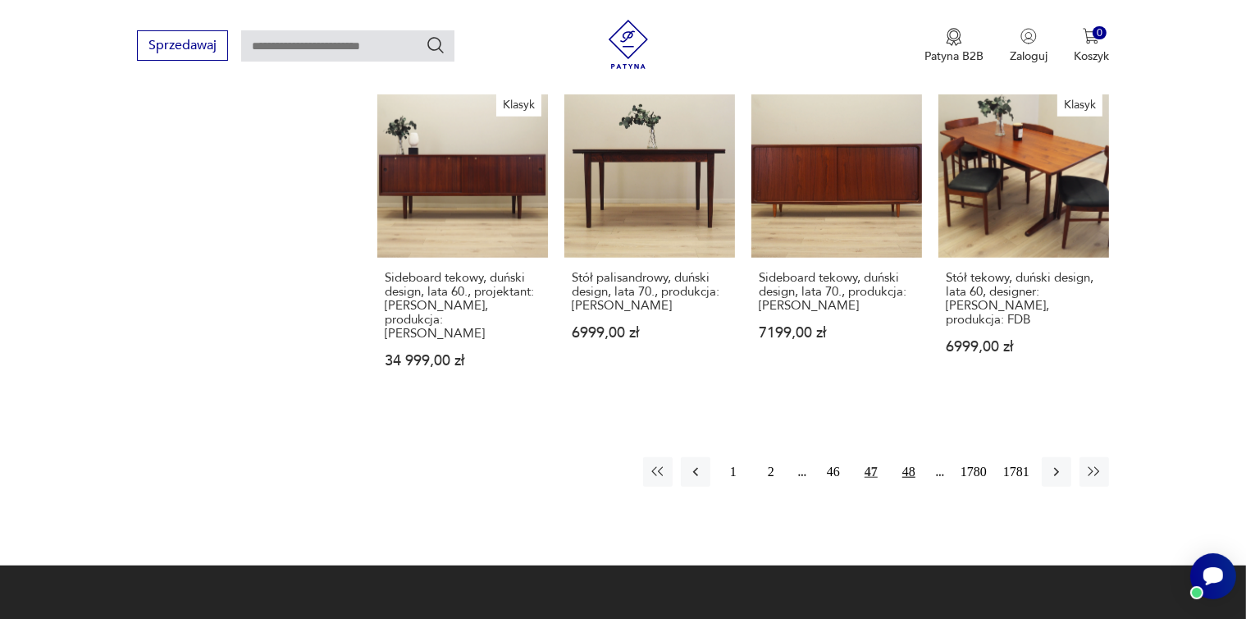
click at [913, 457] on button "48" at bounding box center [909, 472] width 30 height 30
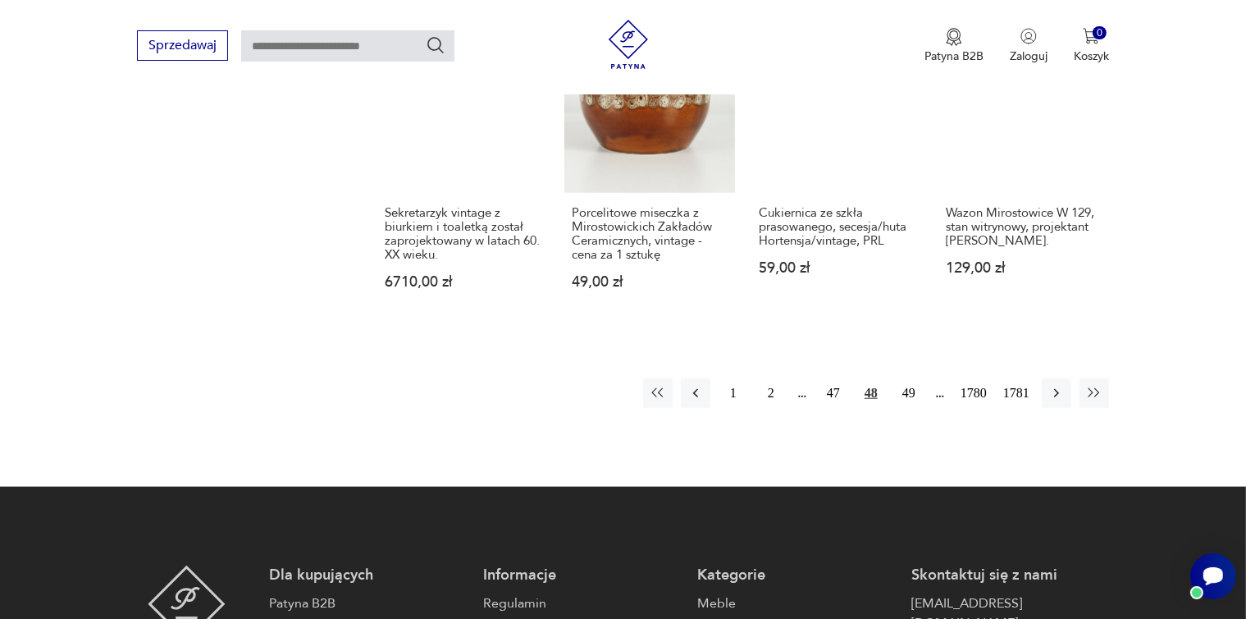
scroll to position [1510, 0]
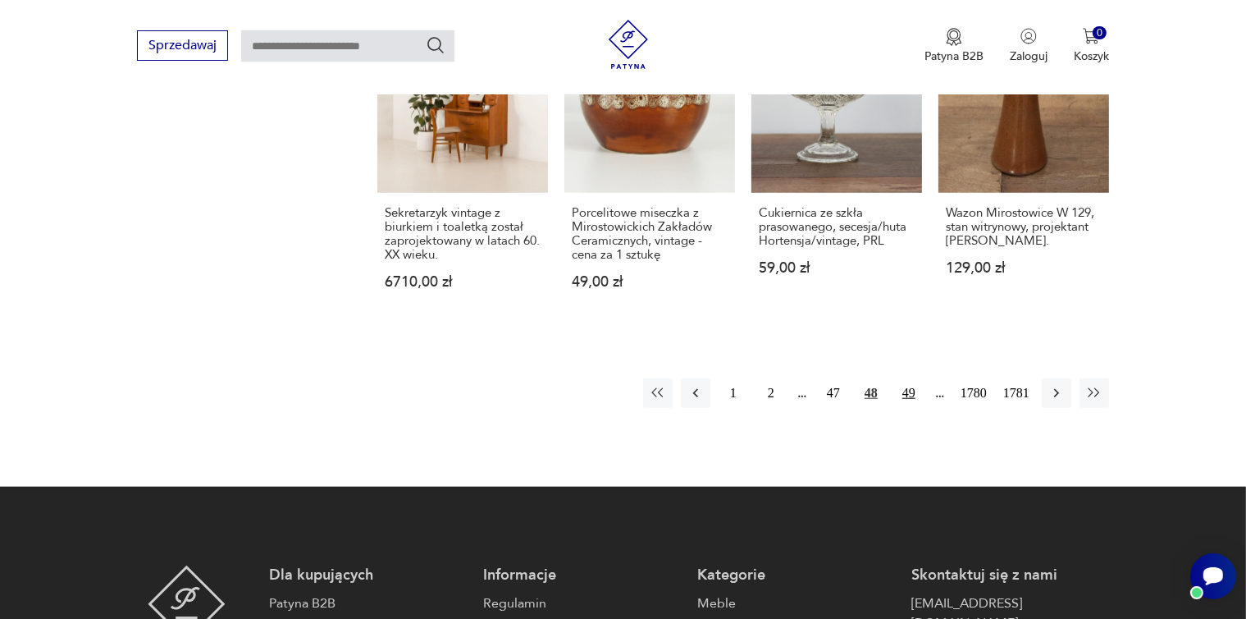
click at [910, 378] on button "49" at bounding box center [909, 393] width 30 height 30
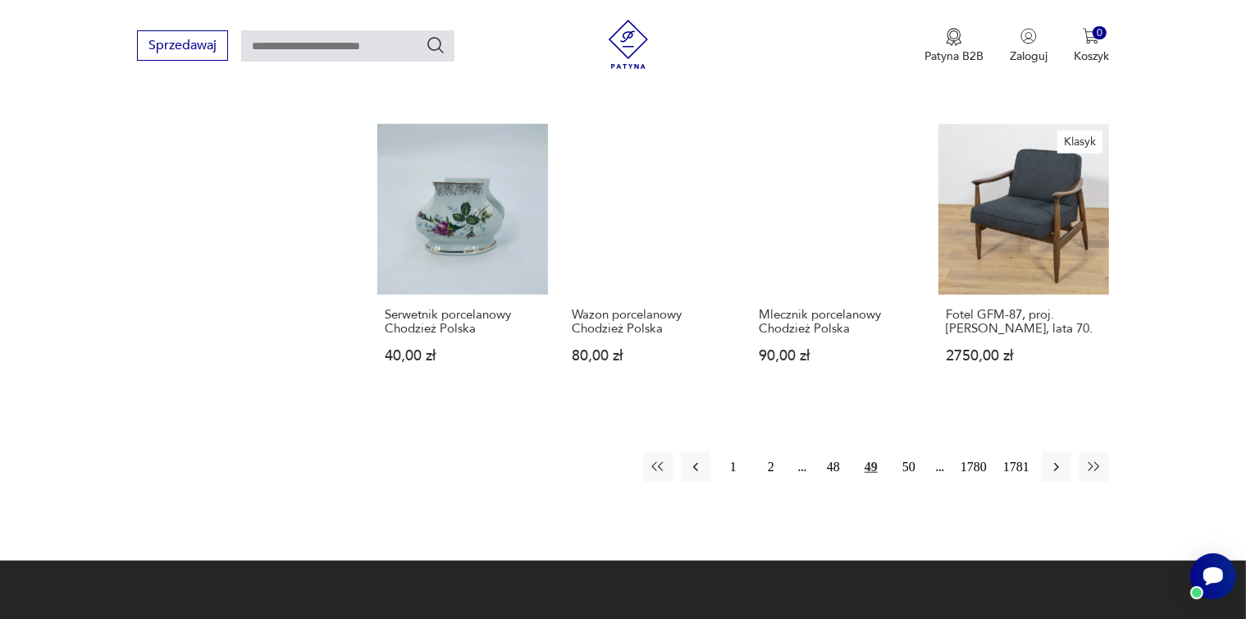
scroll to position [1324, 0]
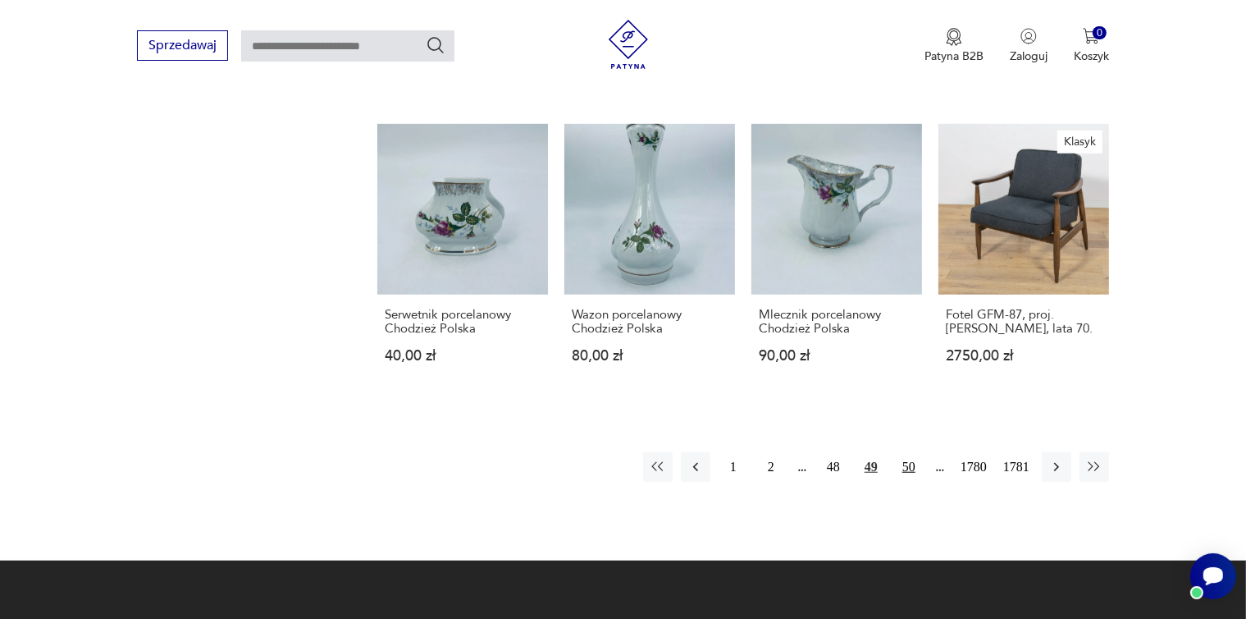
click at [907, 466] on button "50" at bounding box center [909, 467] width 30 height 30
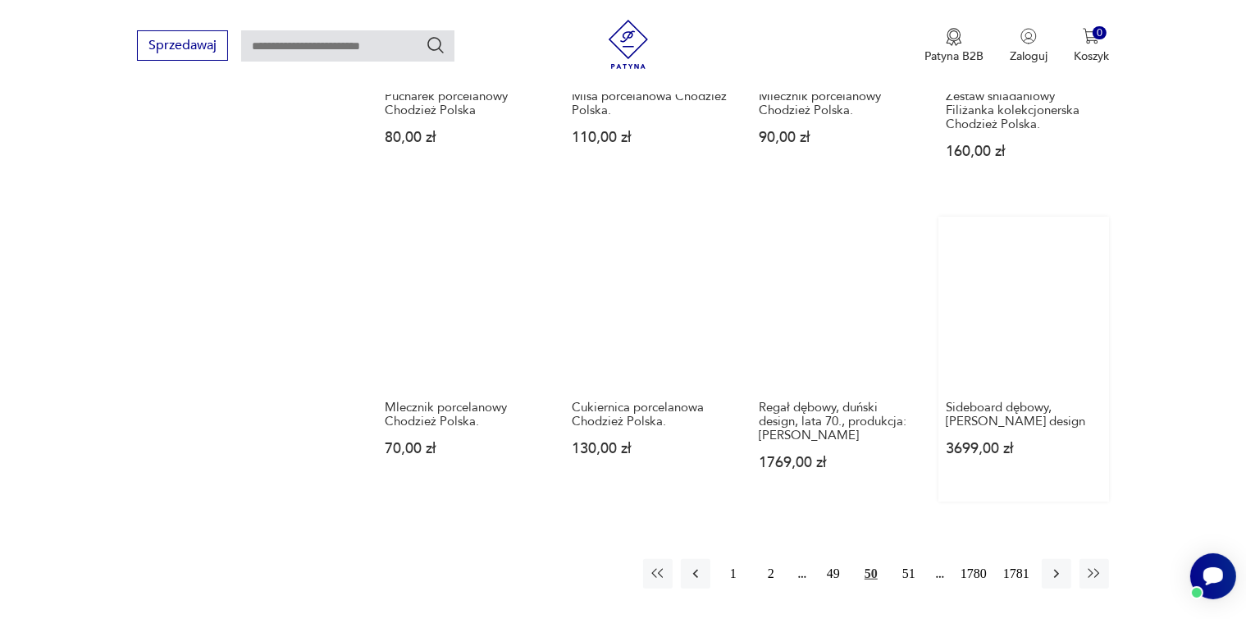
scroll to position [1232, 0]
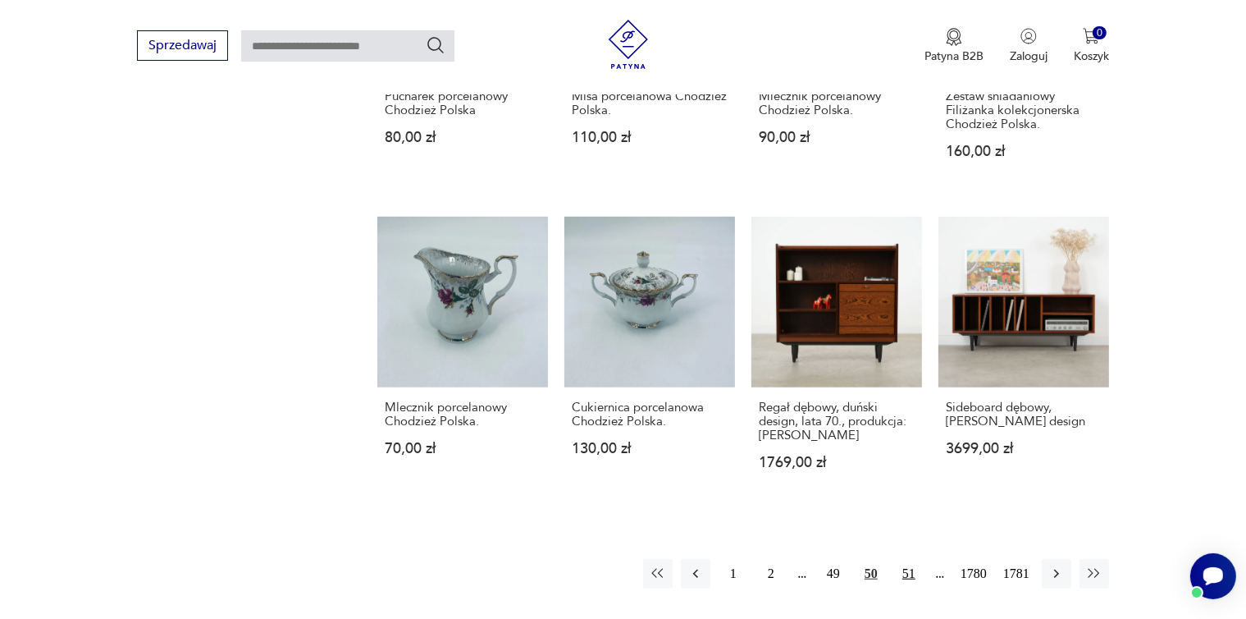
click at [909, 570] on button "51" at bounding box center [909, 574] width 30 height 30
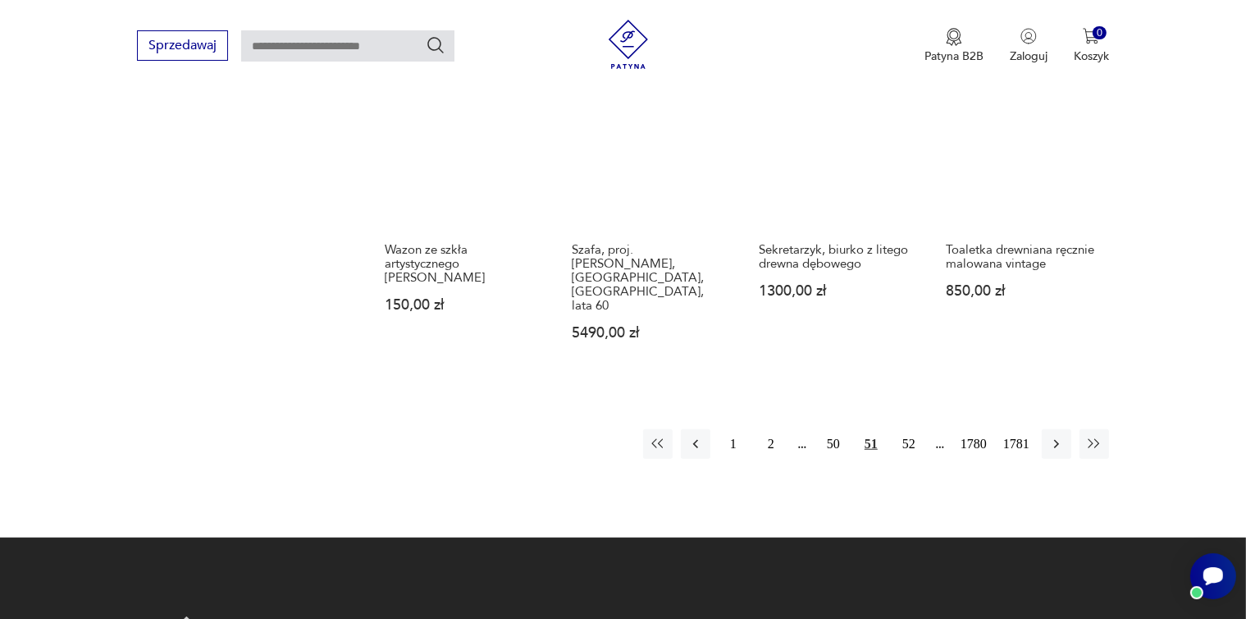
scroll to position [1417, 0]
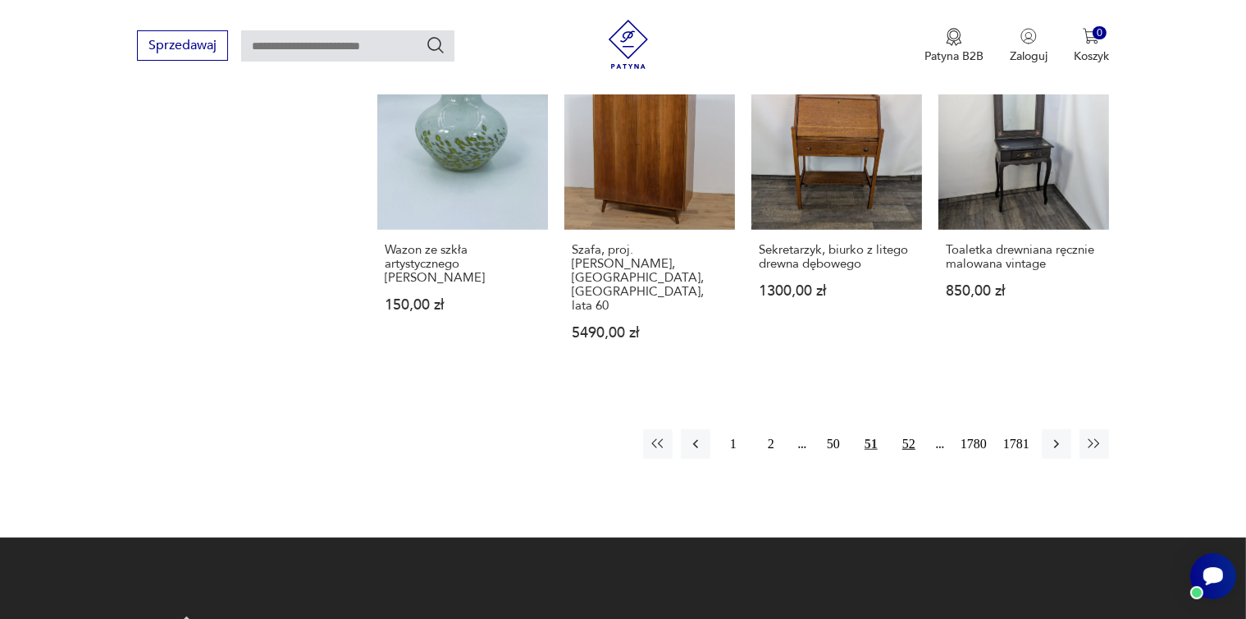
click at [908, 429] on button "52" at bounding box center [909, 444] width 30 height 30
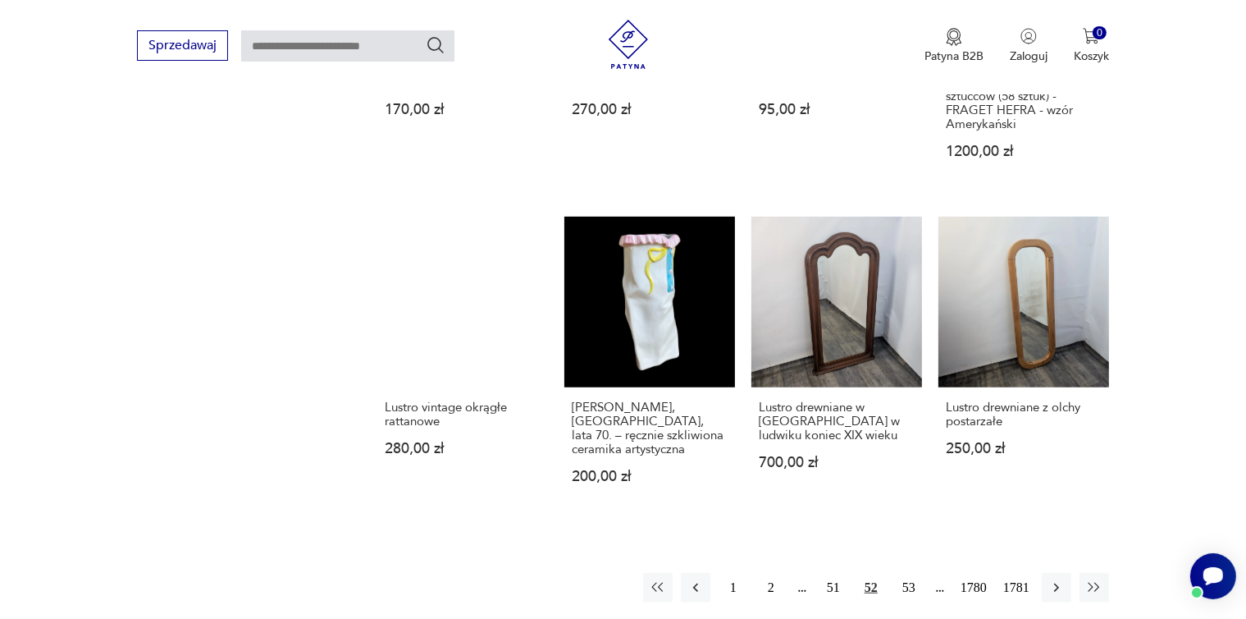
scroll to position [1232, 0]
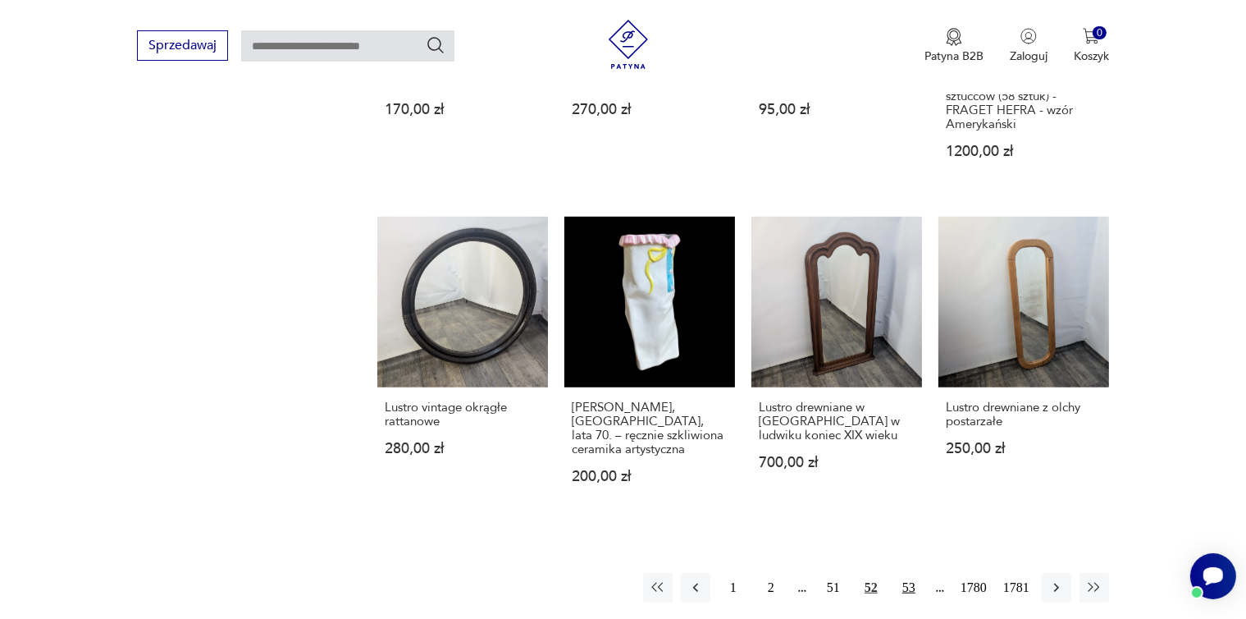
click at [910, 573] on button "53" at bounding box center [909, 588] width 30 height 30
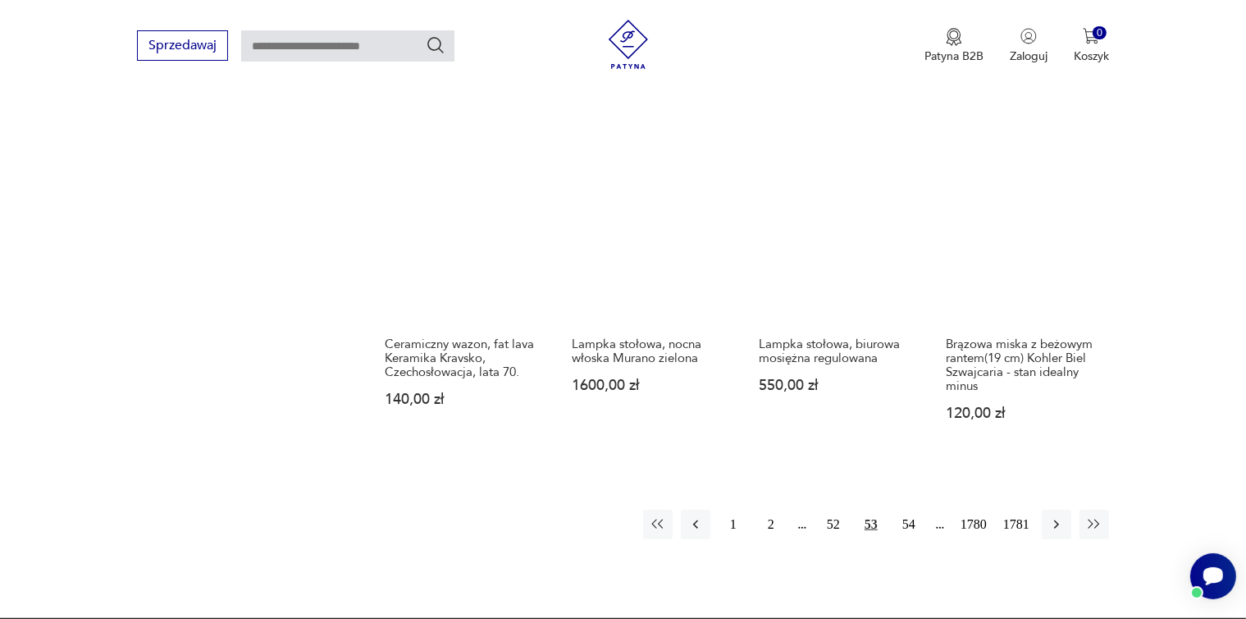
scroll to position [1324, 0]
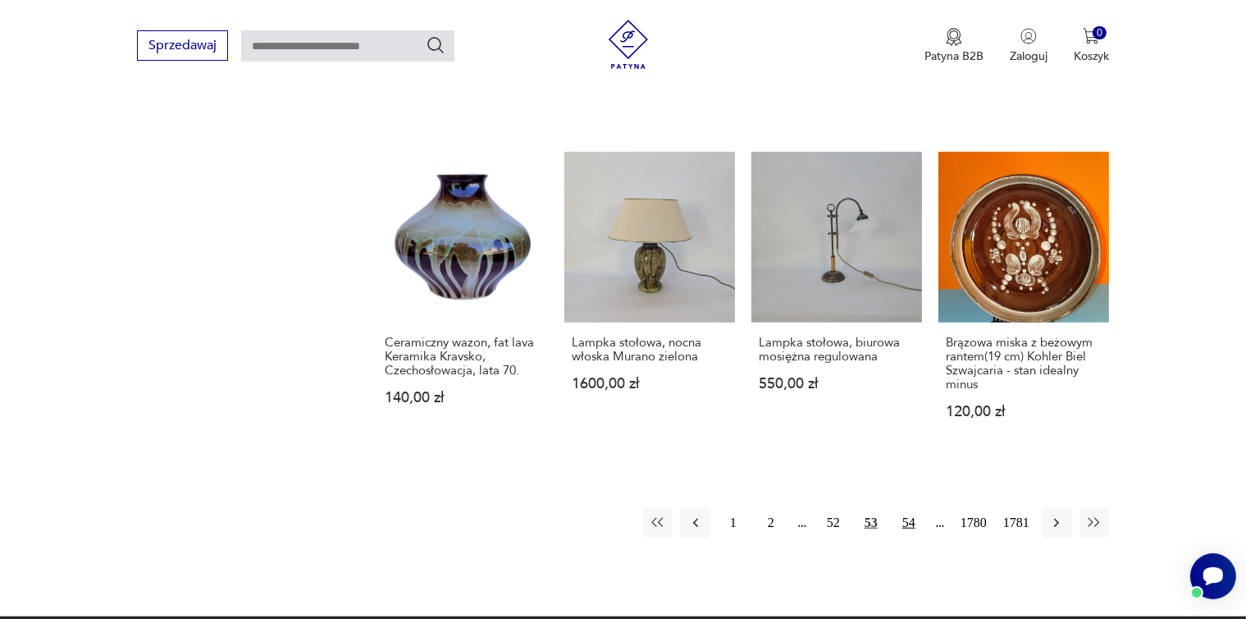
click at [912, 508] on button "54" at bounding box center [909, 523] width 30 height 30
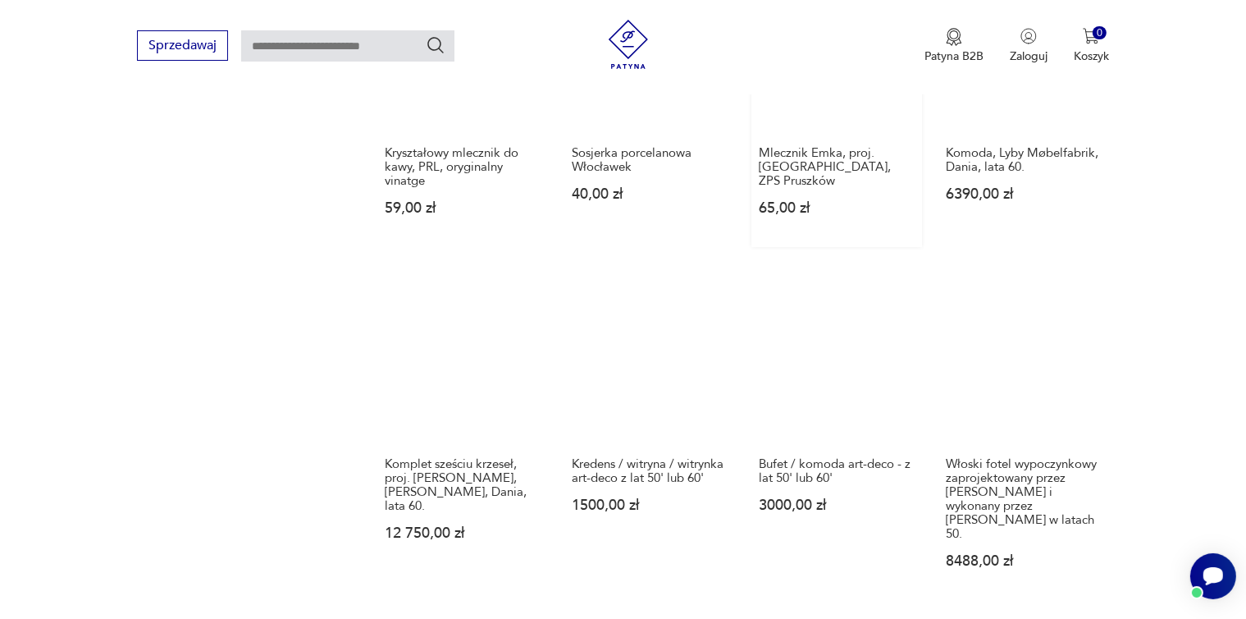
scroll to position [1232, 0]
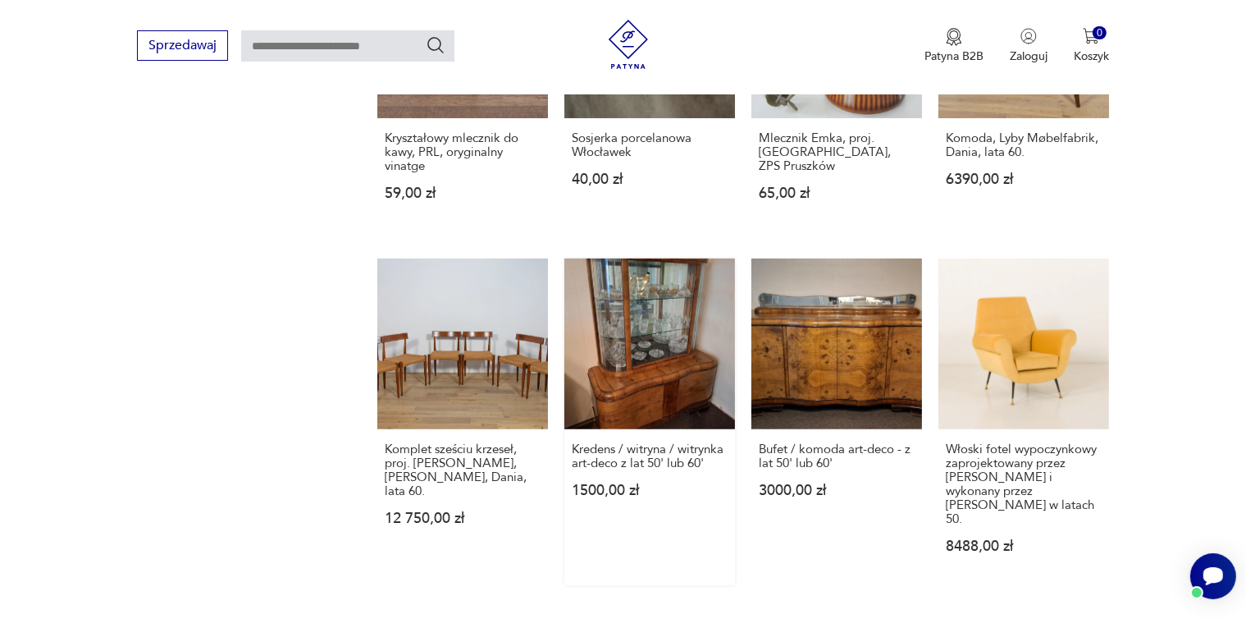
click at [668, 374] on link "Kredens / witryna / witrynka art-deco z lat 50' lub 60' 1500,00 zł" at bounding box center [650, 421] width 171 height 327
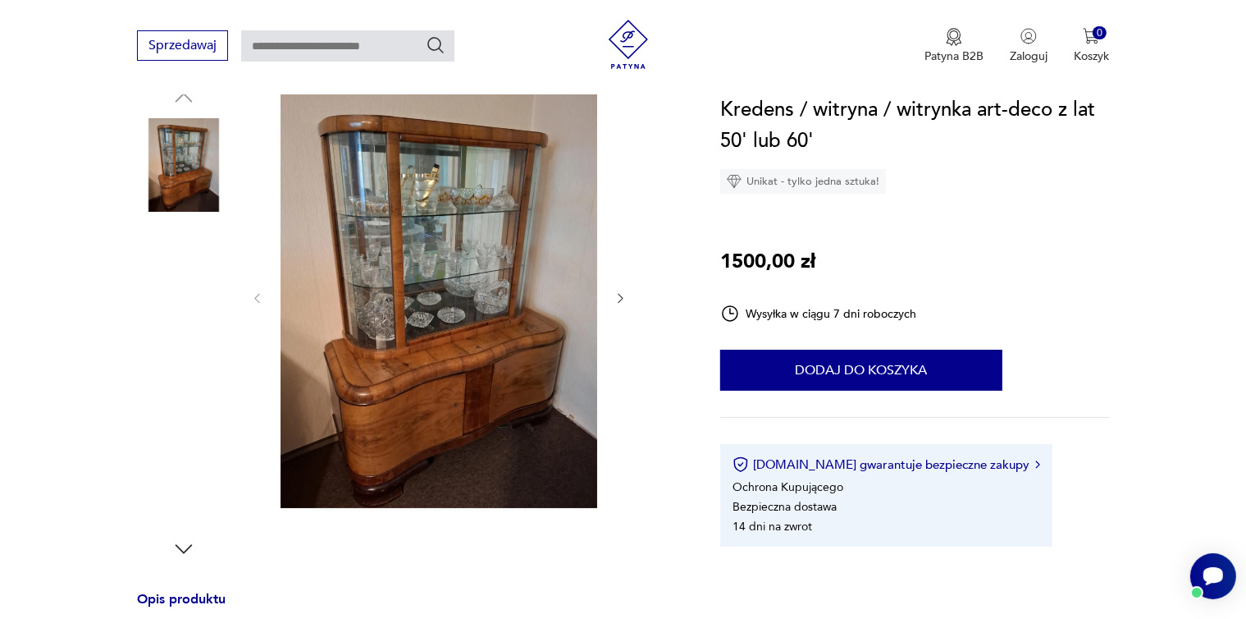
scroll to position [185, 0]
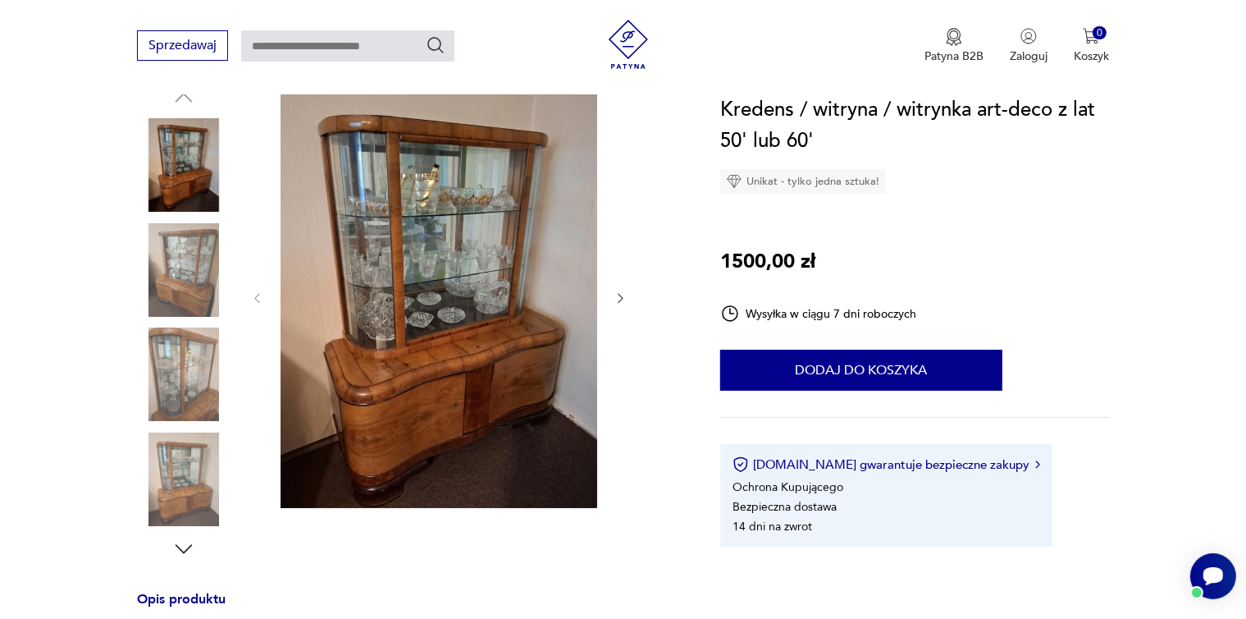
click at [621, 298] on icon "button" at bounding box center [621, 298] width 14 height 14
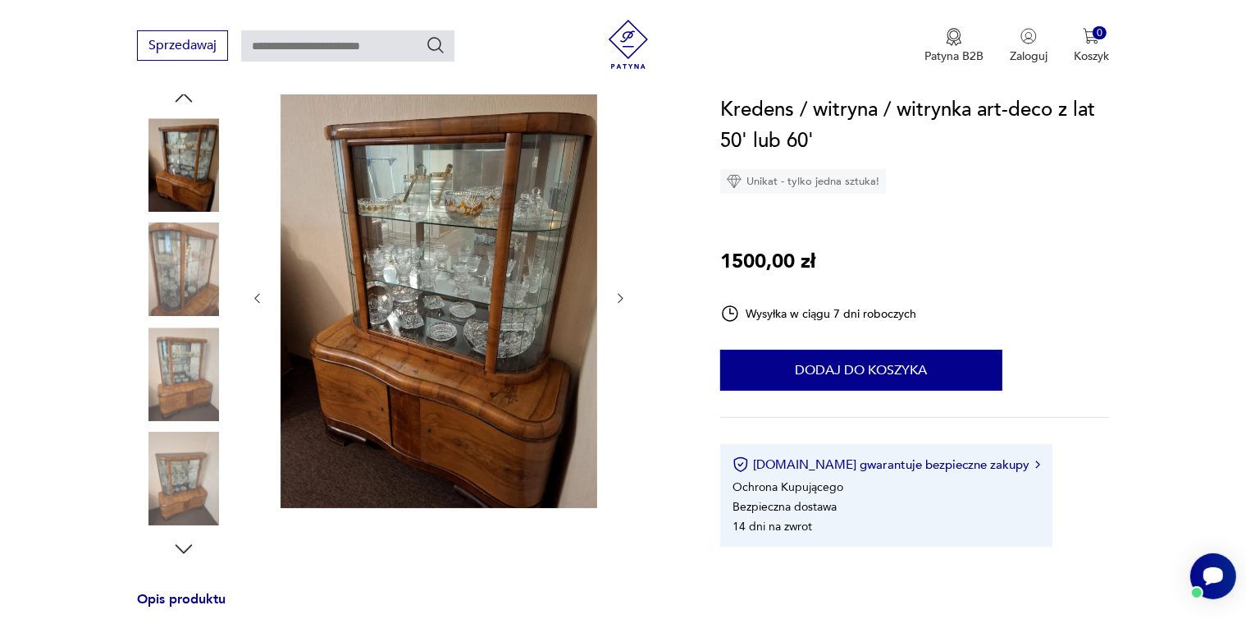
click at [621, 298] on icon "button" at bounding box center [621, 298] width 14 height 14
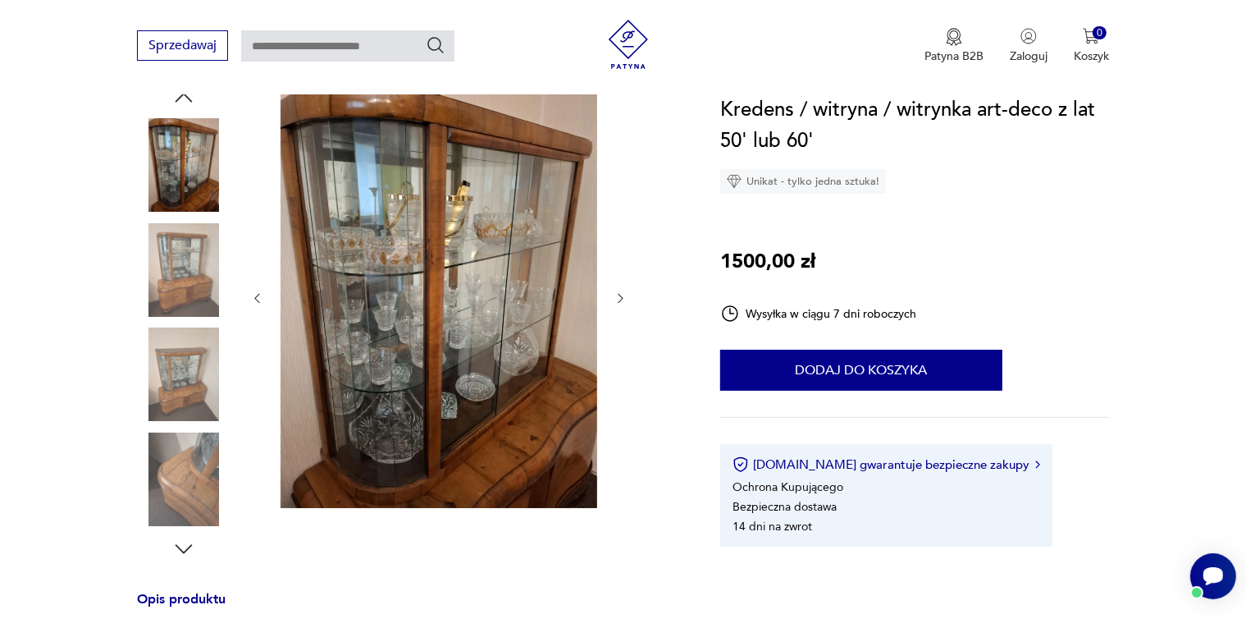
click at [621, 298] on icon "button" at bounding box center [621, 298] width 14 height 14
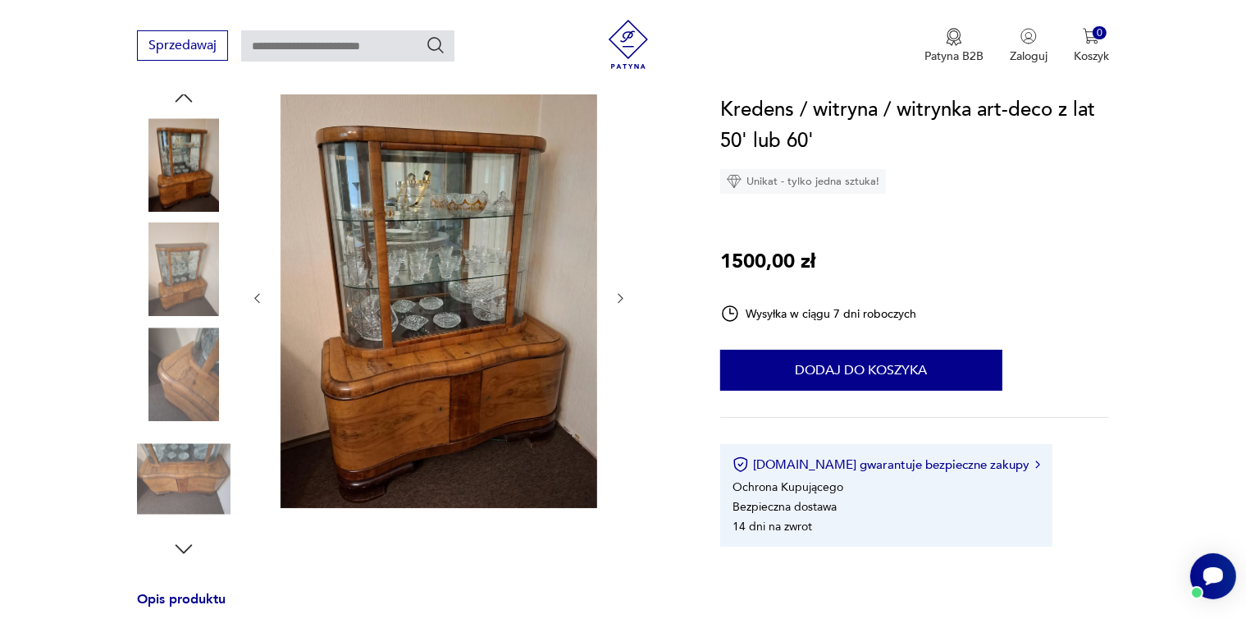
click at [621, 298] on icon "button" at bounding box center [621, 298] width 14 height 14
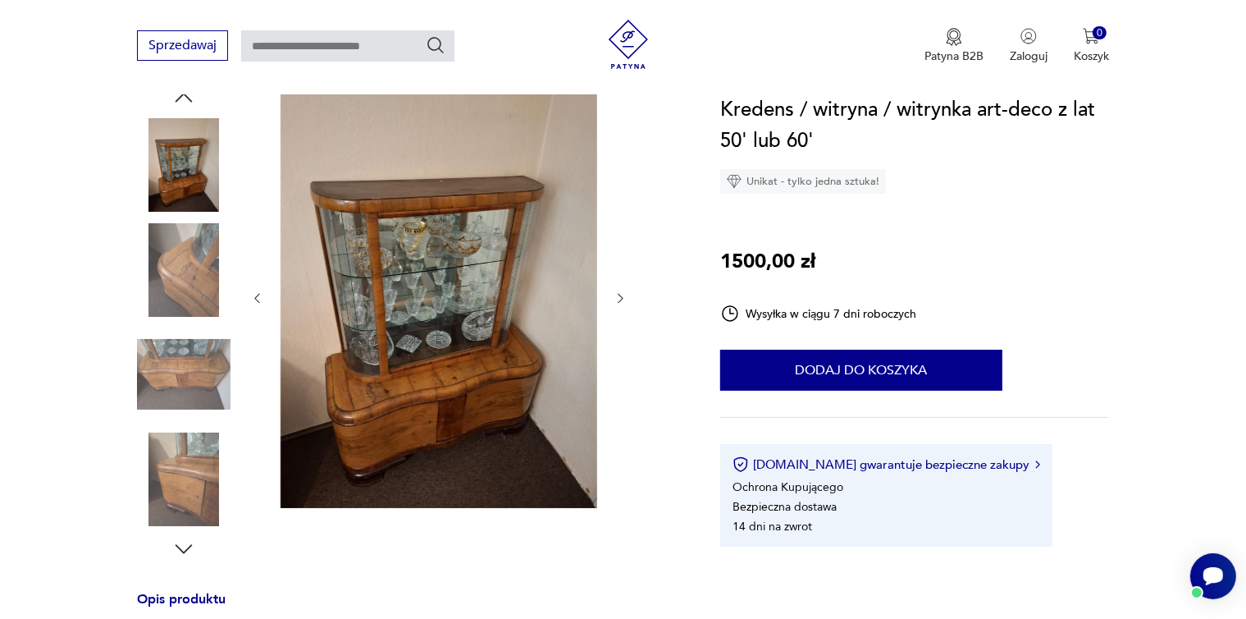
click at [621, 298] on icon "button" at bounding box center [621, 298] width 14 height 14
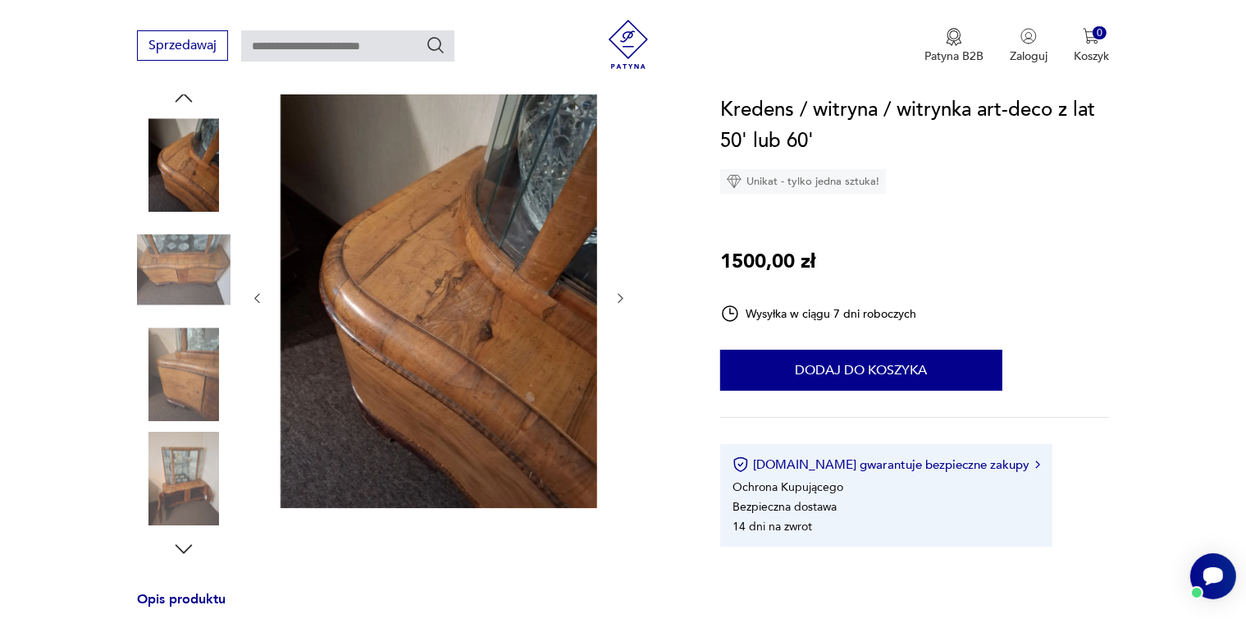
click at [621, 298] on icon "button" at bounding box center [621, 298] width 14 height 14
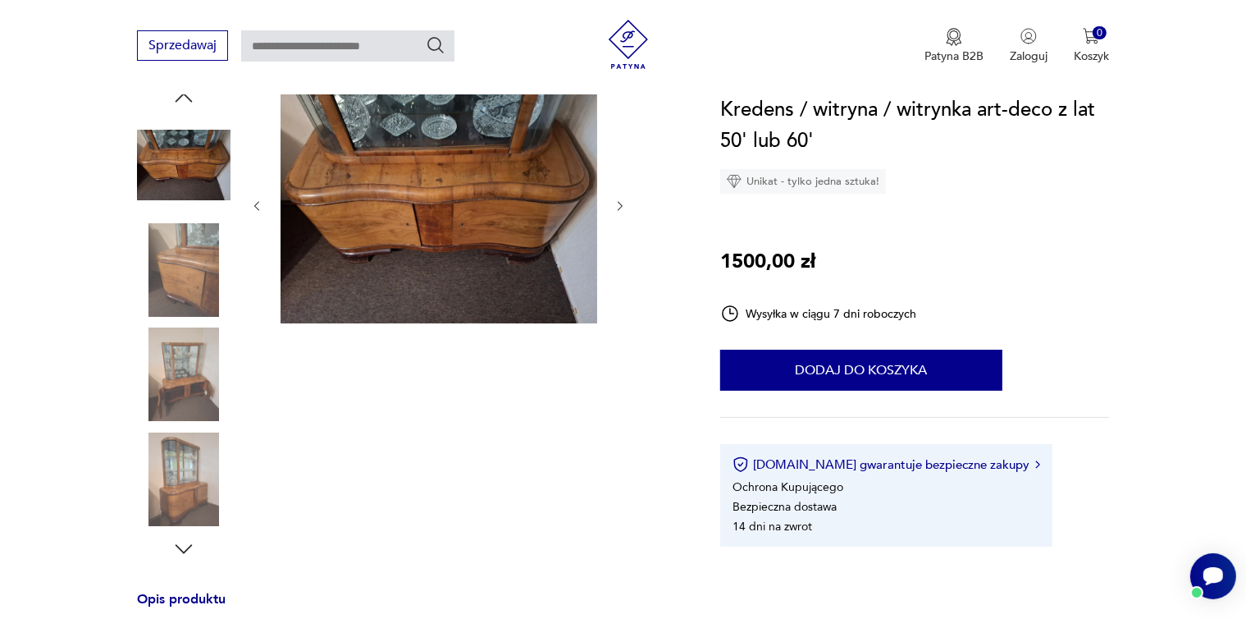
click at [621, 298] on div at bounding box center [438, 205] width 377 height 241
click at [620, 204] on icon "button" at bounding box center [621, 206] width 14 height 14
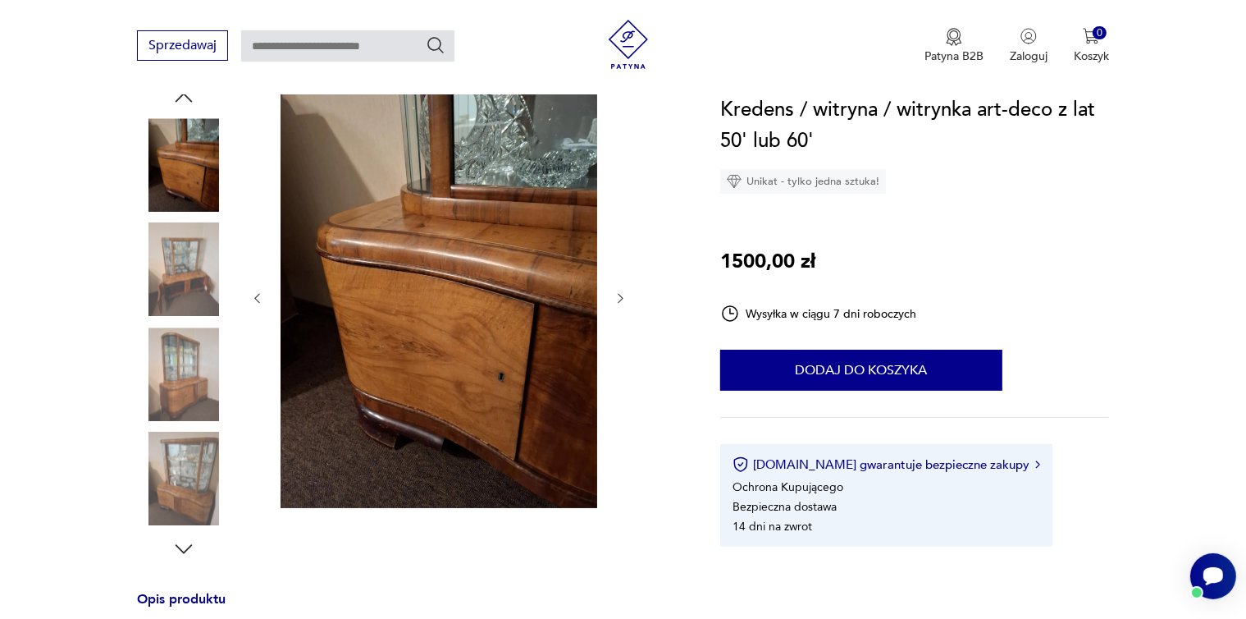
click at [261, 295] on icon "button" at bounding box center [257, 298] width 14 height 14
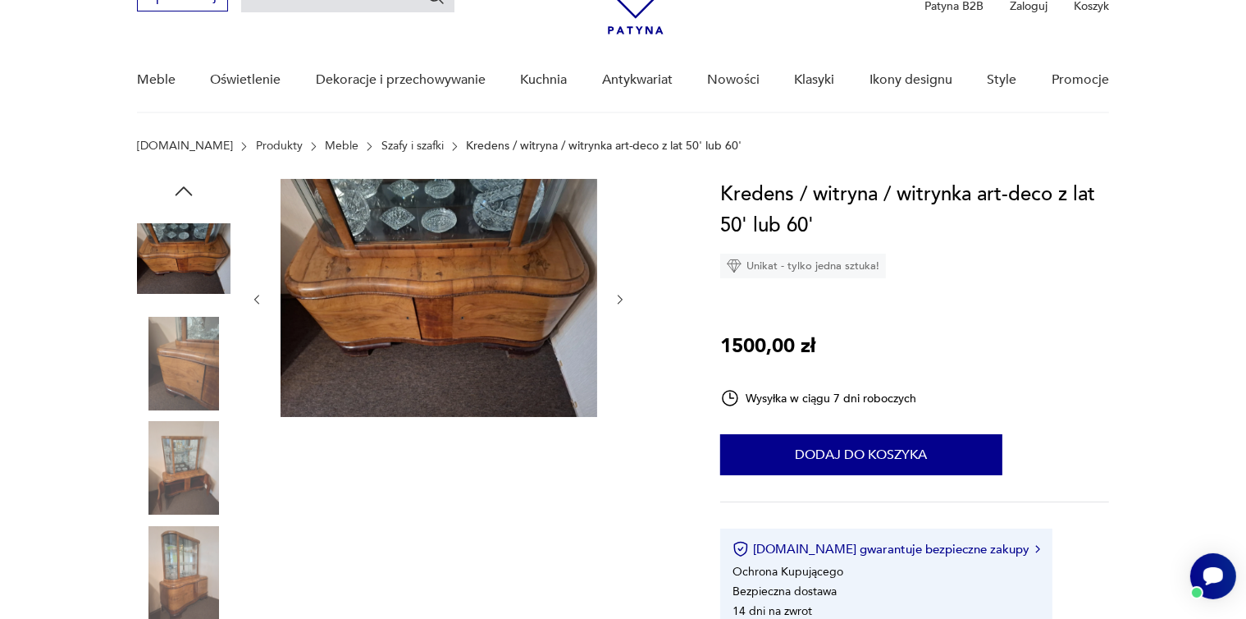
scroll to position [0, 0]
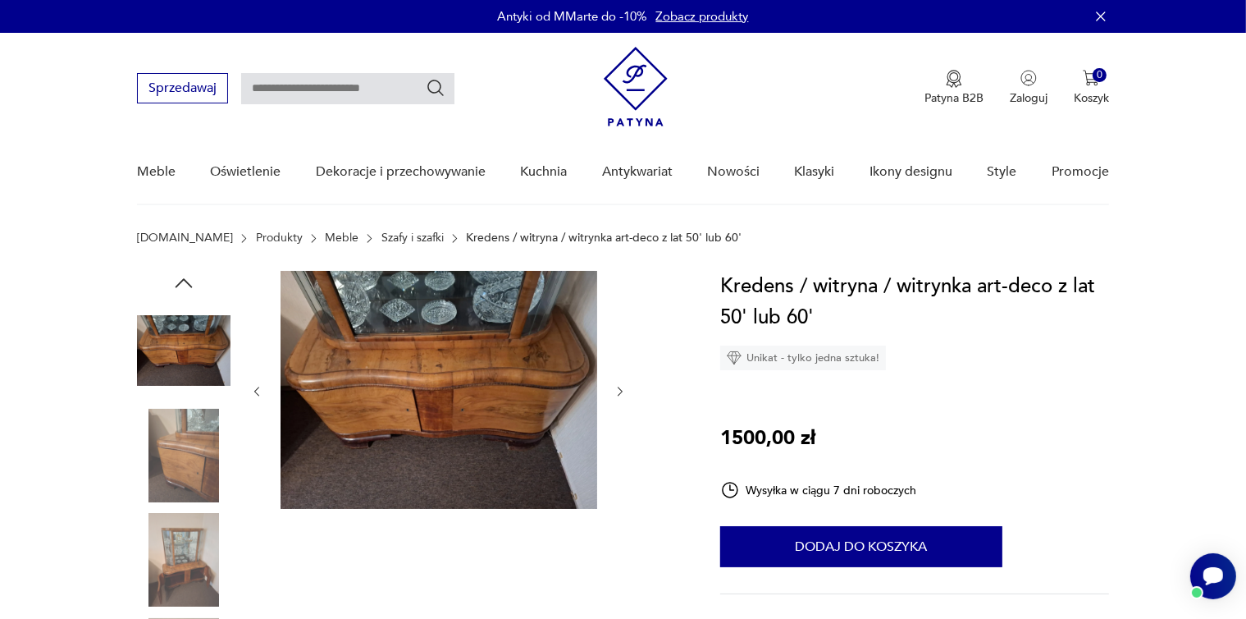
click at [620, 385] on icon "button" at bounding box center [621, 392] width 14 height 14
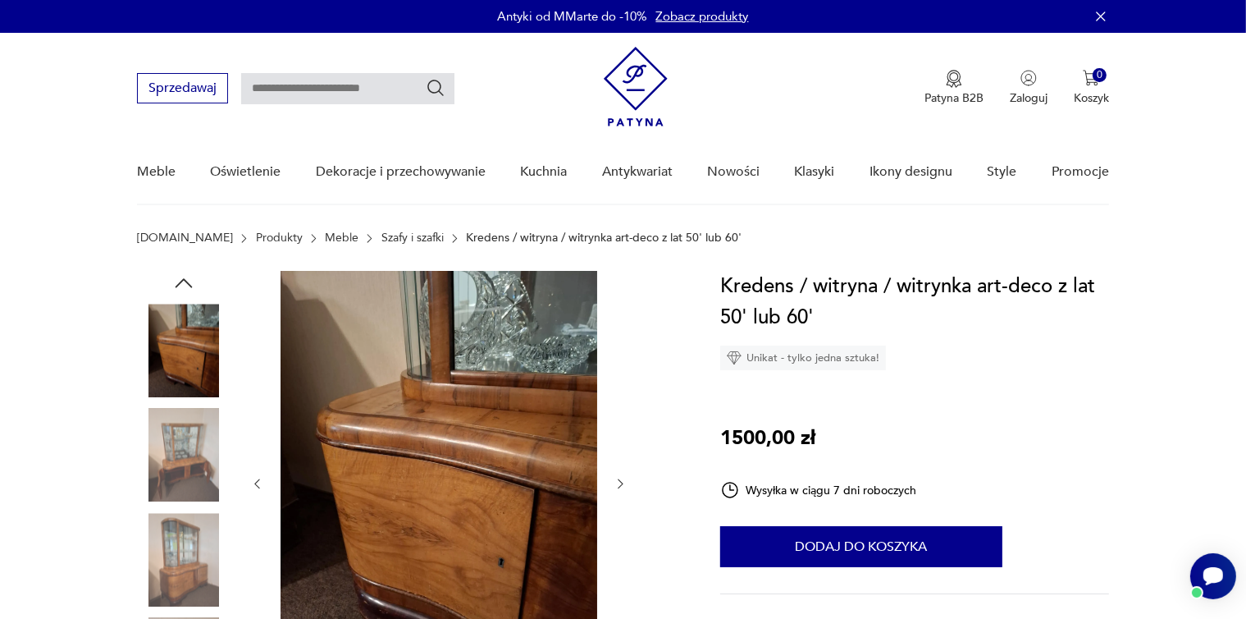
click at [613, 483] on div at bounding box center [438, 484] width 377 height 426
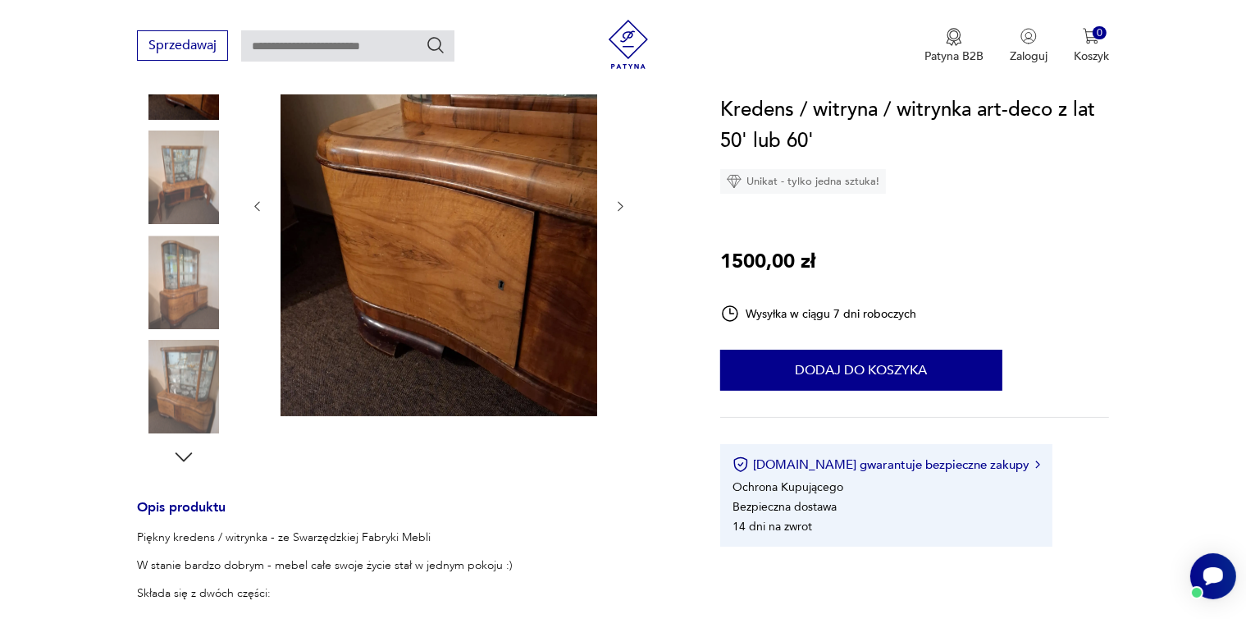
scroll to position [278, 0]
click at [193, 298] on img at bounding box center [184, 282] width 94 height 94
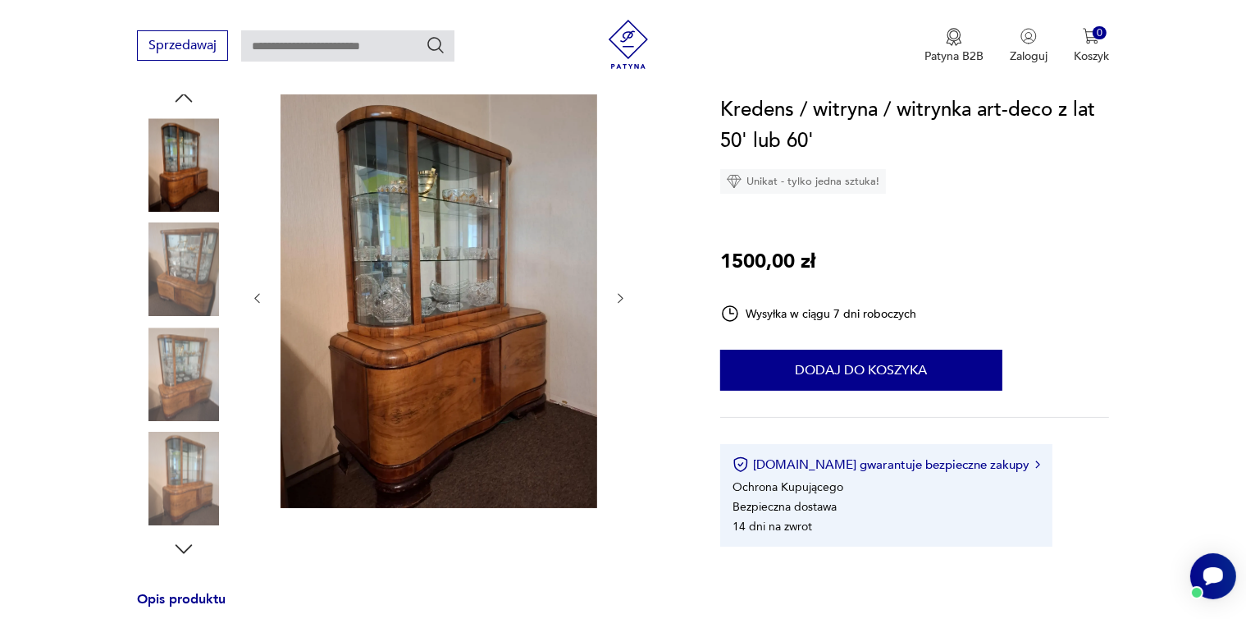
scroll to position [185, 0]
